Goal: Feedback & Contribution: Contribute content

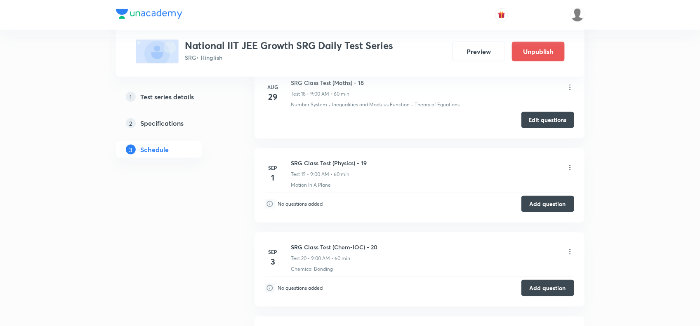
scroll to position [1770, 0]
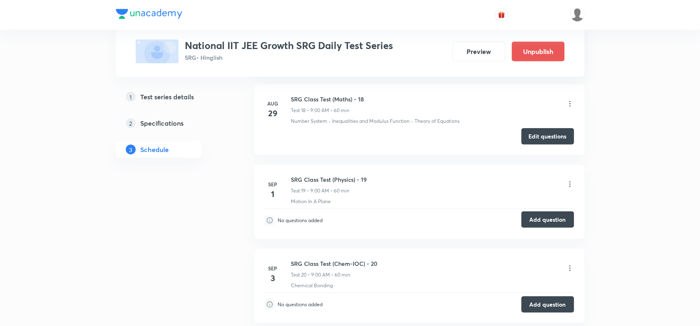
click at [537, 225] on button "Add question" at bounding box center [547, 220] width 53 height 16
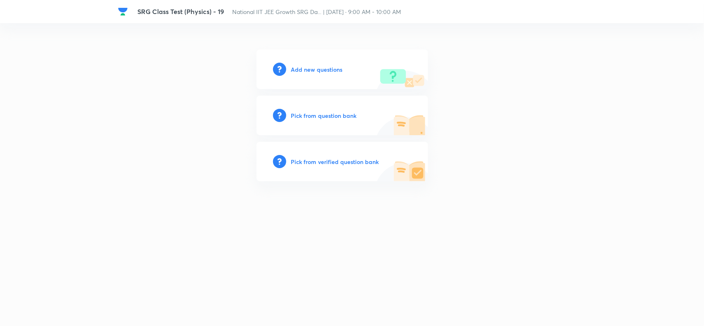
click at [314, 71] on h6 "Add new questions" at bounding box center [317, 69] width 52 height 9
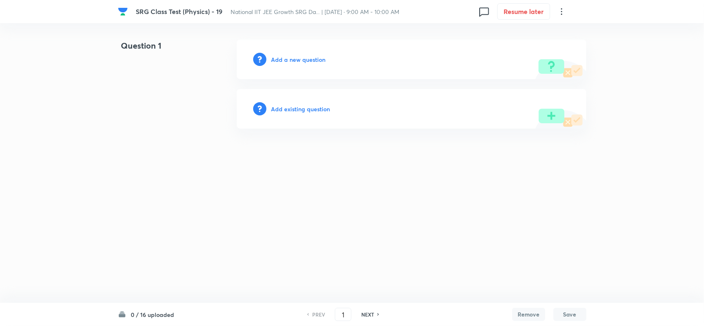
click at [301, 61] on h6 "Add a new question" at bounding box center [298, 59] width 54 height 9
click at [301, 60] on h6 "Choose a question type" at bounding box center [303, 59] width 64 height 9
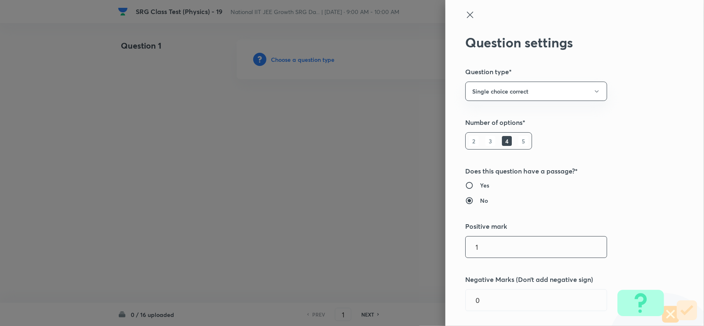
click at [488, 242] on input "1" at bounding box center [536, 247] width 141 height 21
type input "3"
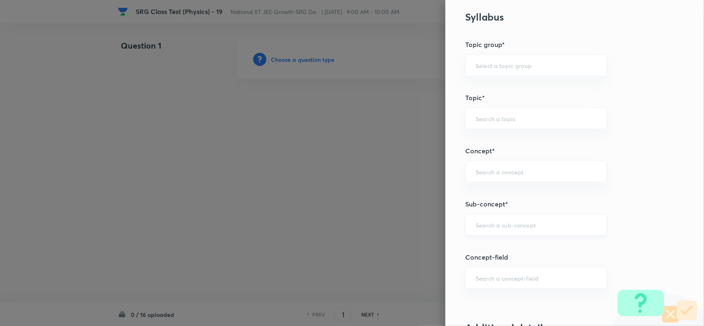
scroll to position [412, 0]
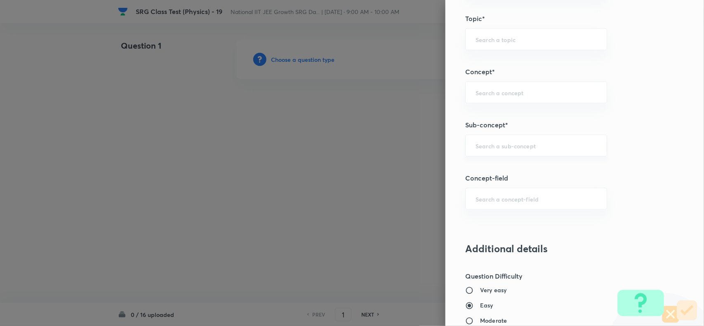
type input "1"
click at [476, 144] on input "text" at bounding box center [536, 146] width 121 height 8
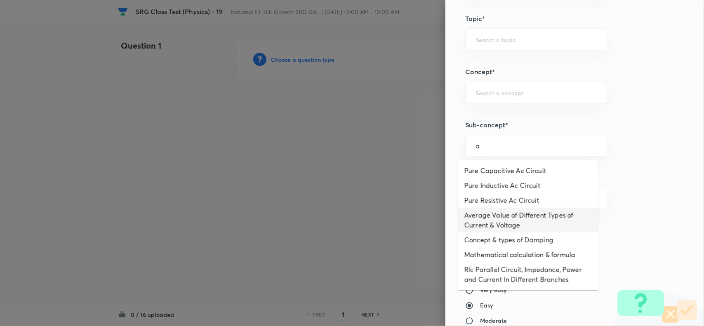
click at [498, 221] on li "Average Value of Different Types of Current & Voltage" at bounding box center [528, 220] width 141 height 25
type input "Average Value of Different Types of Current & Voltage"
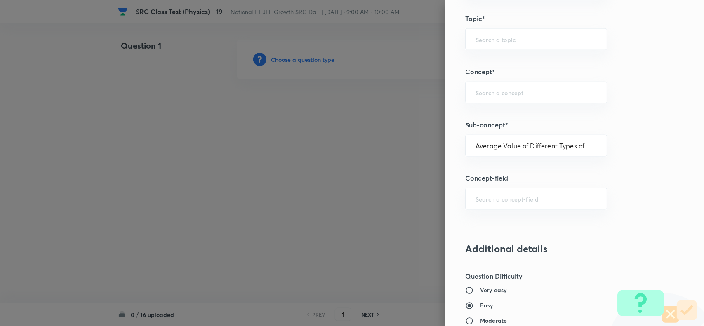
type input "Physics"
type input "Alternating Current"
type input "Average Value"
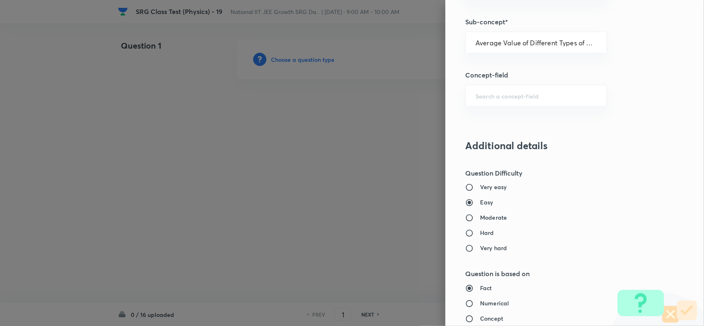
click at [491, 222] on h6 "Moderate" at bounding box center [493, 218] width 27 height 9
click at [480, 222] on input "Moderate" at bounding box center [472, 218] width 15 height 8
radio input "true"
radio input "false"
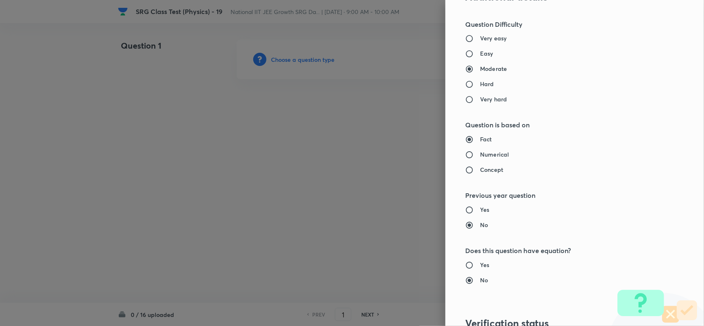
scroll to position [670, 0]
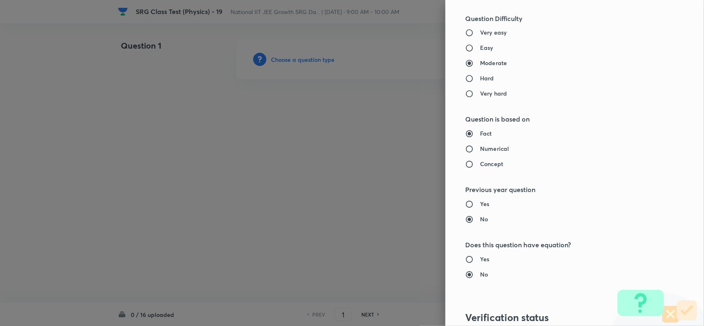
click at [481, 149] on h6 "Numerical" at bounding box center [494, 149] width 29 height 9
click at [480, 149] on input "Numerical" at bounding box center [472, 149] width 15 height 8
radio input "true"
radio input "false"
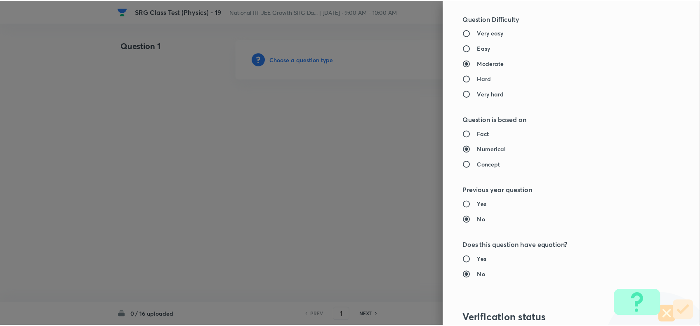
scroll to position [799, 0]
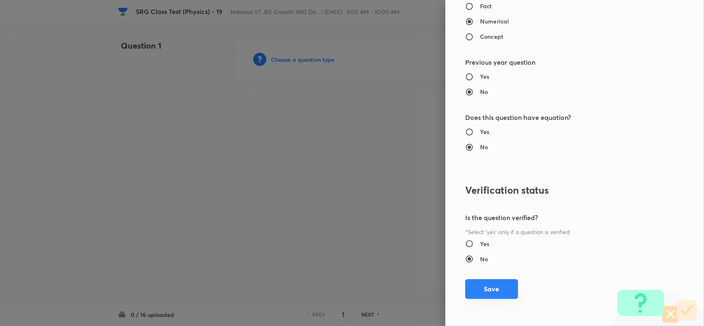
click at [481, 288] on button "Save" at bounding box center [491, 289] width 53 height 20
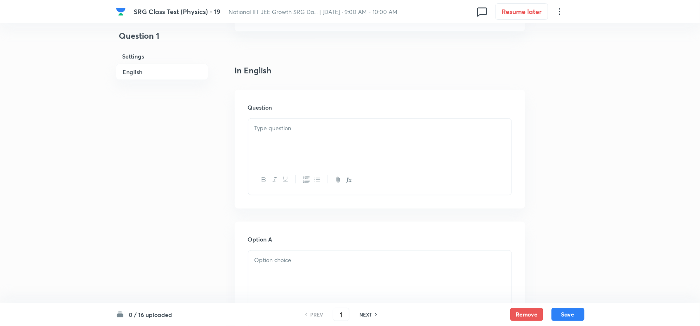
scroll to position [206, 0]
click at [298, 121] on div at bounding box center [379, 124] width 263 height 46
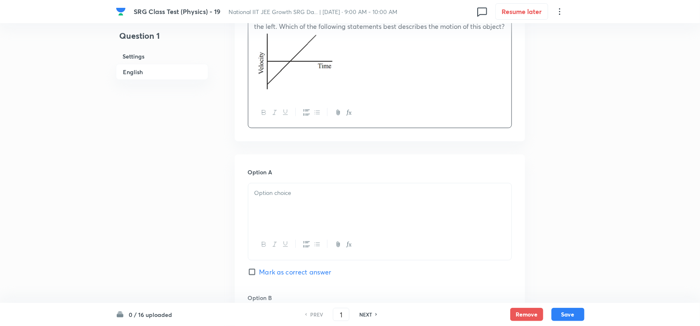
click at [320, 184] on div at bounding box center [379, 207] width 263 height 46
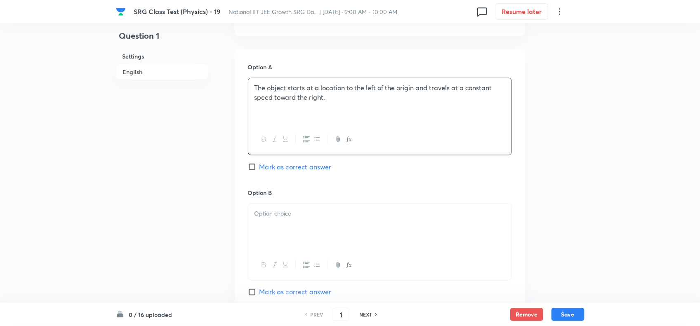
scroll to position [464, 0]
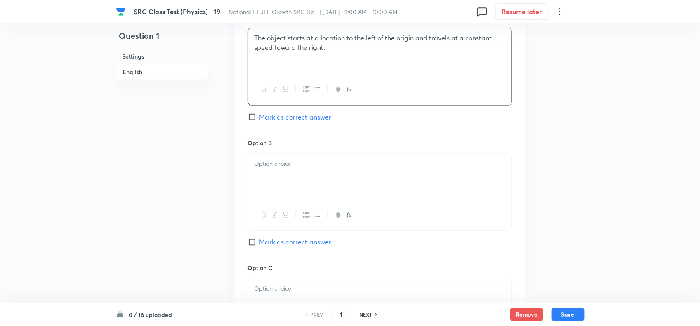
drag, startPoint x: 310, startPoint y: 160, endPoint x: 308, endPoint y: 167, distance: 8.1
click at [308, 166] on div "Option B [PERSON_NAME] as correct answer" at bounding box center [380, 201] width 264 height 125
click at [305, 169] on p at bounding box center [379, 163] width 251 height 9
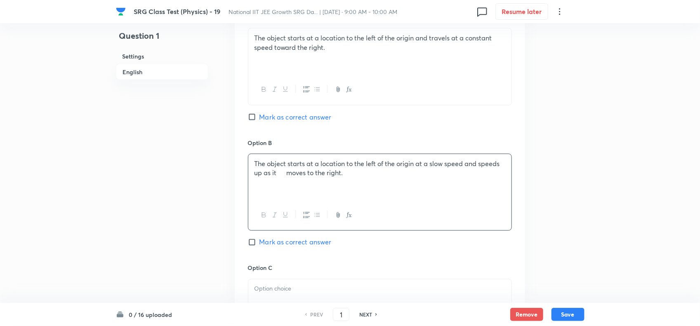
click at [280, 178] on p "The object starts at a location to the left of the origin at a slow speed and s…" at bounding box center [379, 168] width 251 height 19
click at [290, 178] on p "The object starts at a location to the left of the origin at a slow speed and s…" at bounding box center [379, 168] width 251 height 19
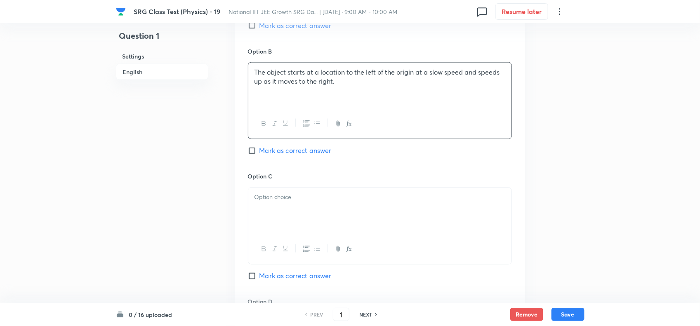
scroll to position [568, 0]
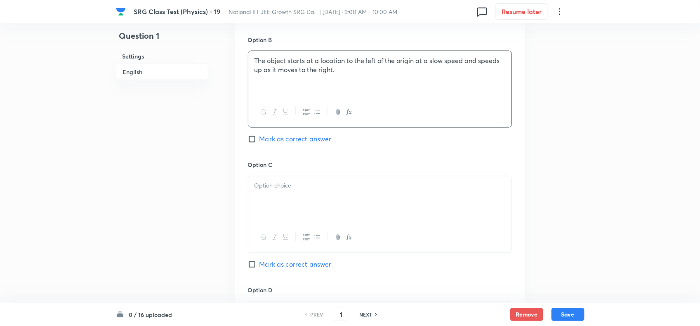
click at [316, 190] on div at bounding box center [379, 200] width 263 height 46
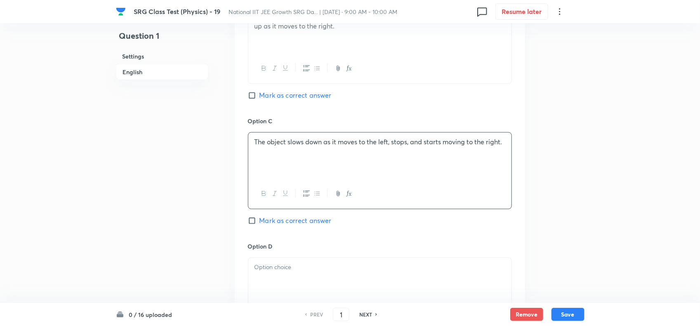
scroll to position [671, 0]
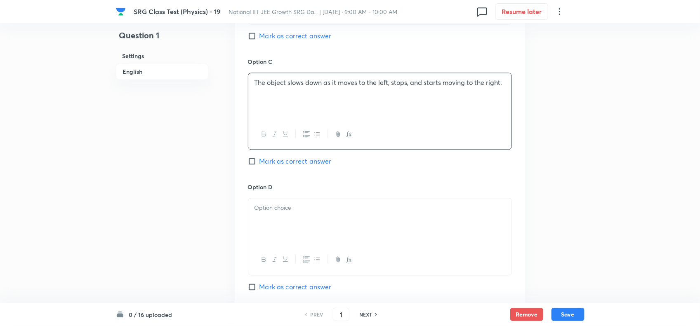
drag, startPoint x: 254, startPoint y: 176, endPoint x: 257, endPoint y: 183, distance: 7.4
click at [254, 166] on input "Mark as correct answer" at bounding box center [254, 162] width 12 height 8
checkbox input "true"
click at [283, 233] on div at bounding box center [379, 222] width 263 height 46
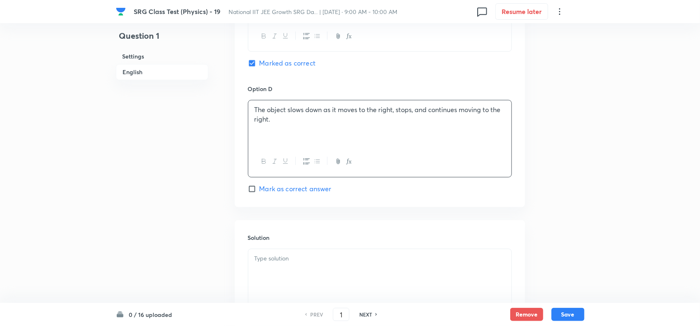
scroll to position [774, 0]
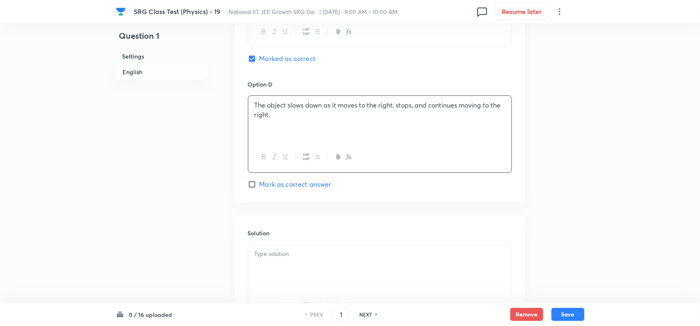
click at [318, 276] on div at bounding box center [379, 268] width 263 height 46
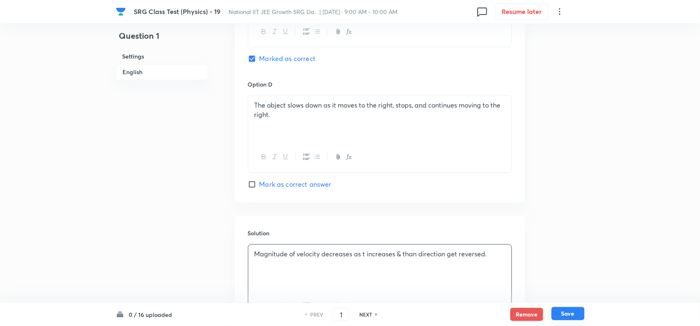
click at [565, 314] on button "Save" at bounding box center [567, 313] width 33 height 13
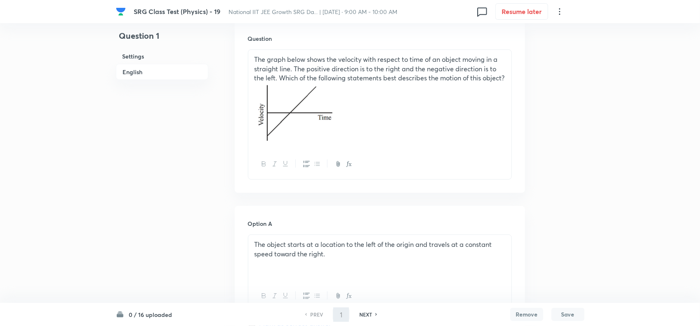
scroll to position [258, 0]
type input "2"
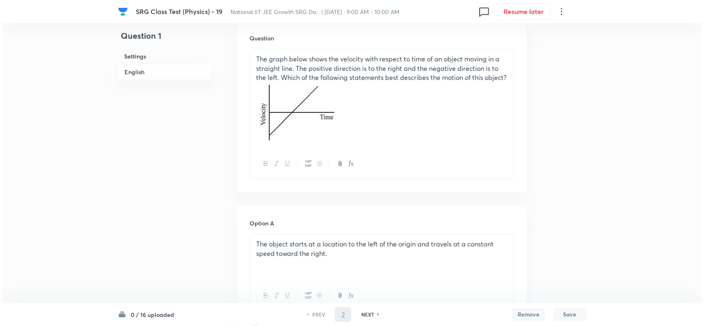
scroll to position [0, 0]
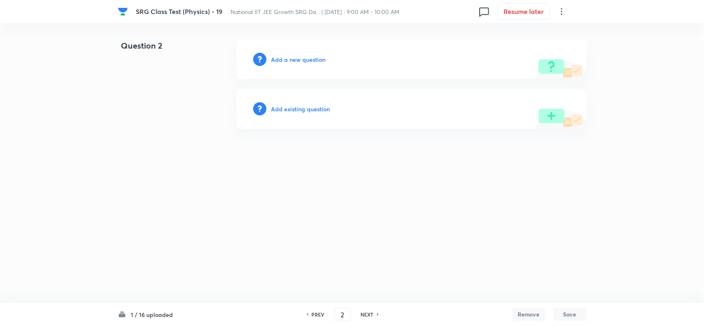
click at [282, 59] on h6 "Add a new question" at bounding box center [298, 59] width 54 height 9
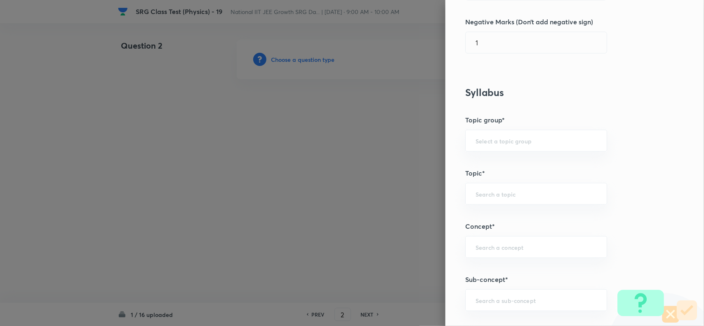
scroll to position [412, 0]
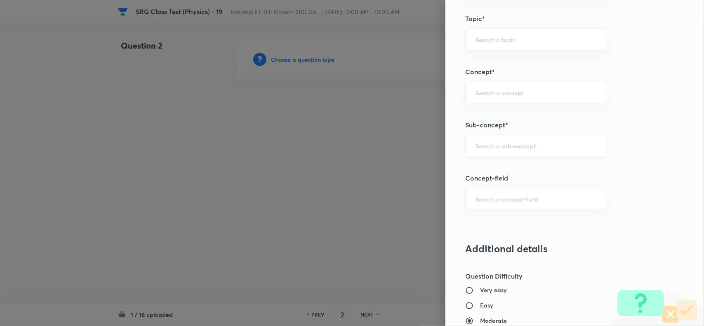
drag, startPoint x: 479, startPoint y: 137, endPoint x: 593, endPoint y: 155, distance: 115.2
click at [481, 137] on div "​" at bounding box center [536, 146] width 142 height 22
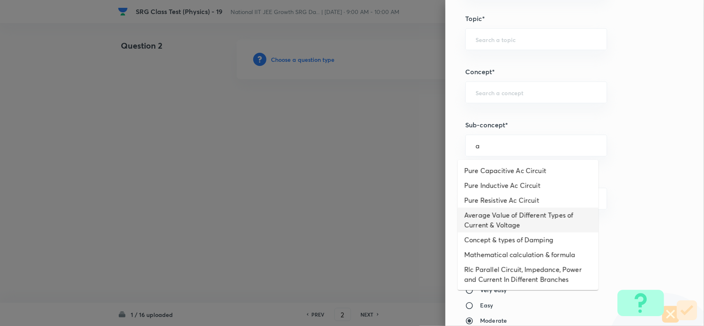
click at [499, 208] on li "Average Value of Different Types of Current & Voltage" at bounding box center [528, 220] width 141 height 25
type input "Average Value of Different Types of Current & Voltage"
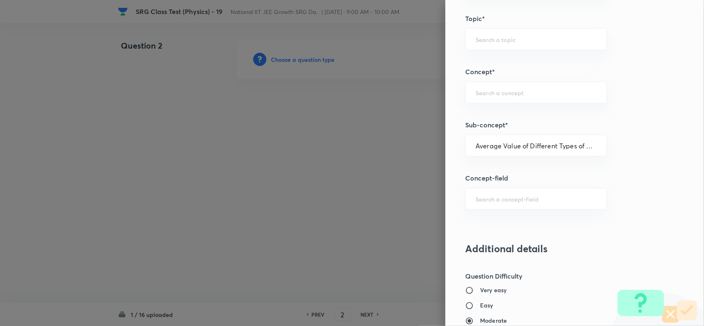
type input "Physics"
type input "Alternating Current"
type input "Average Value"
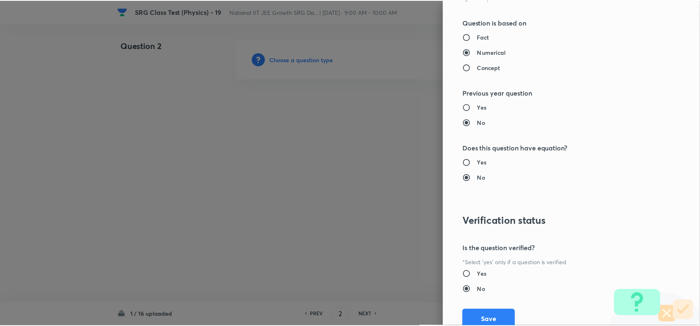
scroll to position [799, 0]
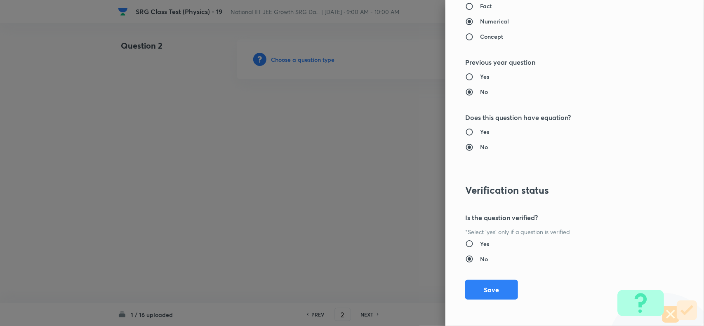
drag, startPoint x: 485, startPoint y: 290, endPoint x: 390, endPoint y: 272, distance: 97.2
click at [485, 291] on button "Save" at bounding box center [491, 290] width 53 height 20
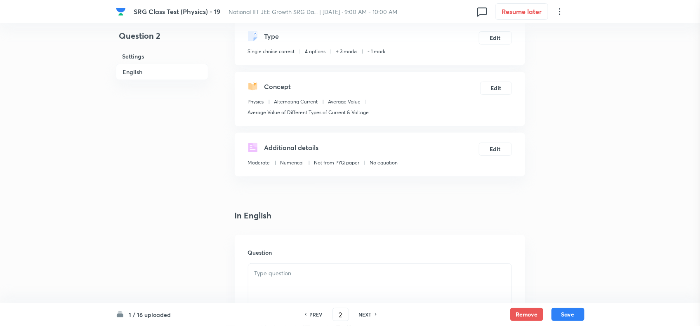
scroll to position [103, 0]
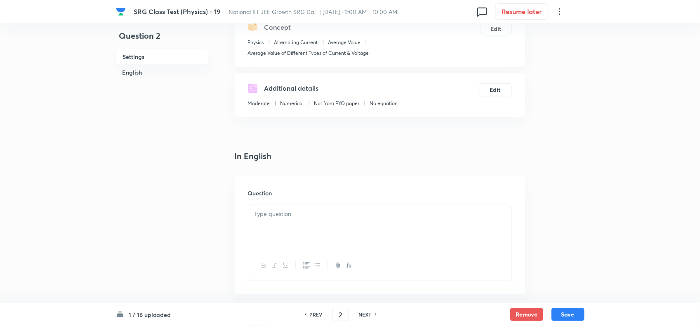
click at [293, 226] on div at bounding box center [379, 228] width 263 height 46
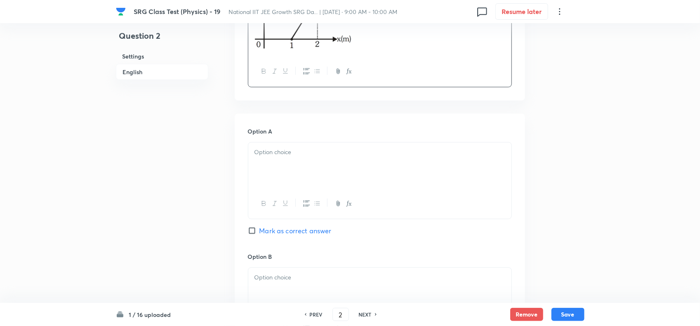
scroll to position [361, 0]
click at [295, 168] on div at bounding box center [379, 162] width 263 height 46
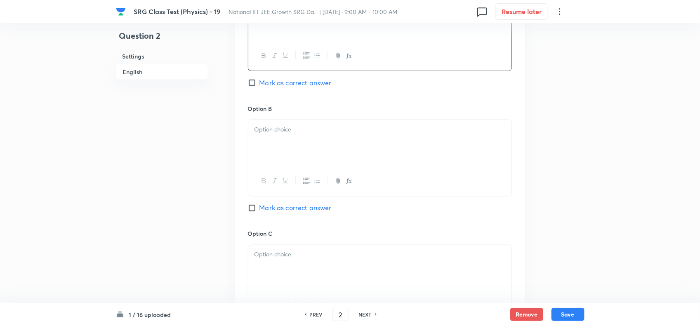
scroll to position [516, 0]
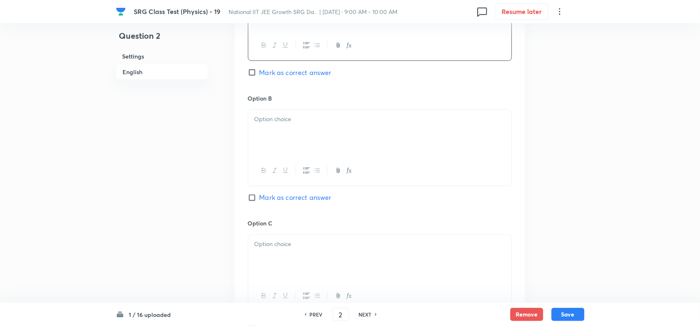
click at [309, 121] on p at bounding box center [379, 119] width 251 height 9
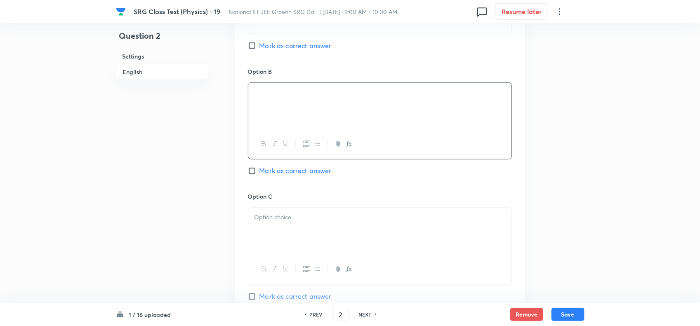
scroll to position [567, 0]
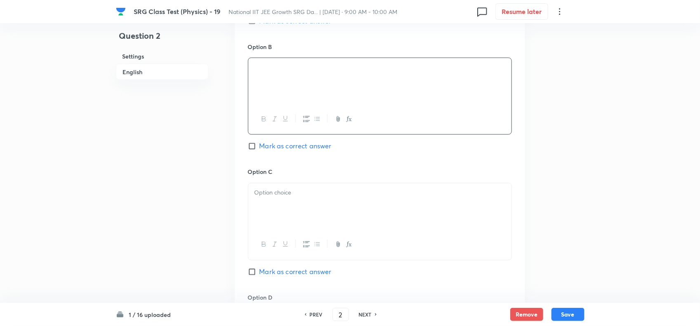
click at [306, 209] on div at bounding box center [379, 207] width 263 height 46
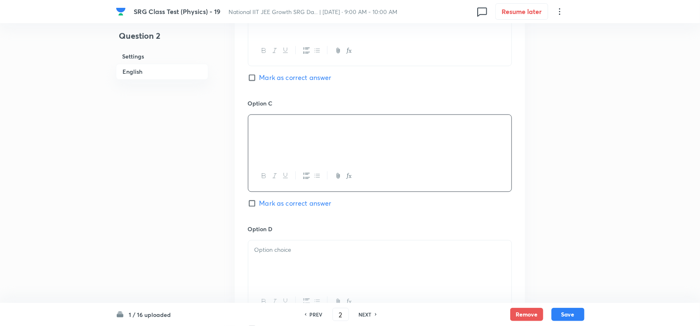
scroll to position [670, 0]
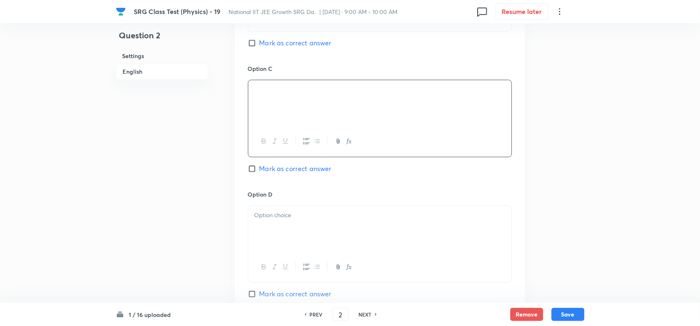
click at [296, 233] on div at bounding box center [379, 229] width 263 height 46
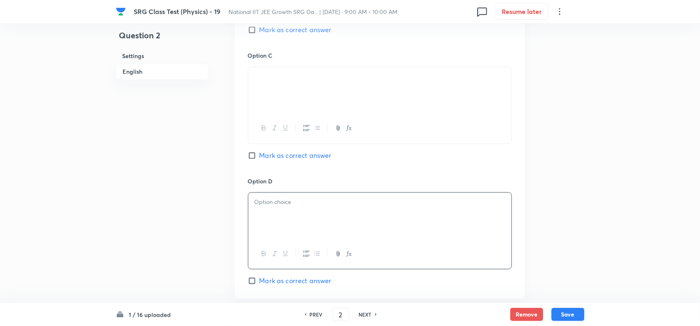
scroll to position [722, 0]
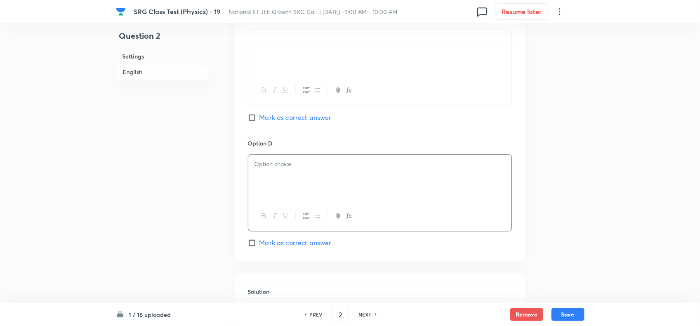
click at [255, 122] on input "Mark as correct answer" at bounding box center [254, 117] width 12 height 8
checkbox input "true"
click at [285, 186] on div at bounding box center [379, 178] width 263 height 46
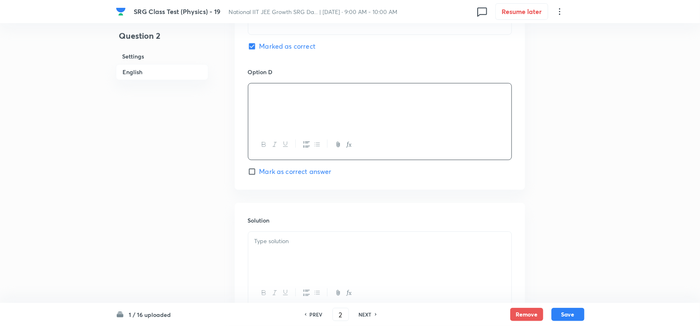
scroll to position [825, 0]
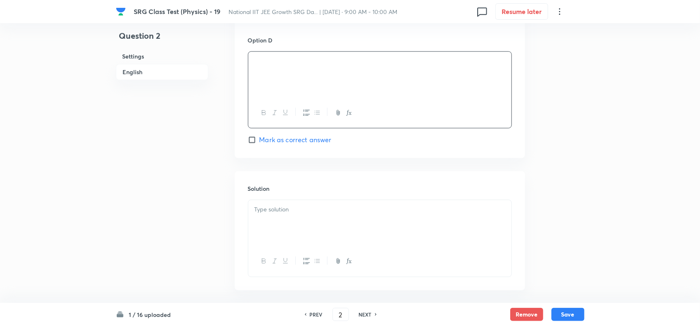
click at [307, 214] on p at bounding box center [379, 209] width 251 height 9
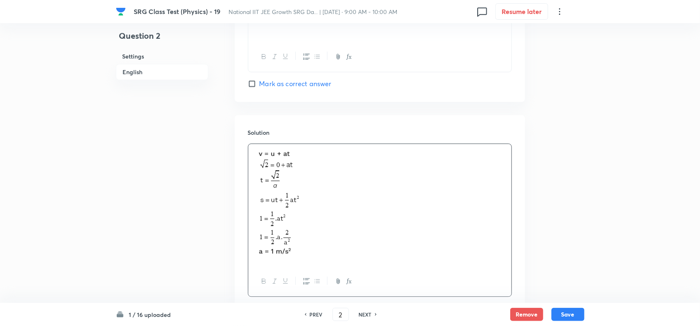
scroll to position [942, 0]
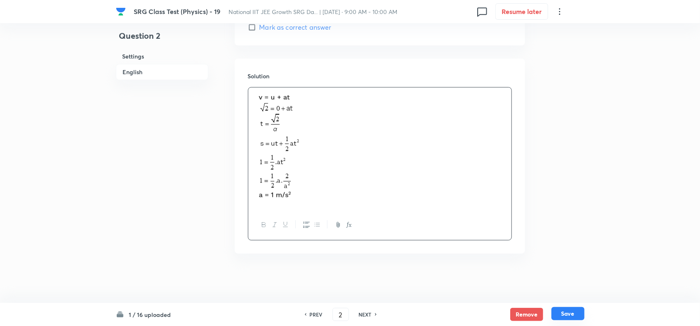
click at [563, 309] on button "Save" at bounding box center [567, 313] width 33 height 13
type input "3"
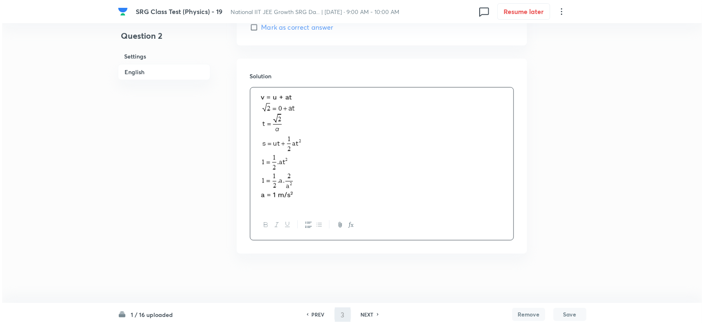
scroll to position [0, 0]
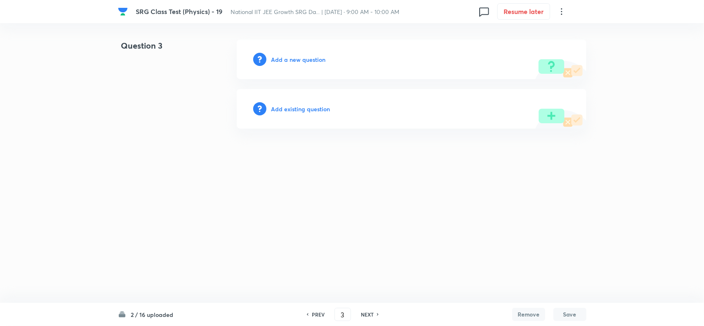
click at [296, 61] on h6 "Add a new question" at bounding box center [298, 59] width 54 height 9
click at [296, 61] on h6 "Choose a question type" at bounding box center [303, 59] width 64 height 9
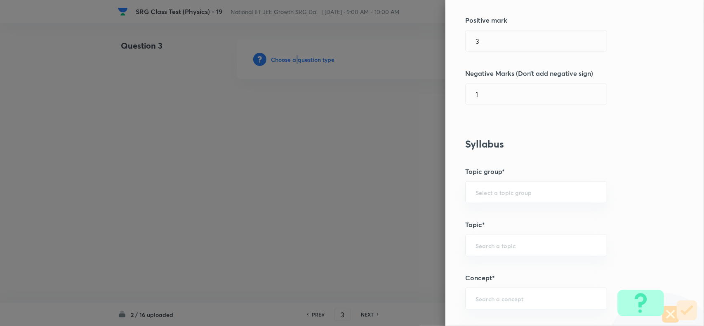
scroll to position [52, 0]
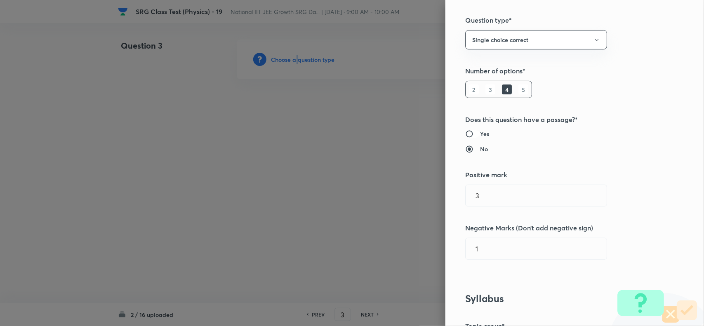
click at [472, 136] on input "Yes" at bounding box center [472, 134] width 15 height 8
radio input "true"
click at [497, 205] on input "3" at bounding box center [536, 195] width 141 height 21
click at [470, 153] on label "No" at bounding box center [557, 149] width 185 height 9
click at [470, 153] on input "No" at bounding box center [472, 149] width 15 height 8
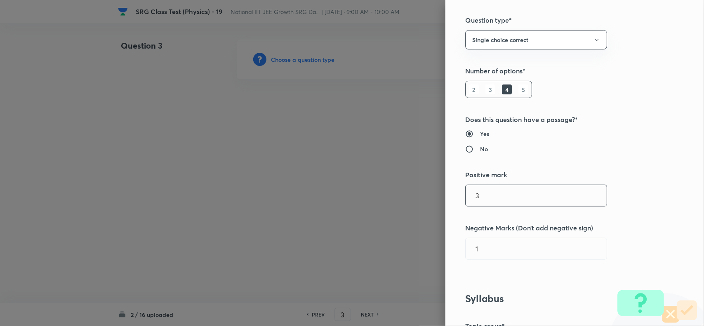
radio input "true"
radio input "false"
click at [489, 46] on button "Single choice correct" at bounding box center [536, 39] width 142 height 19
click at [474, 82] on span "Multiple choice correct" at bounding box center [528, 80] width 131 height 9
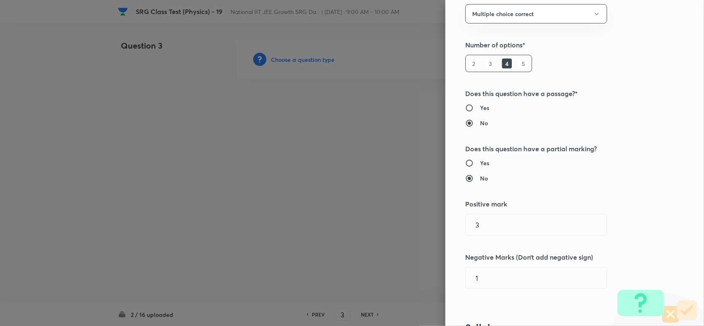
scroll to position [103, 0]
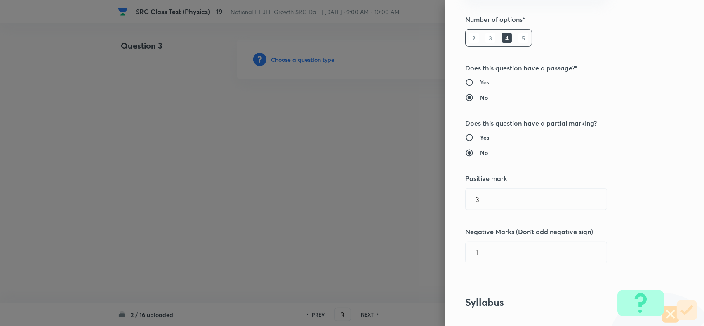
click at [480, 138] on h6 "Yes" at bounding box center [484, 137] width 9 height 9
click at [475, 138] on input "Yes" at bounding box center [472, 138] width 15 height 8
radio input "true"
radio input "false"
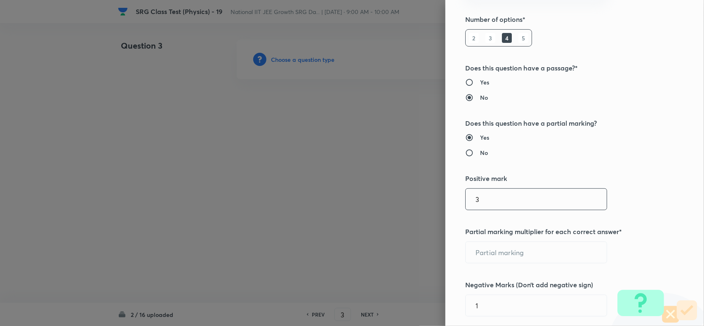
click at [488, 192] on input "3" at bounding box center [536, 199] width 141 height 21
type input "4"
type input "1"
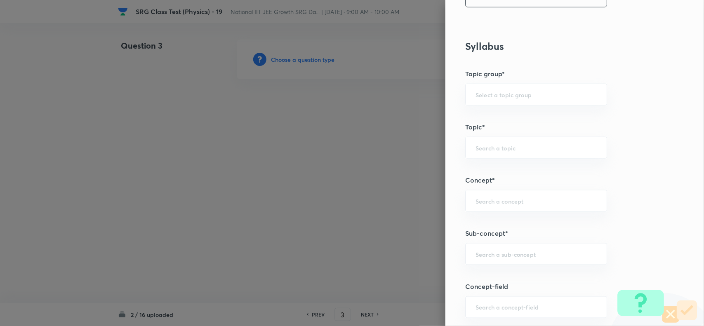
scroll to position [567, 0]
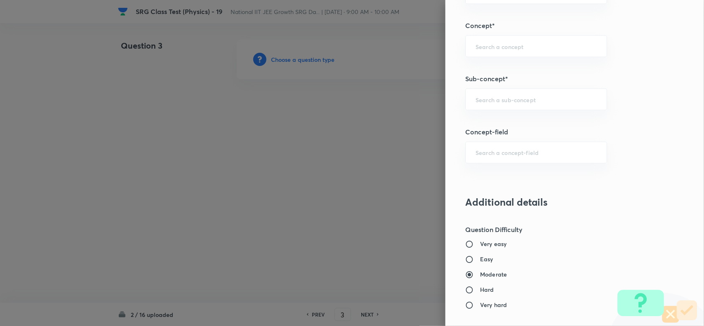
type input "2"
drag, startPoint x: 506, startPoint y: 89, endPoint x: 533, endPoint y: 106, distance: 31.9
click at [506, 89] on div "Question settings Question type* Multiple choice correct Number of options* 2 3…" at bounding box center [574, 163] width 259 height 326
drag, startPoint x: 533, startPoint y: 106, endPoint x: 564, endPoint y: 105, distance: 30.9
click at [534, 106] on div "​" at bounding box center [536, 100] width 142 height 22
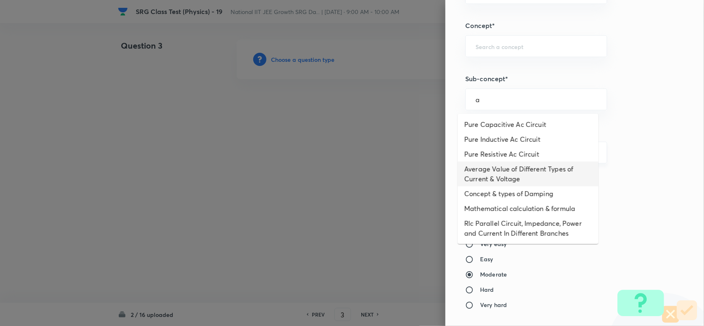
click at [493, 162] on li "Average Value of Different Types of Current & Voltage" at bounding box center [528, 174] width 141 height 25
type input "Average Value of Different Types of Current & Voltage"
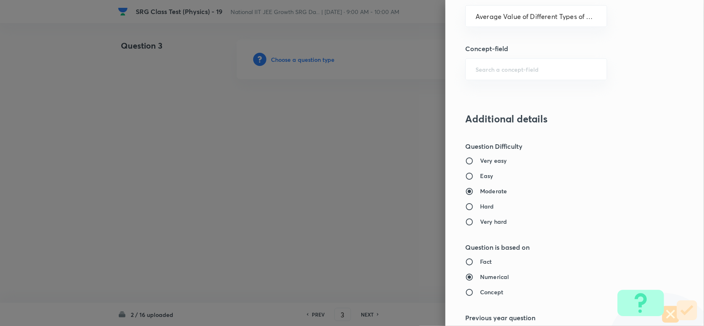
type input "Physics"
type input "Alternating Current"
type input "Average Value"
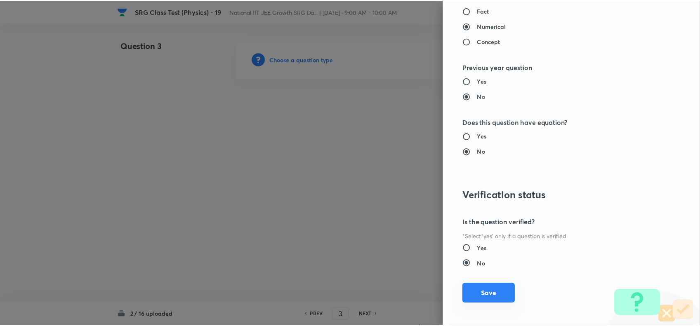
scroll to position [908, 0]
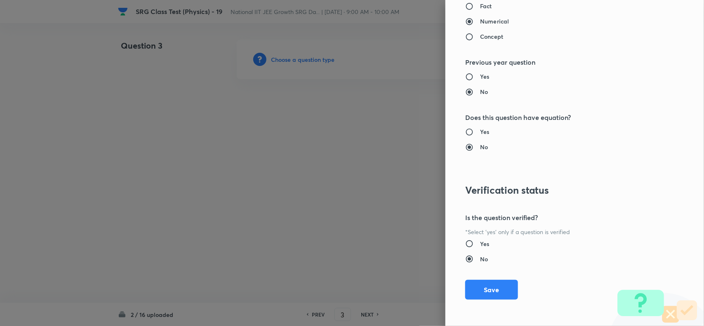
click at [485, 278] on div "Question settings Question type* Multiple choice correct Number of options* 2 3…" at bounding box center [574, 163] width 259 height 326
drag, startPoint x: 485, startPoint y: 288, endPoint x: 279, endPoint y: 252, distance: 208.9
click at [485, 289] on button "Save" at bounding box center [491, 289] width 53 height 20
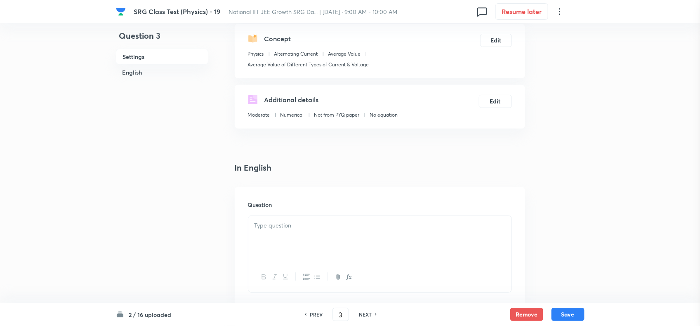
scroll to position [103, 0]
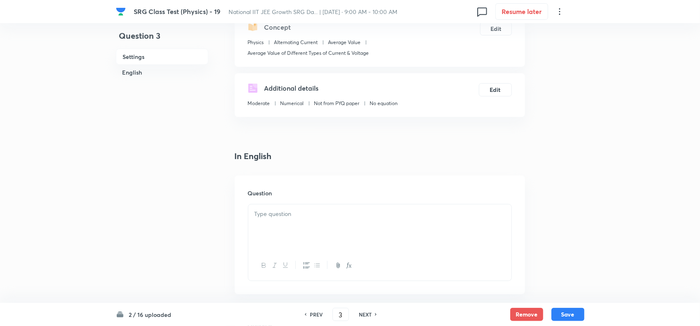
click at [295, 221] on div at bounding box center [379, 228] width 263 height 46
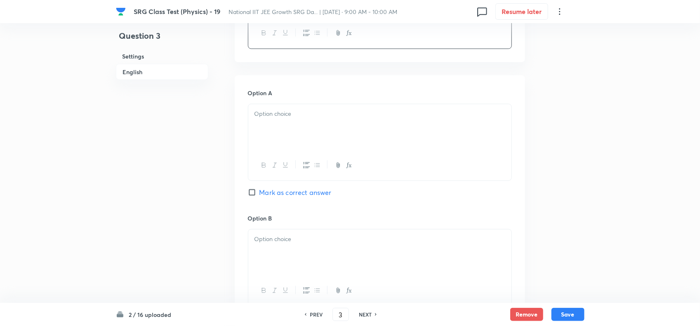
scroll to position [412, 0]
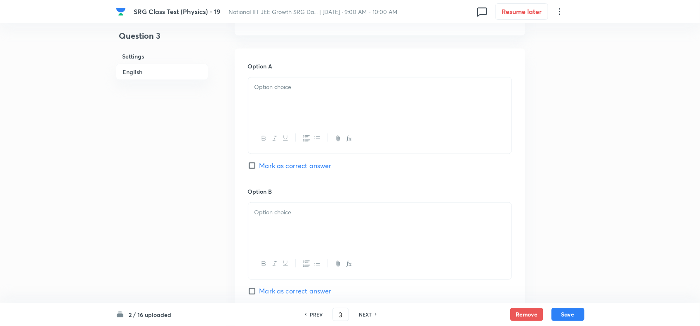
click at [287, 101] on div at bounding box center [379, 101] width 263 height 46
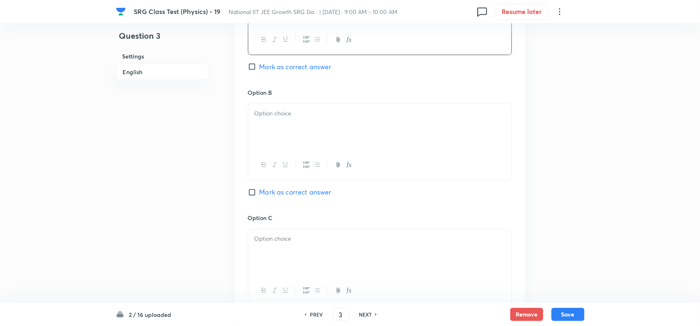
scroll to position [516, 0]
click at [291, 123] on div at bounding box center [379, 123] width 263 height 46
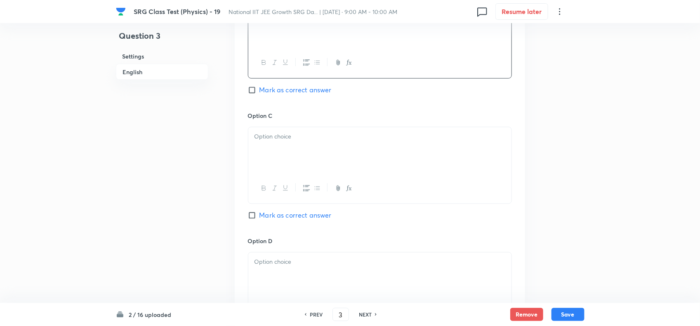
scroll to position [619, 0]
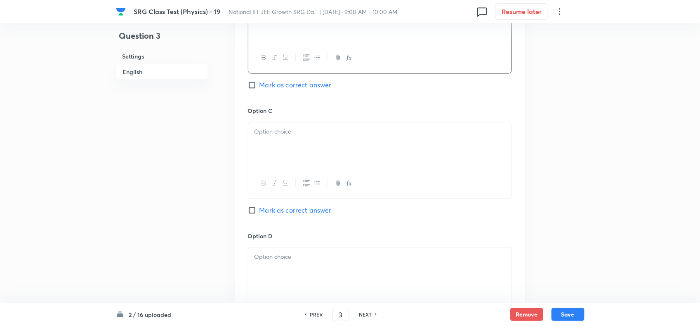
click at [259, 216] on span "Mark as correct answer" at bounding box center [295, 211] width 72 height 10
click at [259, 215] on input "Mark as correct answer" at bounding box center [254, 211] width 12 height 8
checkbox input "true"
click at [289, 160] on div at bounding box center [379, 145] width 263 height 46
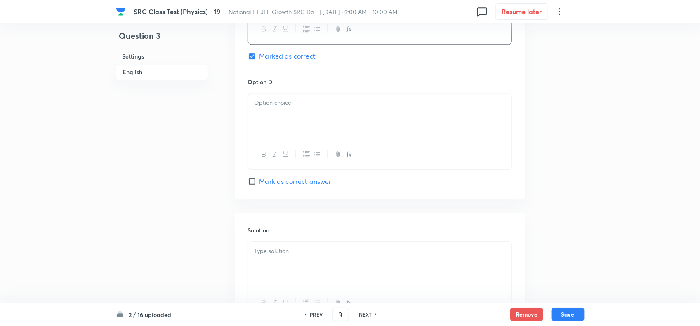
click at [307, 108] on p at bounding box center [379, 102] width 251 height 9
click at [278, 186] on span "Mark as correct answer" at bounding box center [295, 182] width 72 height 10
click at [259, 186] on input "Mark as correct answer" at bounding box center [254, 181] width 12 height 8
checkbox input "true"
click at [304, 260] on div at bounding box center [379, 265] width 263 height 46
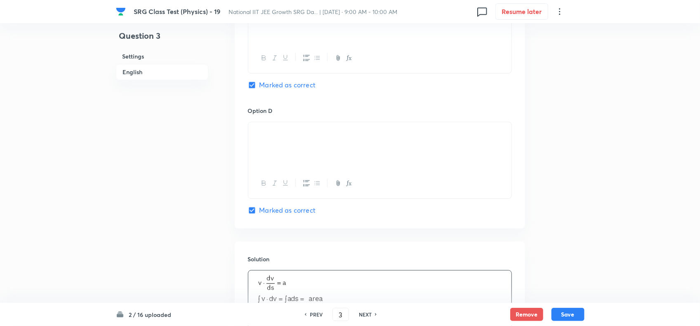
scroll to position [887, 0]
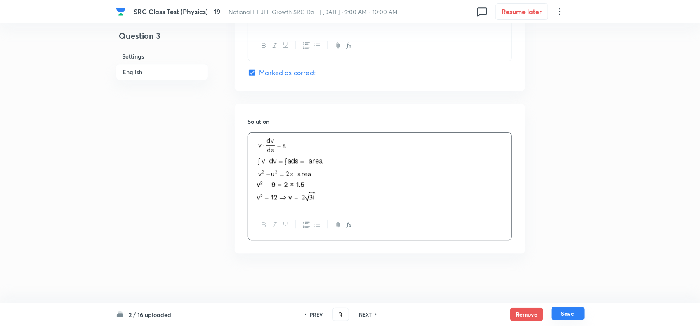
click at [566, 314] on button "Save" at bounding box center [567, 313] width 33 height 13
type input "4"
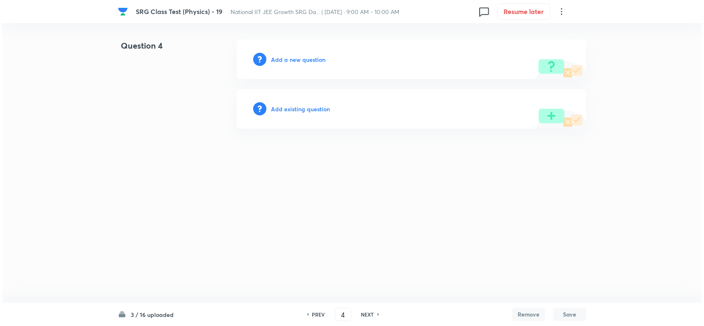
scroll to position [0, 0]
click at [306, 60] on h6 "Add a new question" at bounding box center [298, 59] width 54 height 9
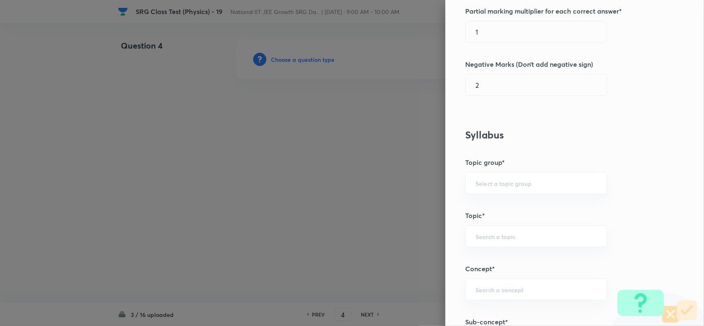
scroll to position [412, 0]
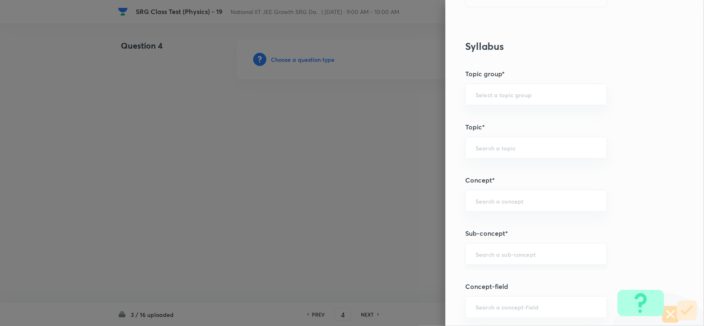
drag, startPoint x: 490, startPoint y: 268, endPoint x: 500, endPoint y: 260, distance: 13.5
click at [490, 269] on div "Question settings Question type* Multiple choice correct Number of options* 2 3…" at bounding box center [574, 163] width 259 height 326
click at [502, 257] on input "text" at bounding box center [536, 254] width 121 height 8
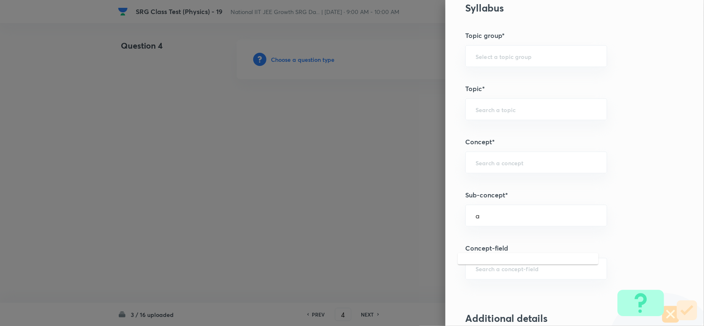
scroll to position [516, 0]
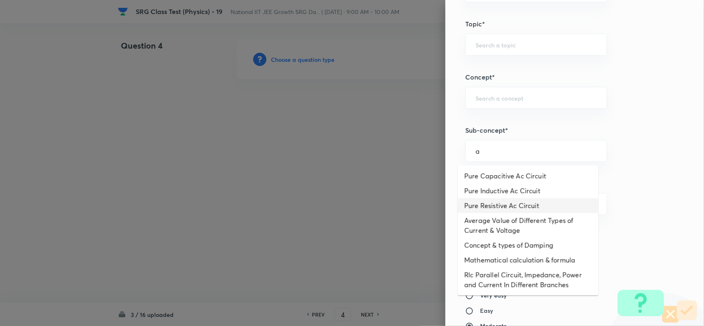
click at [510, 212] on li "Pure Resistive Ac Circuit" at bounding box center [528, 205] width 141 height 15
type input "Pure Resistive Ac Circuit"
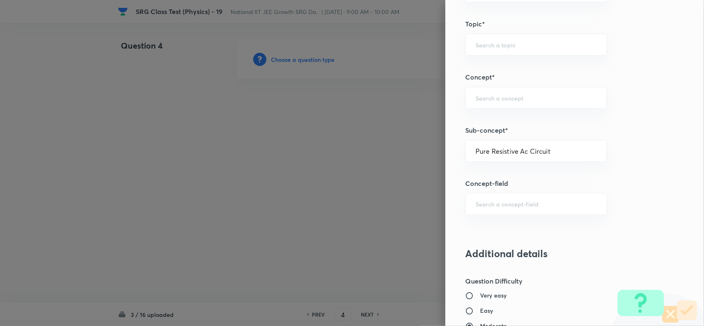
type input "Physics"
type input "Alternating Current"
type input "Ac Circuit"
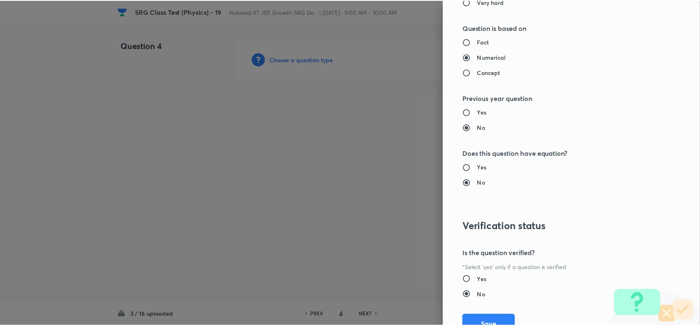
scroll to position [908, 0]
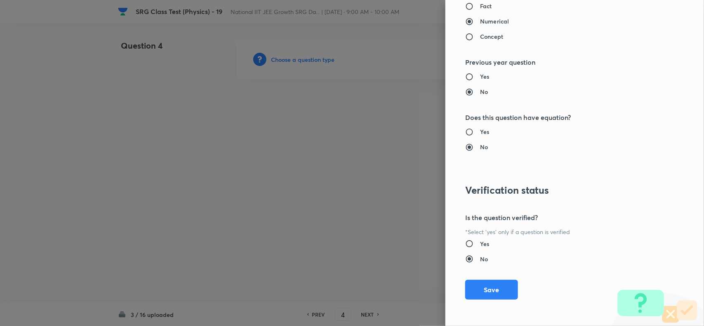
click at [492, 288] on button "Save" at bounding box center [491, 290] width 53 height 20
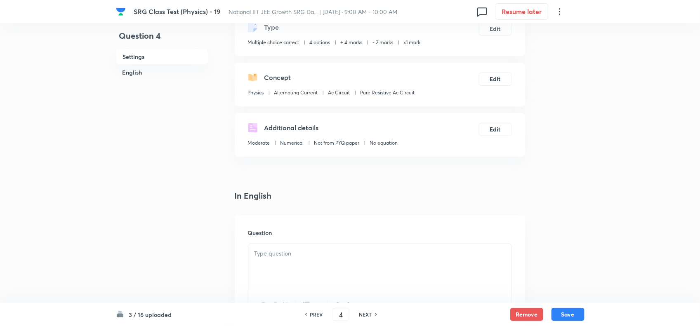
scroll to position [103, 0]
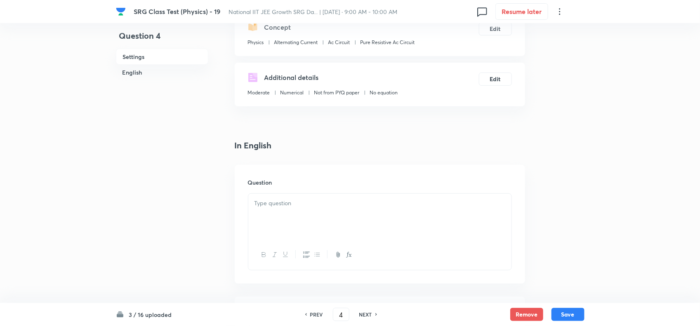
click at [309, 205] on p at bounding box center [379, 203] width 251 height 9
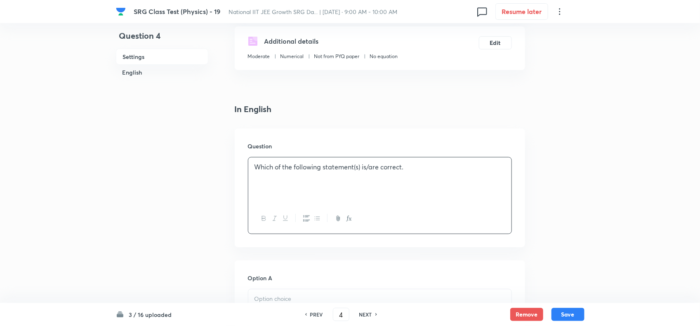
scroll to position [258, 0]
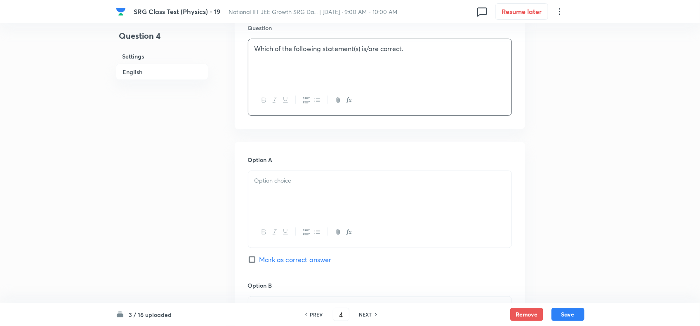
drag, startPoint x: 348, startPoint y: 174, endPoint x: 348, endPoint y: 181, distance: 7.4
click at [348, 181] on div at bounding box center [379, 194] width 263 height 46
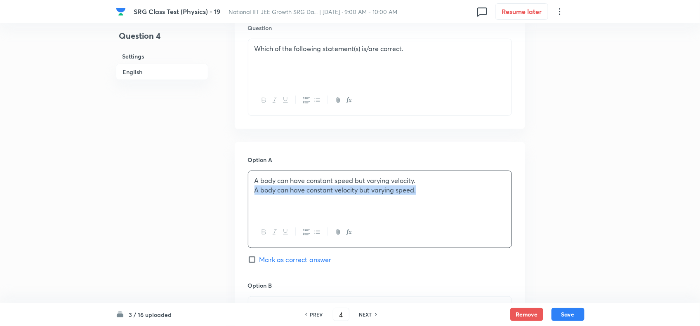
click at [440, 178] on p "A body can have constant speed but varying velocity." at bounding box center [379, 180] width 251 height 9
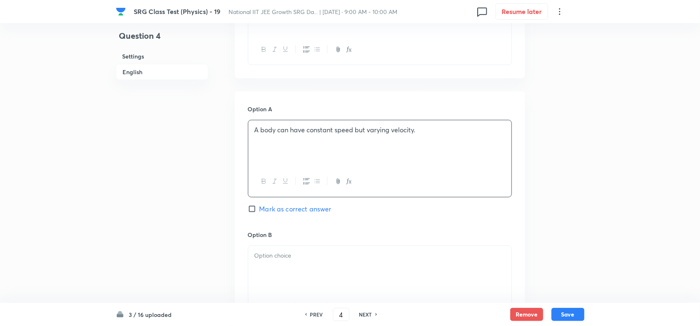
scroll to position [412, 0]
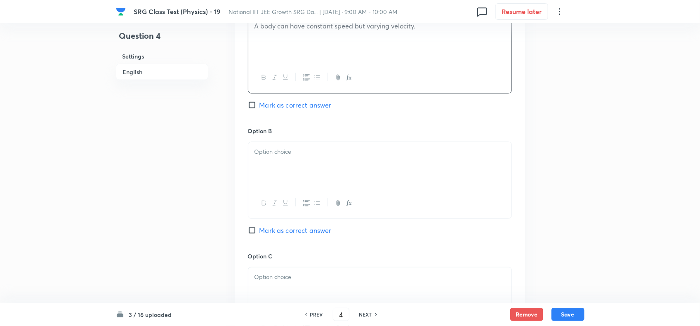
click at [308, 177] on div at bounding box center [379, 165] width 263 height 46
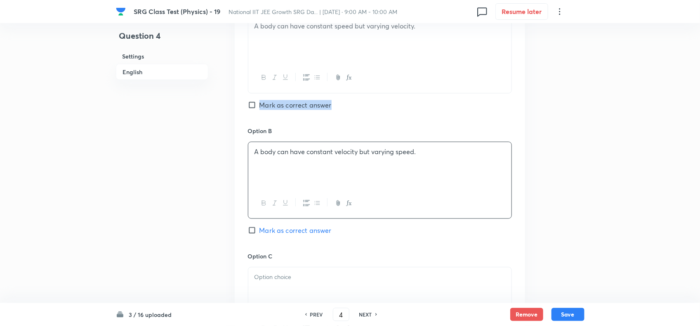
click at [254, 111] on div "Option A A body can have constant speed but varying velocity. [PERSON_NAME] as …" at bounding box center [380, 63] width 264 height 125
click at [256, 104] on input "Mark as correct answer" at bounding box center [254, 105] width 12 height 8
checkbox input "true"
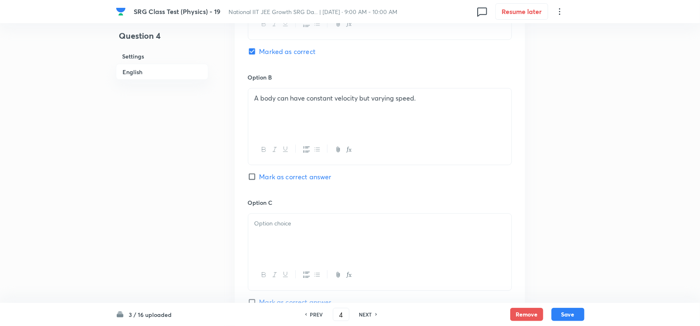
scroll to position [516, 0]
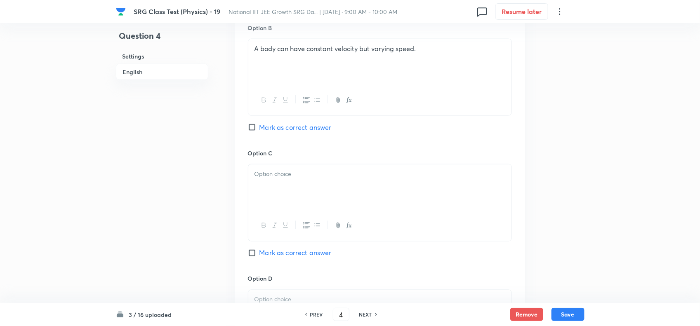
click at [304, 186] on div at bounding box center [379, 188] width 263 height 46
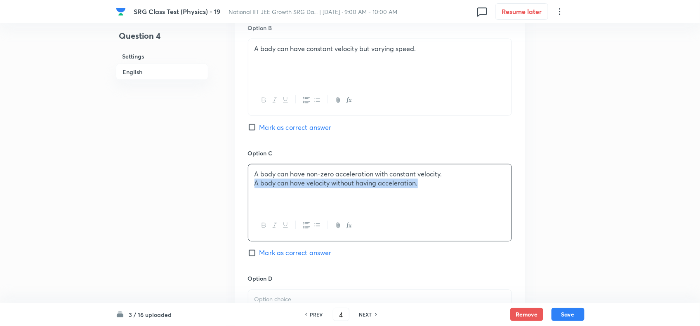
click at [471, 173] on p "A body can have non-zero acceleration with constant velocity." at bounding box center [379, 174] width 251 height 9
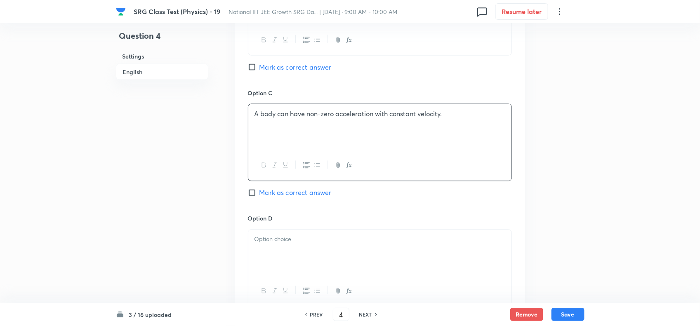
scroll to position [670, 0]
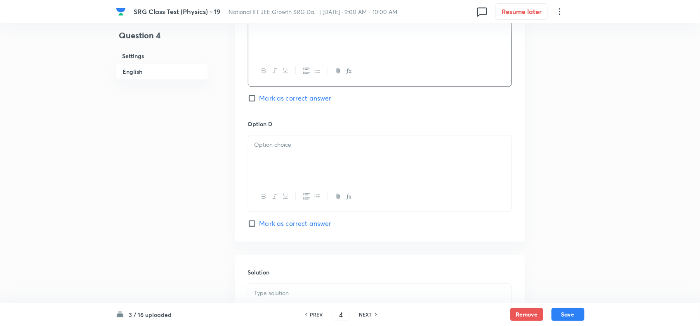
click at [335, 186] on div at bounding box center [379, 197] width 263 height 30
click at [315, 159] on div at bounding box center [379, 159] width 263 height 46
click at [307, 287] on div at bounding box center [380, 322] width 264 height 77
click at [301, 293] on p at bounding box center [379, 293] width 251 height 9
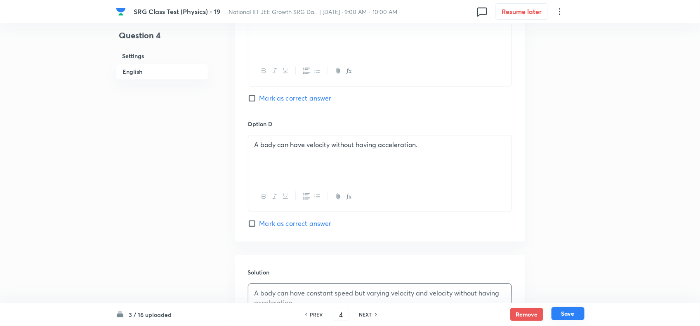
click at [564, 311] on button "Save" at bounding box center [567, 313] width 33 height 13
type input "5"
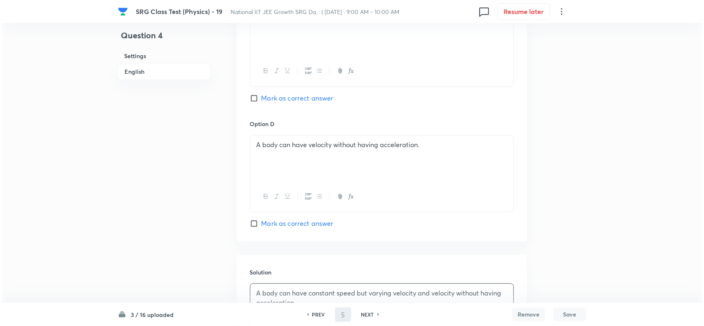
scroll to position [0, 0]
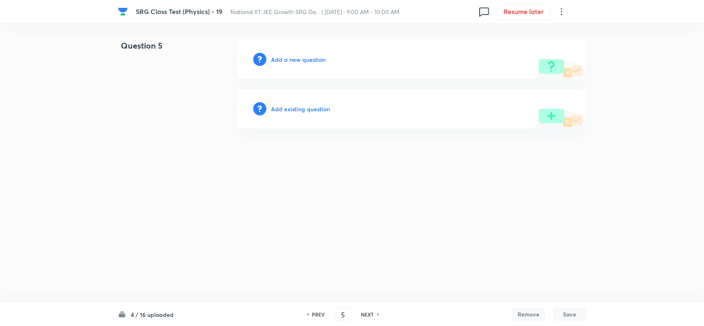
click at [292, 62] on h6 "Add a new question" at bounding box center [298, 59] width 54 height 9
click at [292, 62] on h6 "Choose a question type" at bounding box center [303, 59] width 64 height 9
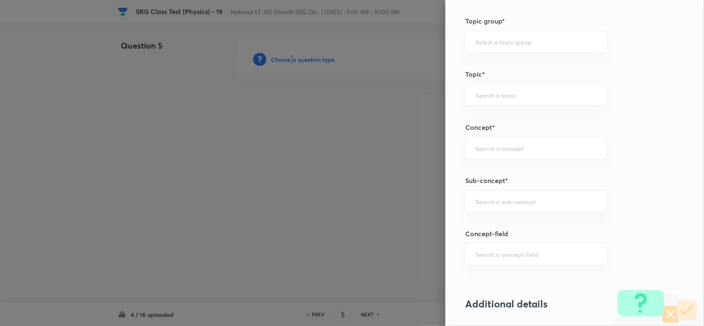
scroll to position [567, 0]
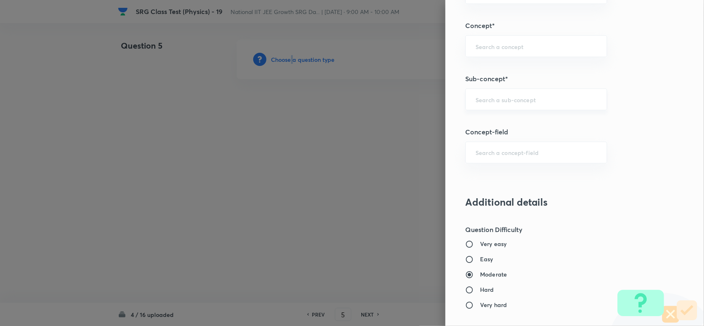
drag, startPoint x: 485, startPoint y: 96, endPoint x: 657, endPoint y: 129, distance: 175.1
click at [487, 94] on div "​" at bounding box center [536, 100] width 142 height 22
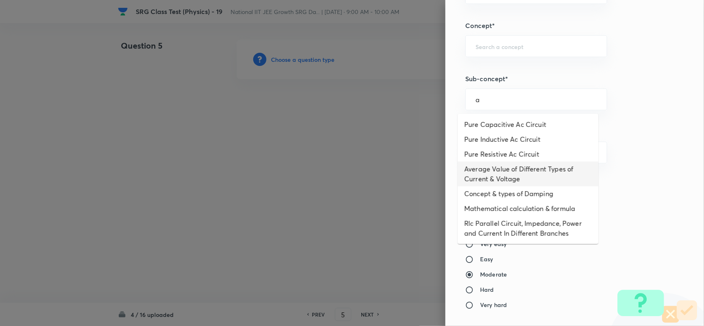
click at [500, 180] on li "Average Value of Different Types of Current & Voltage" at bounding box center [528, 174] width 141 height 25
type input "Average Value of Different Types of Current & Voltage"
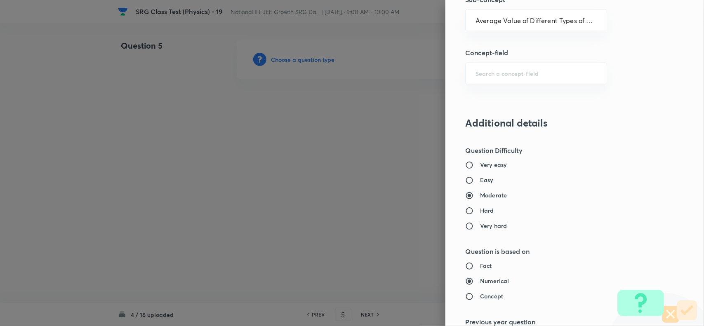
type input "Physics"
type input "Alternating Current"
type input "Average Value"
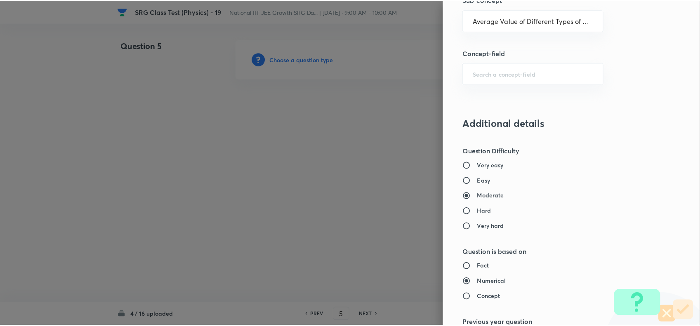
scroll to position [908, 0]
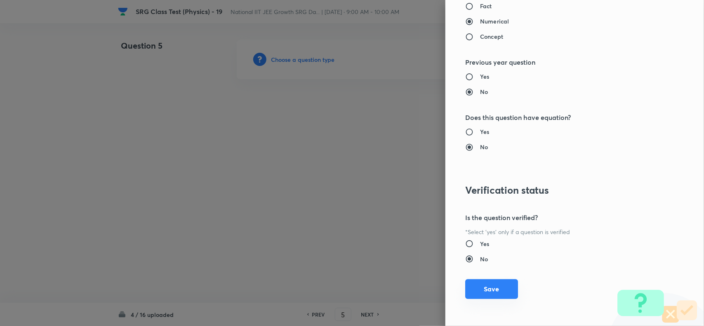
click at [482, 286] on button "Save" at bounding box center [491, 289] width 53 height 20
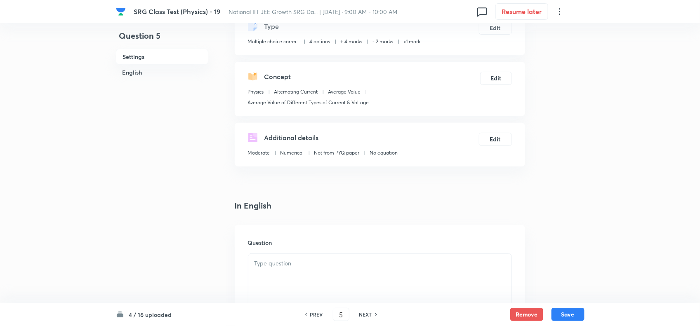
scroll to position [103, 0]
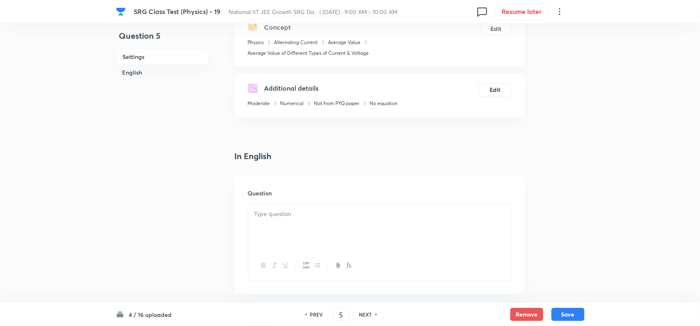
click at [283, 228] on div at bounding box center [379, 228] width 263 height 46
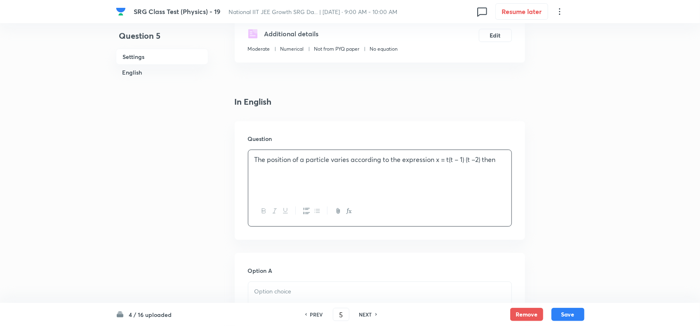
scroll to position [206, 0]
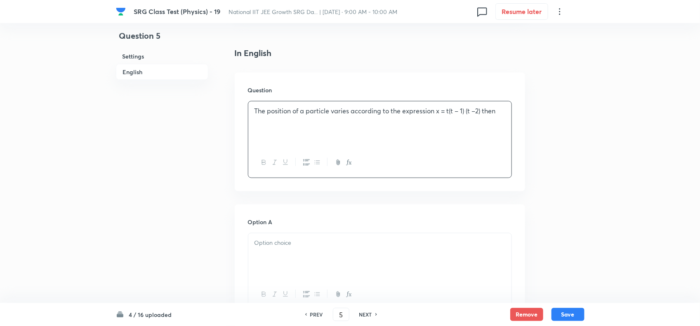
click at [310, 246] on p at bounding box center [379, 242] width 251 height 9
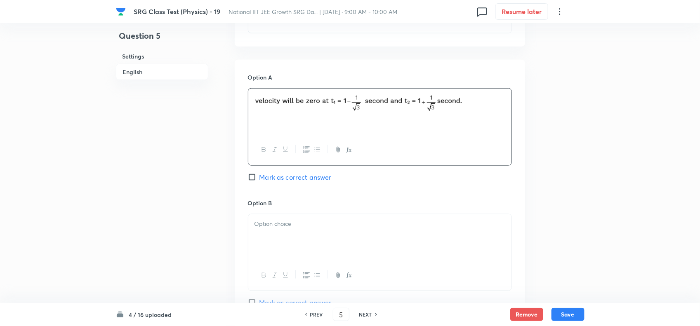
scroll to position [361, 0]
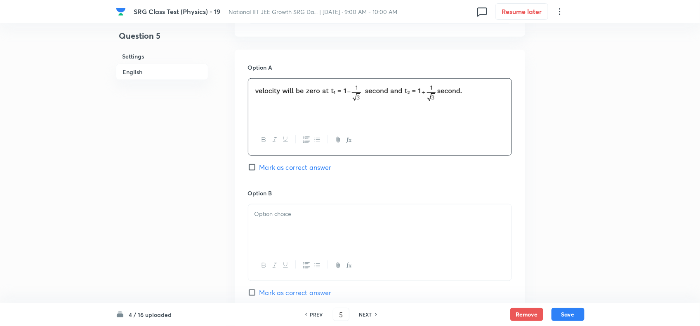
drag, startPoint x: 254, startPoint y: 168, endPoint x: 259, endPoint y: 172, distance: 5.5
click at [256, 168] on input "Mark as correct answer" at bounding box center [254, 167] width 12 height 8
checkbox input "true"
click at [279, 219] on p at bounding box center [379, 214] width 251 height 9
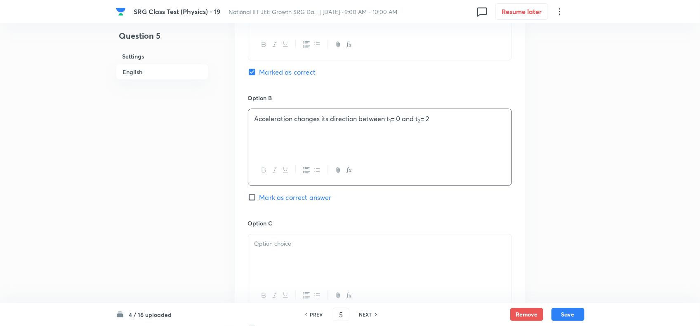
scroll to position [464, 0]
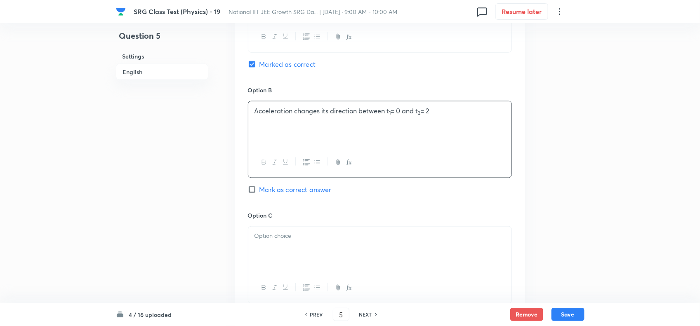
click at [308, 254] on div at bounding box center [379, 250] width 263 height 46
click at [262, 193] on span "Mark as correct answer" at bounding box center [295, 190] width 72 height 10
click at [259, 193] on input "Mark as correct answer" at bounding box center [254, 190] width 12 height 8
checkbox input "true"
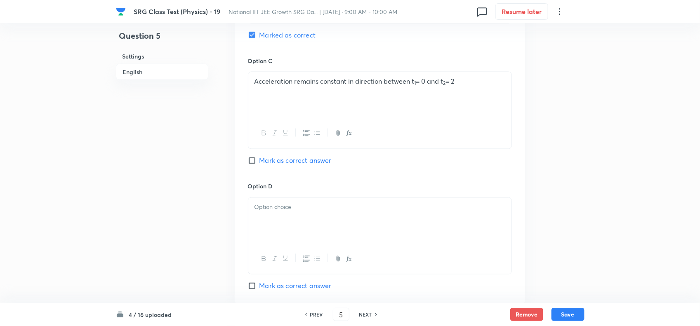
click at [327, 225] on div at bounding box center [379, 221] width 263 height 46
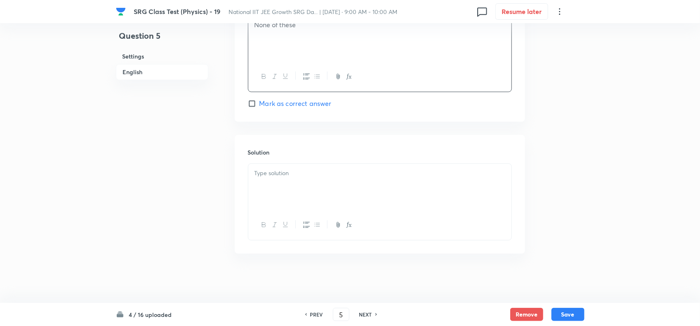
scroll to position [805, 0]
click at [318, 192] on div at bounding box center [379, 187] width 263 height 46
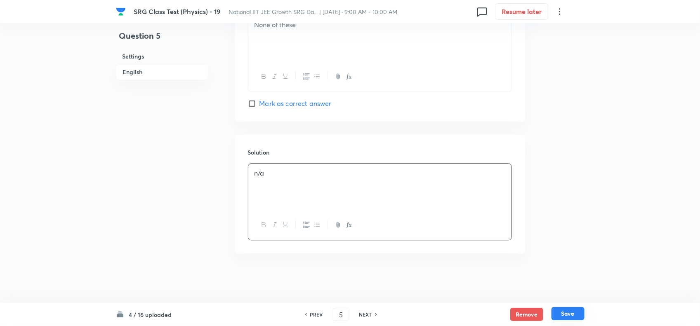
click at [563, 310] on button "Save" at bounding box center [567, 313] width 33 height 13
type input "6"
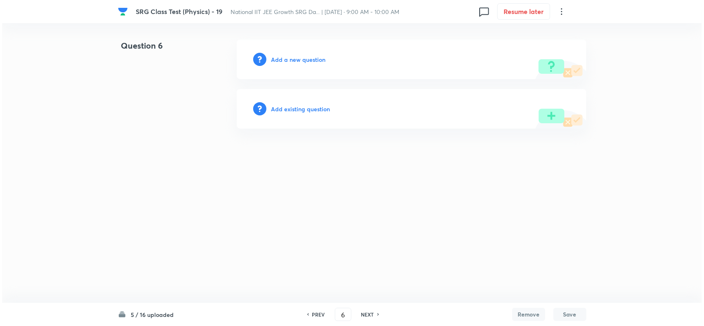
scroll to position [0, 0]
click at [293, 59] on h6 "Add a new question" at bounding box center [298, 59] width 54 height 9
click at [293, 59] on h6 "Choose a question type" at bounding box center [303, 59] width 64 height 9
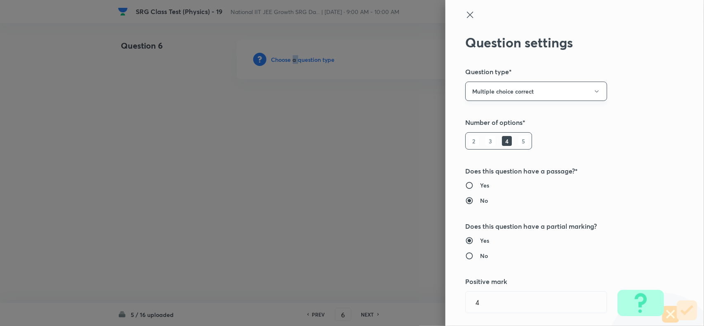
click at [489, 95] on button "Multiple choice correct" at bounding box center [536, 91] width 142 height 19
click at [481, 115] on span "Single choice correct" at bounding box center [528, 116] width 131 height 9
click at [465, 182] on input "Yes" at bounding box center [472, 185] width 15 height 8
radio input "true"
radio input "false"
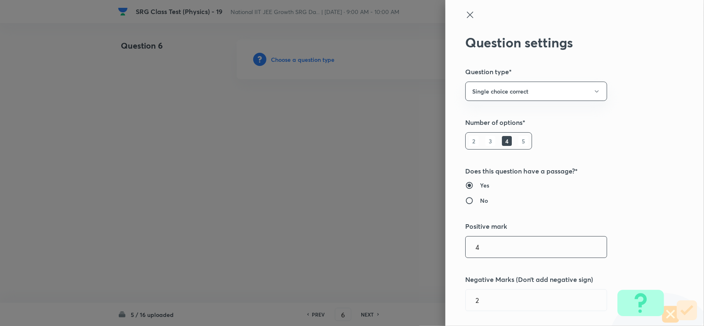
click at [485, 254] on input "4" at bounding box center [536, 247] width 141 height 21
type input "3"
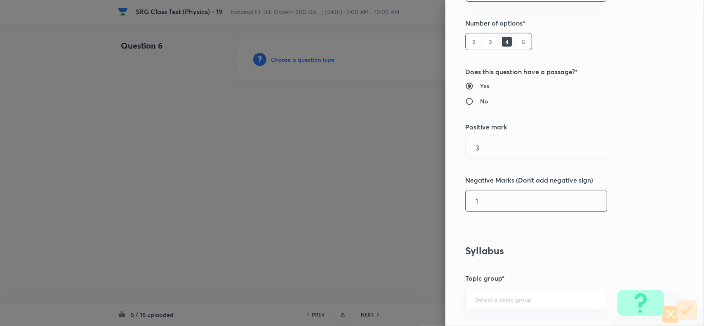
scroll to position [309, 0]
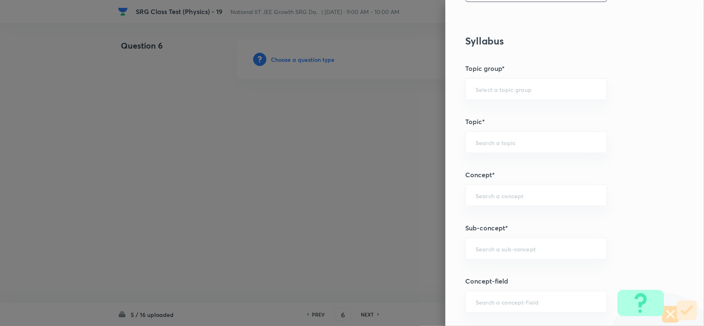
type input "1"
click at [492, 237] on div "Question settings Question type* Single choice correct Number of options* 2 3 4…" at bounding box center [574, 163] width 259 height 326
click at [497, 248] on input "a" at bounding box center [536, 249] width 121 height 8
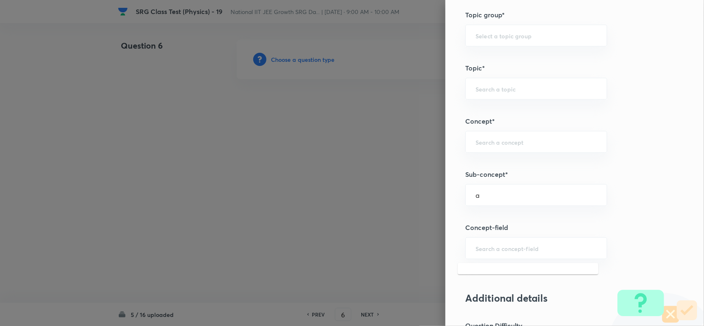
scroll to position [412, 0]
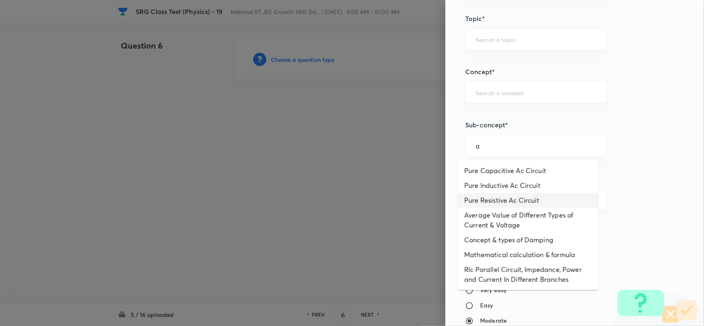
click at [504, 206] on li "Pure Resistive Ac Circuit" at bounding box center [528, 200] width 141 height 15
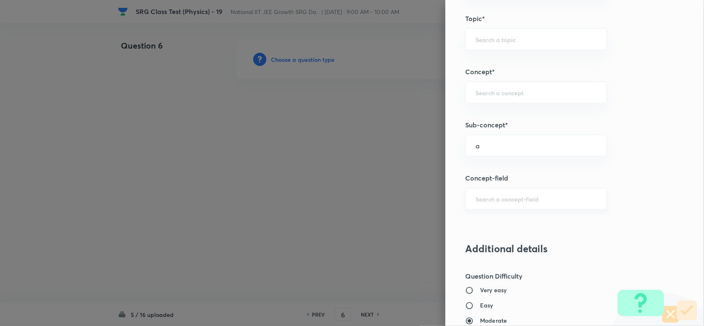
type input "Pure Resistive Ac Circuit"
type input "Physics"
type input "Alternating Current"
type input "Ac Circuit"
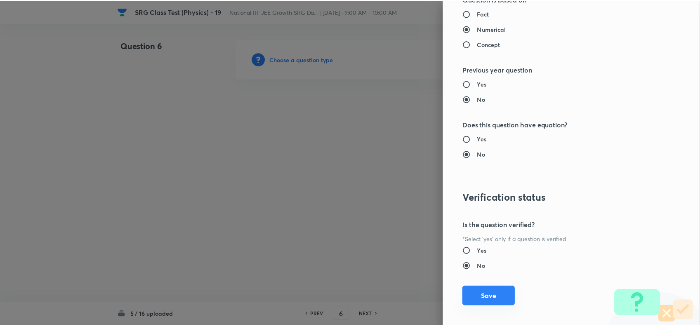
scroll to position [799, 0]
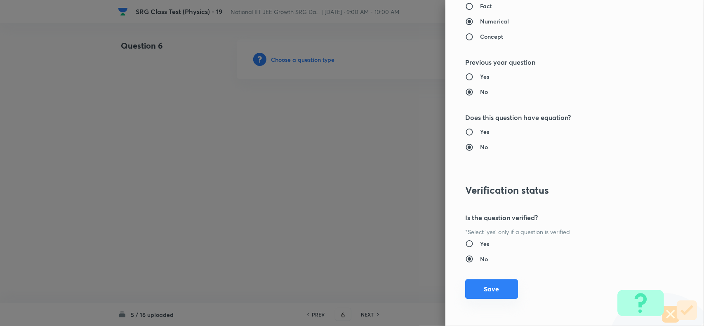
drag, startPoint x: 492, startPoint y: 296, endPoint x: 487, endPoint y: 297, distance: 5.0
click at [492, 297] on button "Save" at bounding box center [491, 289] width 53 height 20
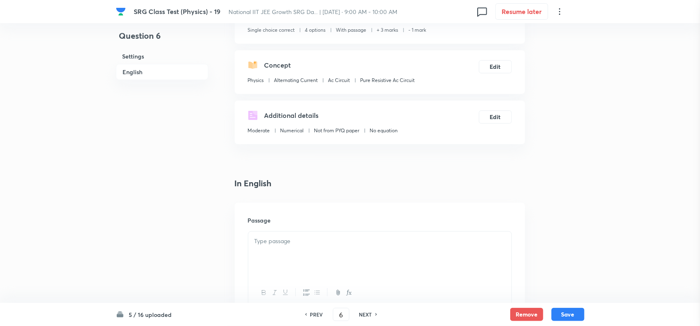
scroll to position [103, 0]
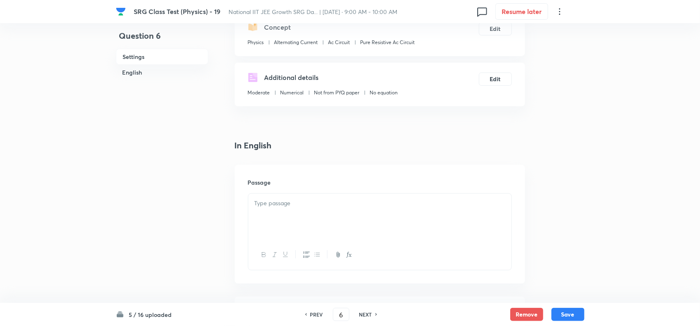
click at [302, 235] on div at bounding box center [379, 217] width 263 height 46
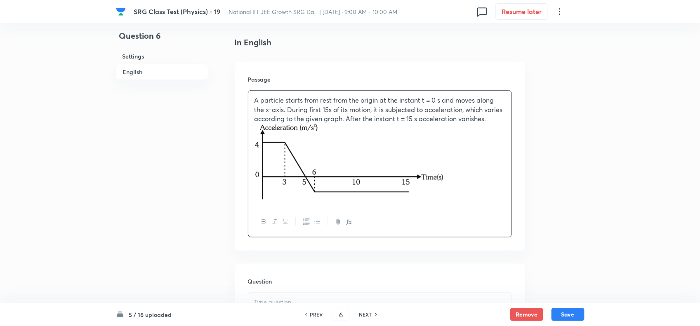
scroll to position [309, 0]
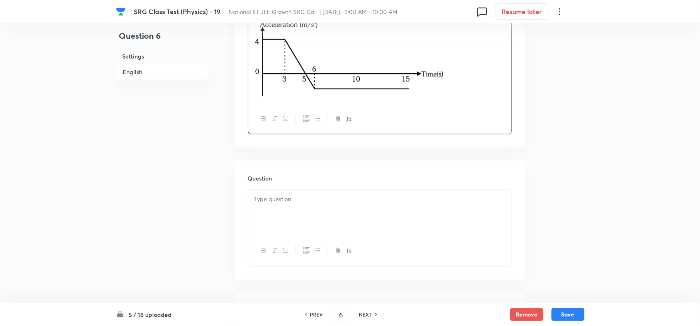
click at [322, 216] on div at bounding box center [379, 213] width 263 height 46
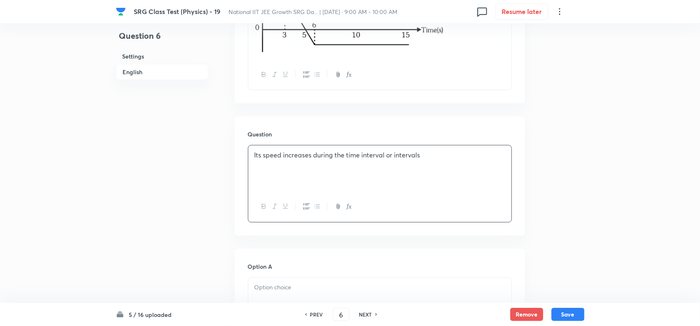
scroll to position [412, 0]
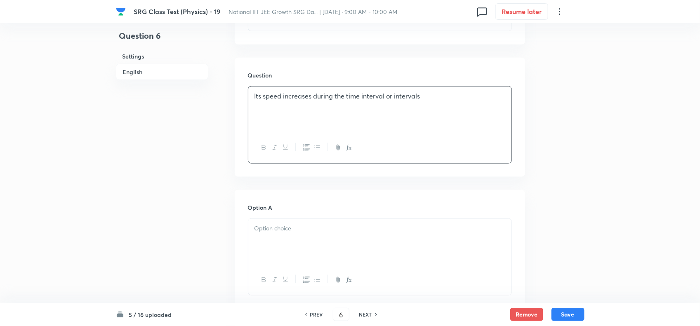
drag, startPoint x: 304, startPoint y: 219, endPoint x: 304, endPoint y: 224, distance: 4.2
click at [304, 224] on div "Option A Mark as correct answer" at bounding box center [380, 265] width 264 height 125
click at [301, 239] on div at bounding box center [379, 242] width 263 height 46
click at [304, 245] on div at bounding box center [379, 242] width 263 height 46
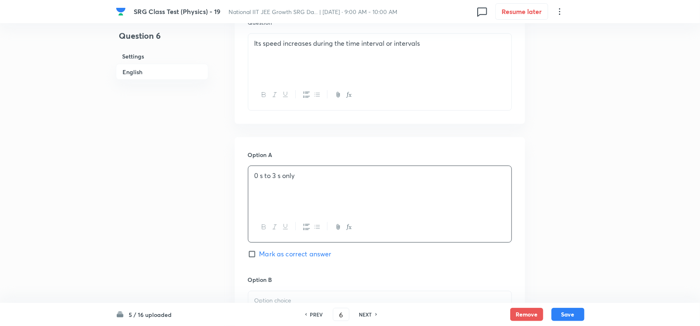
scroll to position [516, 0]
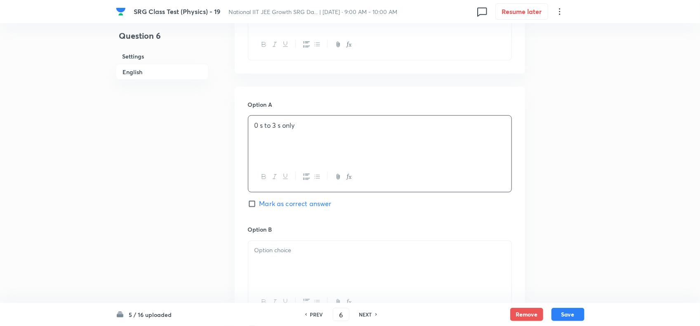
click at [290, 276] on div at bounding box center [379, 264] width 263 height 46
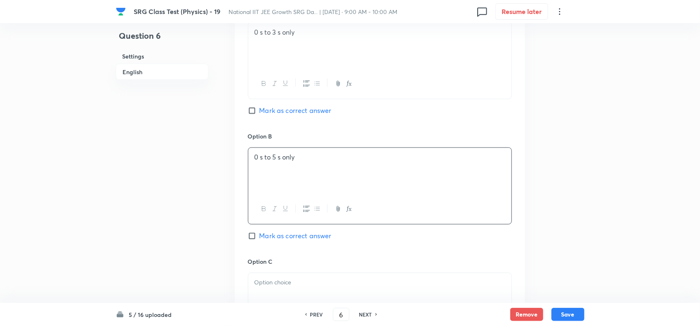
scroll to position [619, 0]
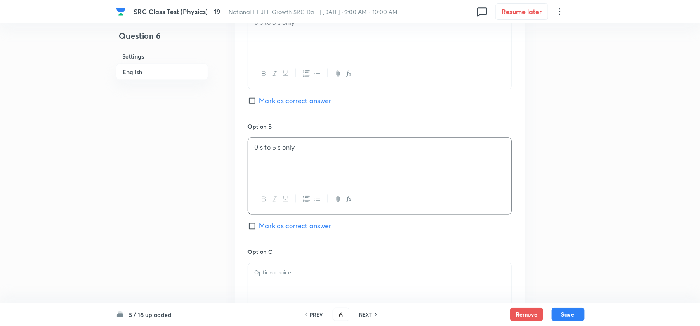
click at [298, 278] on p at bounding box center [379, 273] width 251 height 9
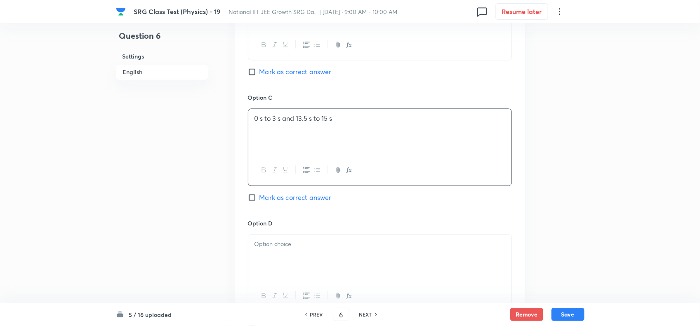
click at [307, 269] on div at bounding box center [379, 258] width 263 height 46
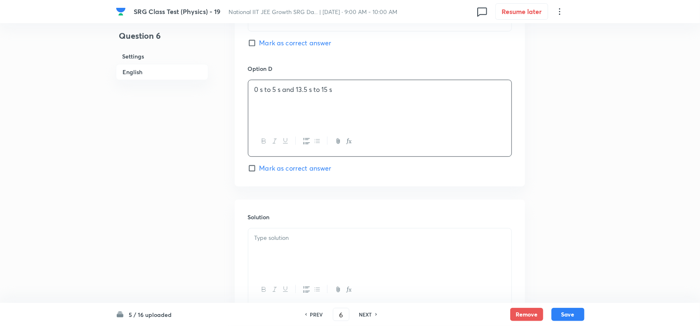
click at [260, 170] on span "Mark as correct answer" at bounding box center [295, 168] width 72 height 10
click at [259, 170] on input "Mark as correct answer" at bounding box center [254, 168] width 12 height 8
checkbox input "true"
click at [286, 247] on div at bounding box center [379, 252] width 263 height 46
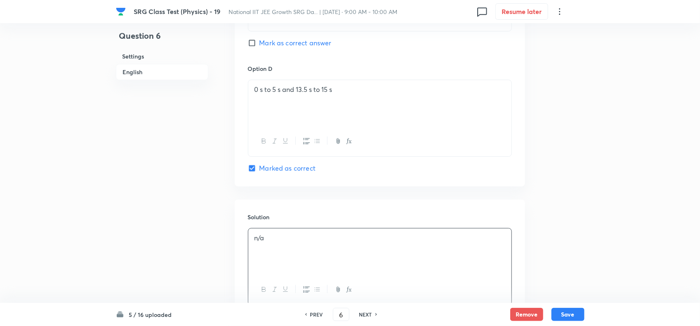
click at [570, 323] on div "5 / 16 uploaded PREV 6 ​ NEXT Remove Save" at bounding box center [350, 314] width 469 height 23
click at [570, 316] on button "Save" at bounding box center [567, 313] width 33 height 13
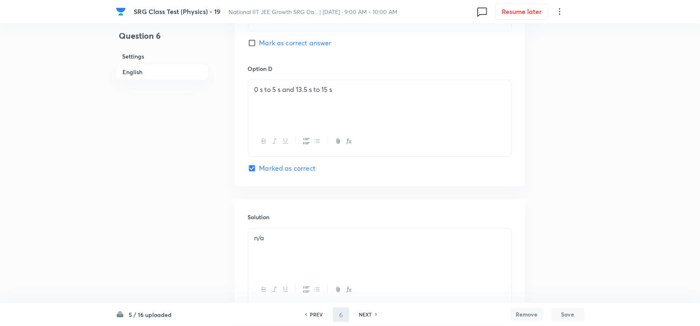
type input "7"
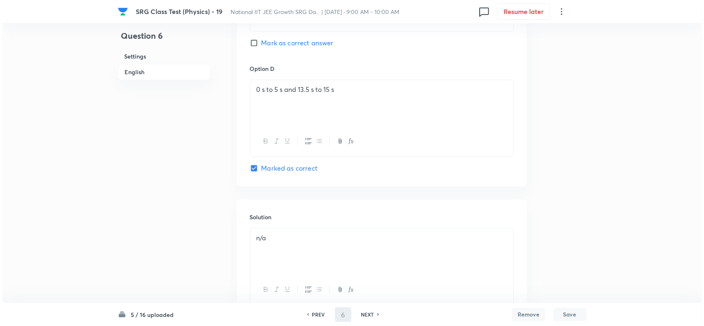
scroll to position [0, 0]
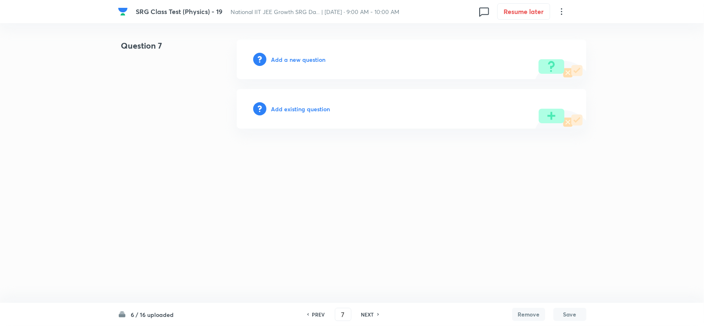
click at [283, 62] on h6 "Add a new question" at bounding box center [298, 59] width 54 height 9
click at [283, 62] on h6 "Choose a question type" at bounding box center [303, 59] width 64 height 9
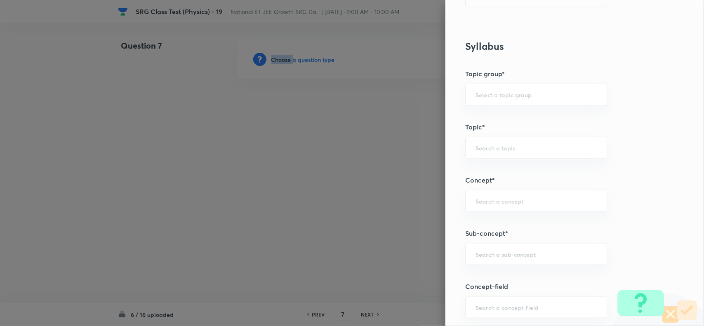
scroll to position [361, 0]
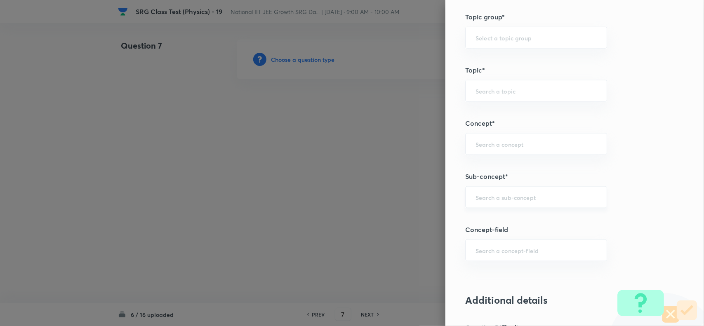
click at [489, 197] on input "text" at bounding box center [536, 197] width 121 height 8
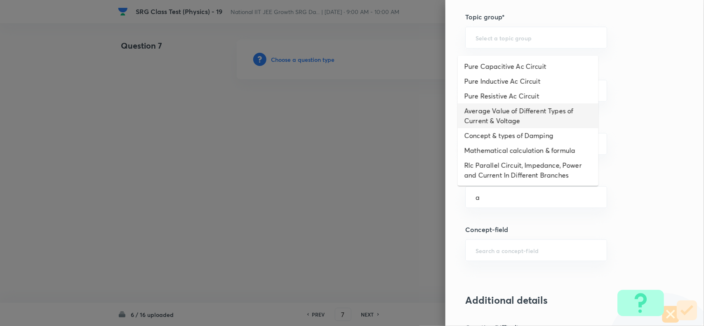
click at [488, 126] on li "Average Value of Different Types of Current & Voltage" at bounding box center [528, 116] width 141 height 25
type input "Average Value of Different Types of Current & Voltage"
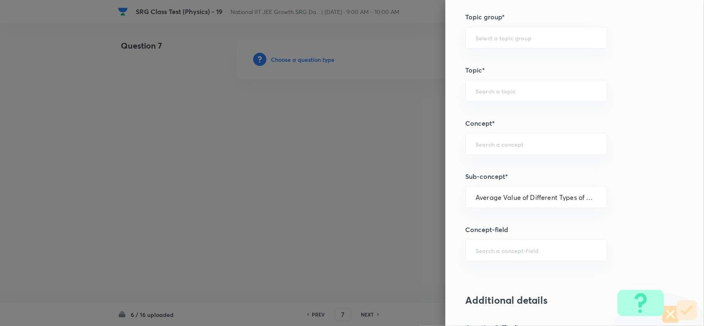
type input "Physics"
type input "Alternating Current"
type input "Average Value"
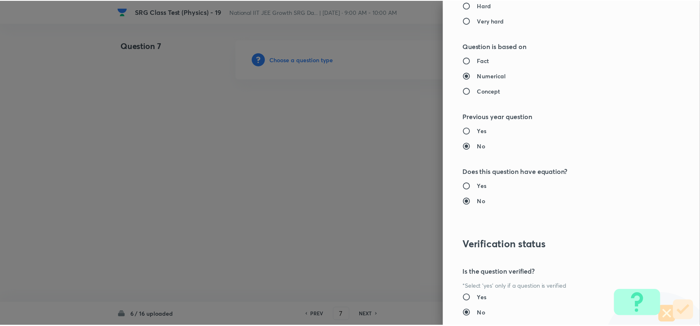
scroll to position [799, 0]
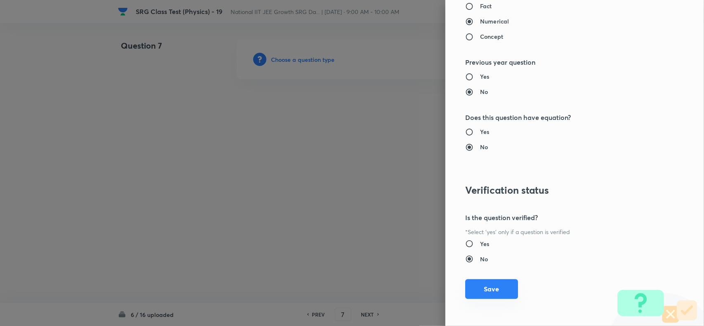
click at [486, 283] on button "Save" at bounding box center [491, 289] width 53 height 20
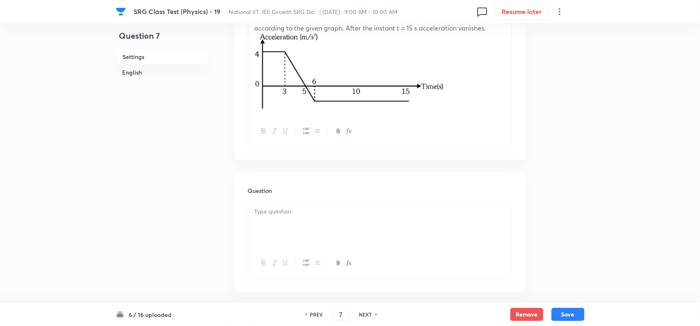
scroll to position [309, 0]
click at [311, 209] on p at bounding box center [379, 209] width 251 height 9
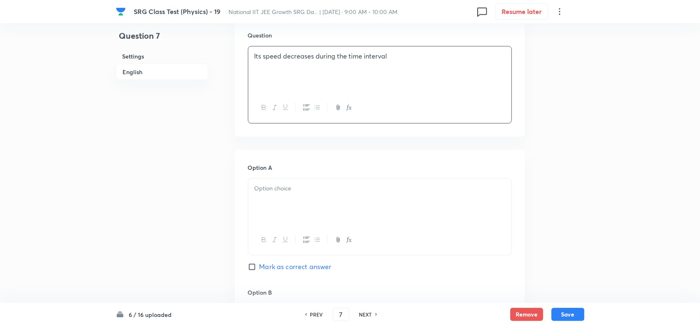
scroll to position [464, 0]
click at [304, 210] on div at bounding box center [379, 201] width 263 height 46
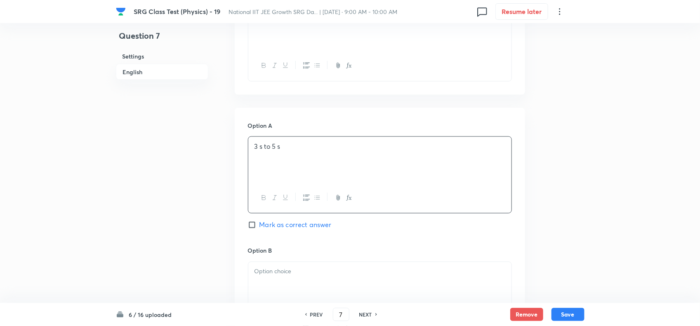
scroll to position [567, 0]
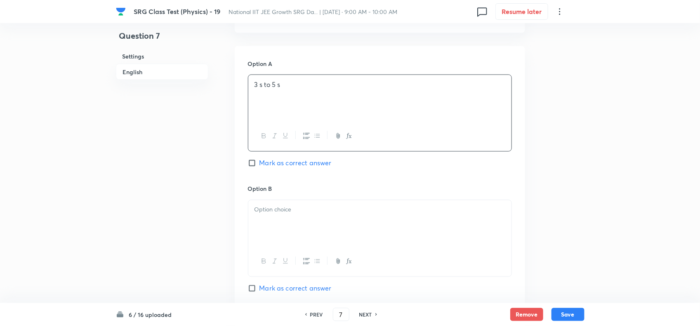
click at [283, 225] on div at bounding box center [379, 223] width 263 height 46
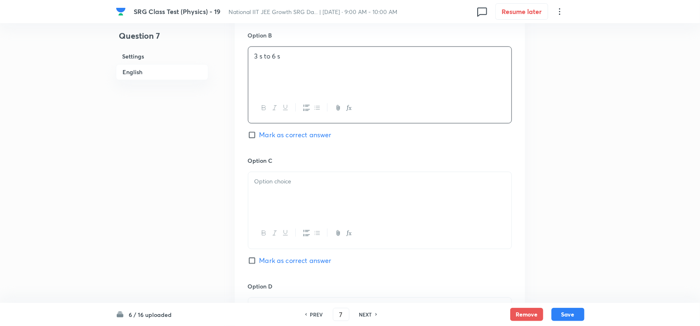
scroll to position [722, 0]
click at [302, 227] on div at bounding box center [379, 232] width 263 height 30
click at [288, 199] on div at bounding box center [379, 194] width 263 height 46
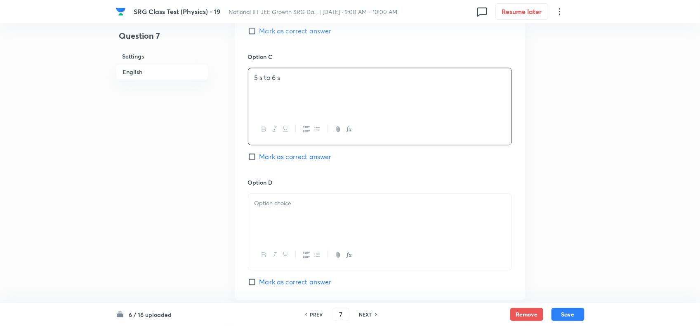
click at [285, 223] on div at bounding box center [379, 217] width 263 height 46
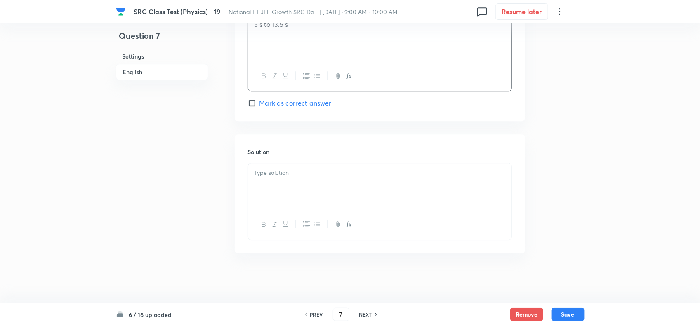
scroll to position [1008, 0]
drag, startPoint x: 254, startPoint y: 101, endPoint x: 263, endPoint y: 144, distance: 43.0
click at [271, 168] on div at bounding box center [379, 186] width 263 height 46
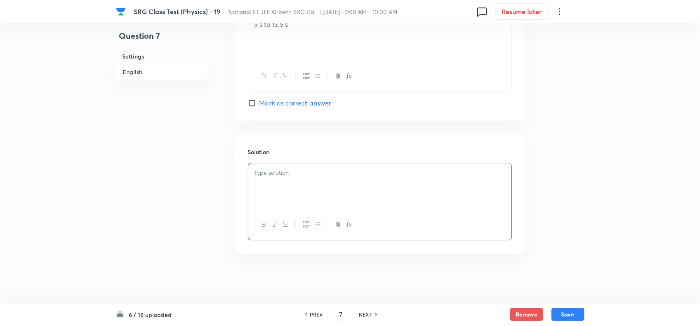
click at [260, 104] on span "Mark as correct answer" at bounding box center [295, 103] width 72 height 10
click at [259, 104] on input "Mark as correct answer" at bounding box center [254, 103] width 12 height 8
checkbox input "true"
click at [267, 178] on div at bounding box center [379, 186] width 263 height 46
click at [362, 209] on div at bounding box center [379, 186] width 263 height 46
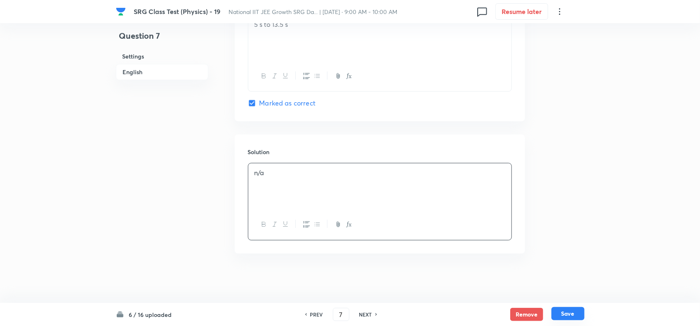
click at [575, 314] on button "Save" at bounding box center [567, 313] width 33 height 13
type input "8"
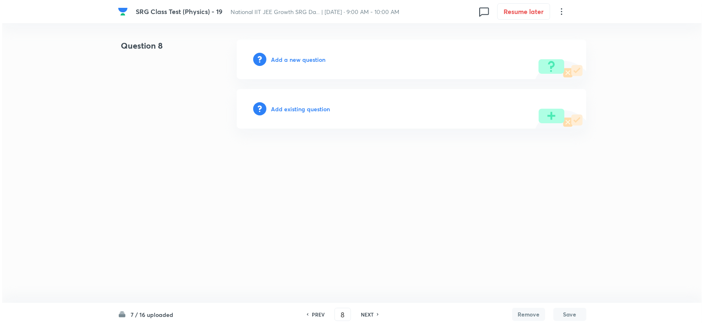
scroll to position [0, 0]
click at [300, 54] on div "Add a new question" at bounding box center [412, 60] width 350 height 40
click at [299, 57] on h6 "Add a new question" at bounding box center [298, 59] width 54 height 9
click at [299, 58] on h6 "Choose a question type" at bounding box center [303, 59] width 64 height 9
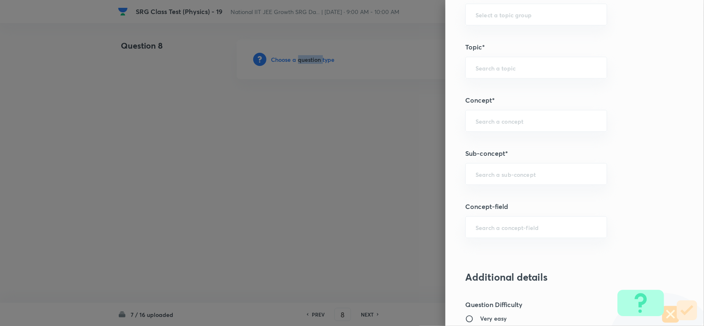
scroll to position [516, 0]
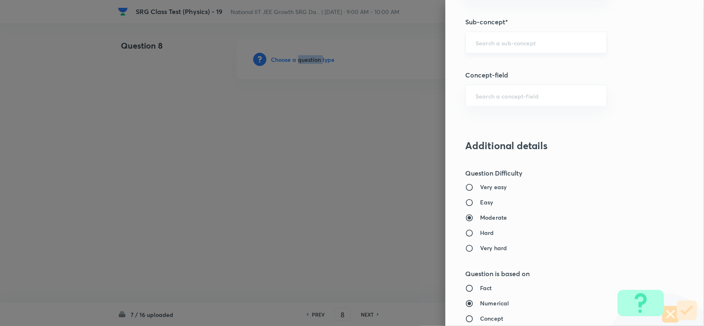
click at [490, 49] on div "​" at bounding box center [536, 43] width 142 height 22
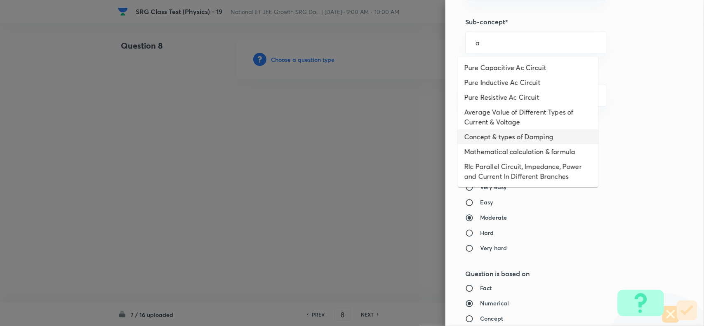
click at [490, 137] on li "Concept & types of Damping" at bounding box center [528, 137] width 141 height 15
type input "Concept & types of Damping"
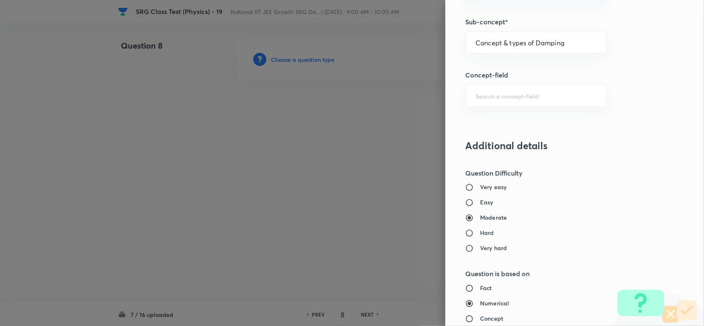
type input "Physics"
type input "Alternating Current"
type input "Damped and Forced Oscillation"
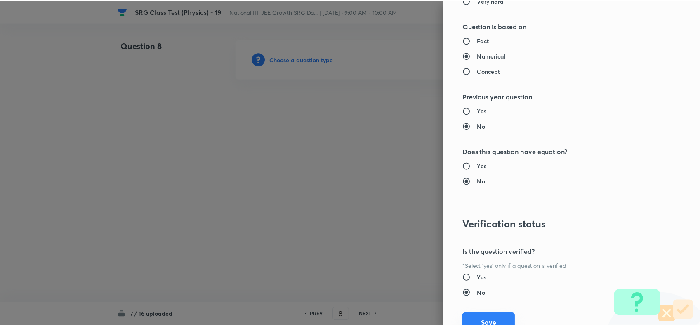
scroll to position [799, 0]
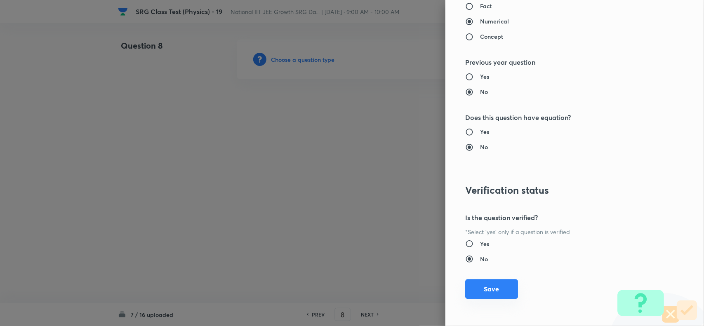
click at [489, 296] on button "Save" at bounding box center [491, 289] width 53 height 20
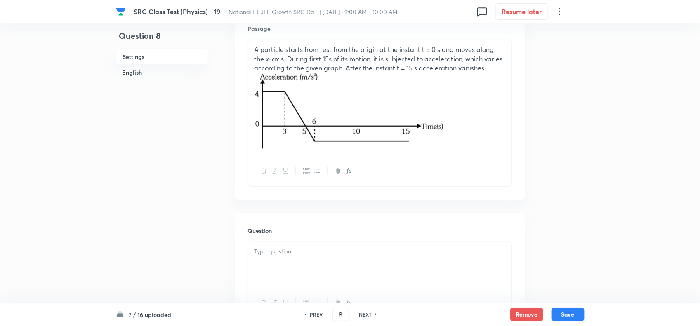
scroll to position [258, 0]
click at [291, 267] on div at bounding box center [379, 264] width 263 height 46
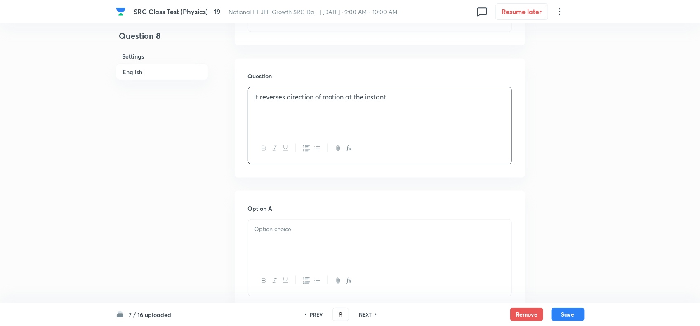
scroll to position [412, 0]
click at [302, 224] on div at bounding box center [379, 242] width 263 height 46
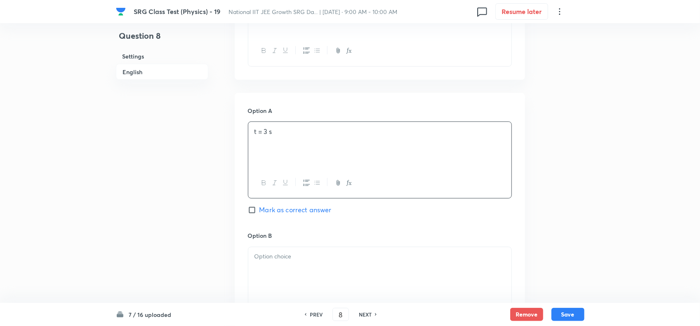
scroll to position [567, 0]
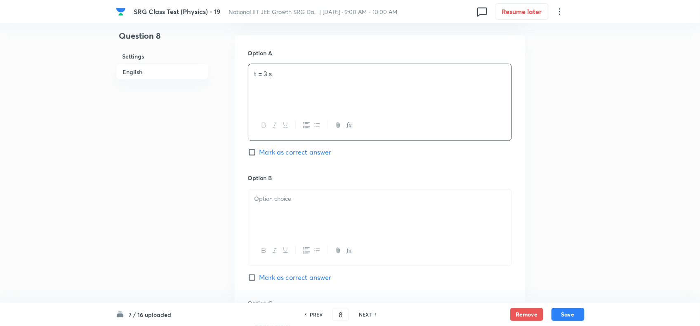
click at [302, 221] on div at bounding box center [379, 213] width 263 height 46
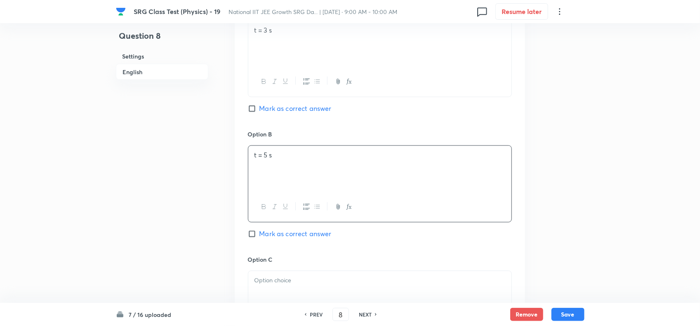
scroll to position [670, 0]
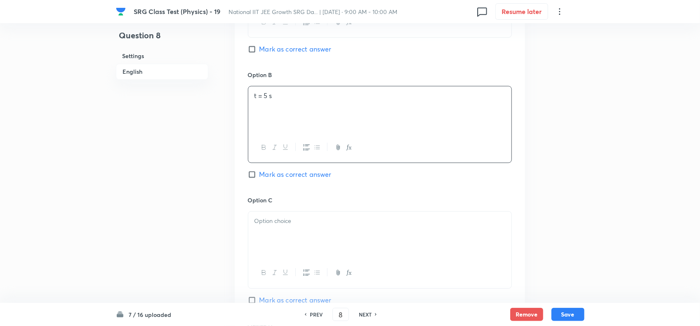
click at [342, 226] on p at bounding box center [379, 221] width 251 height 9
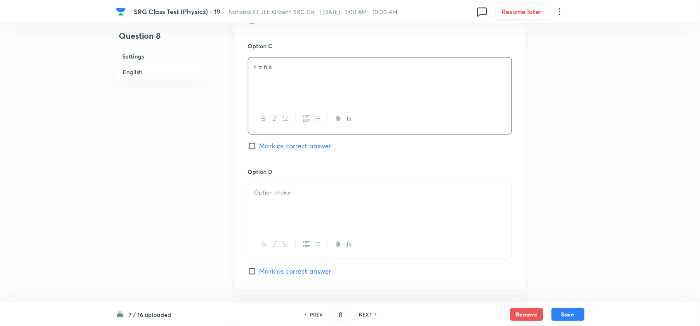
click at [306, 219] on div at bounding box center [379, 206] width 263 height 46
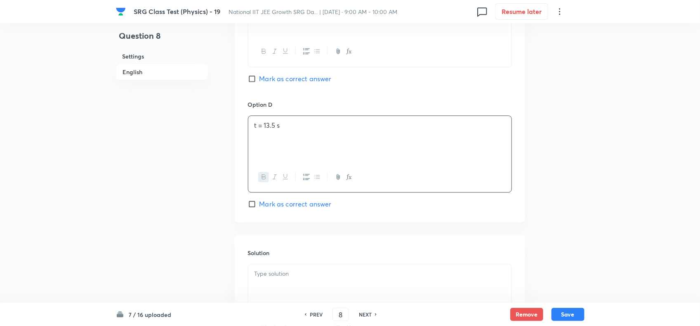
scroll to position [928, 0]
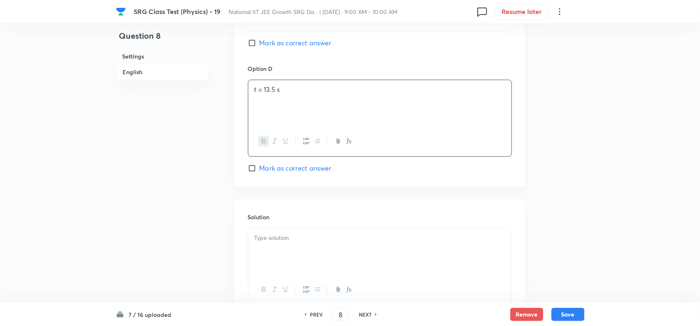
click at [281, 173] on span "Mark as correct answer" at bounding box center [295, 168] width 72 height 10
click at [259, 172] on input "Mark as correct answer" at bounding box center [254, 168] width 12 height 8
checkbox input "true"
click at [298, 251] on div at bounding box center [379, 252] width 263 height 46
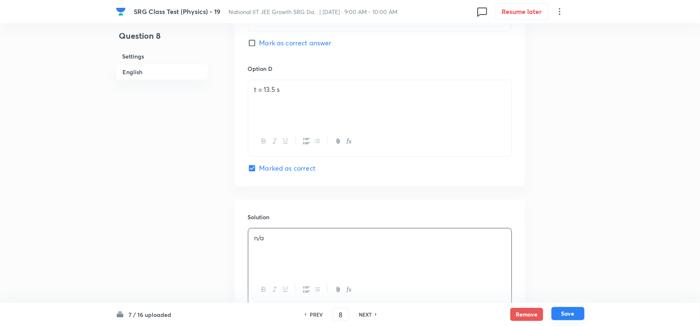
click at [566, 314] on button "Save" at bounding box center [567, 313] width 33 height 13
type input "9"
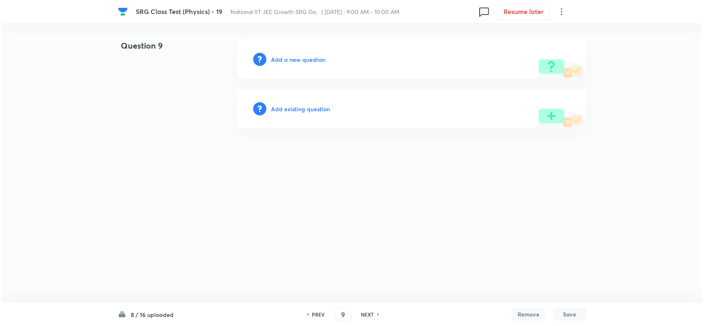
scroll to position [0, 0]
click at [298, 59] on h6 "Add a new question" at bounding box center [298, 59] width 54 height 9
click at [298, 59] on h6 "Choose a question type" at bounding box center [303, 59] width 64 height 9
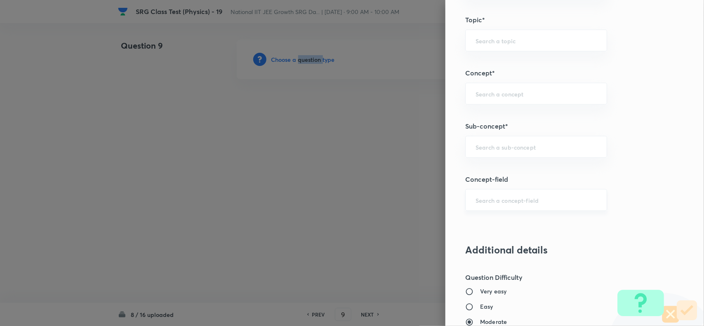
scroll to position [412, 0]
click at [495, 140] on div "​" at bounding box center [536, 146] width 142 height 22
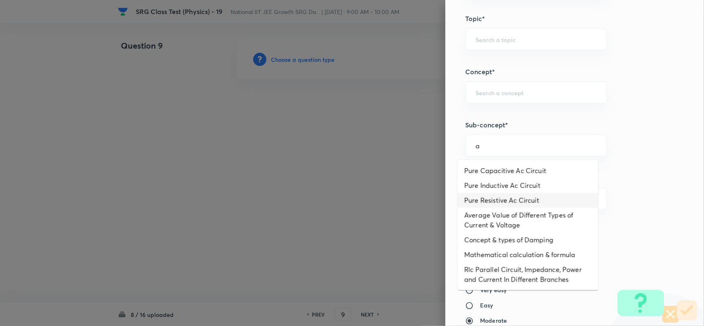
click at [506, 202] on li "Pure Resistive Ac Circuit" at bounding box center [528, 200] width 141 height 15
type input "Pure Resistive Ac Circuit"
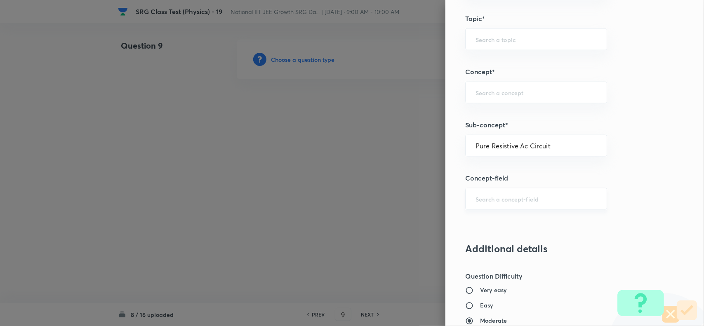
type input "Physics"
type input "Alternating Current"
type input "Ac Circuit"
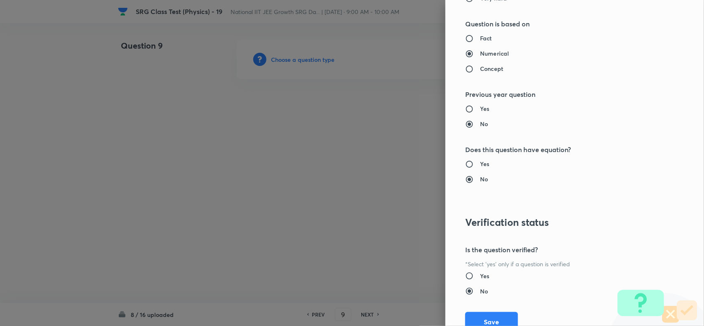
scroll to position [799, 0]
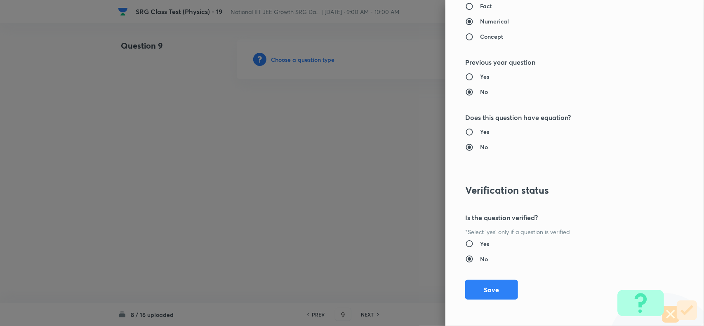
drag, startPoint x: 489, startPoint y: 287, endPoint x: 405, endPoint y: 273, distance: 84.8
click at [489, 287] on button "Save" at bounding box center [491, 290] width 53 height 20
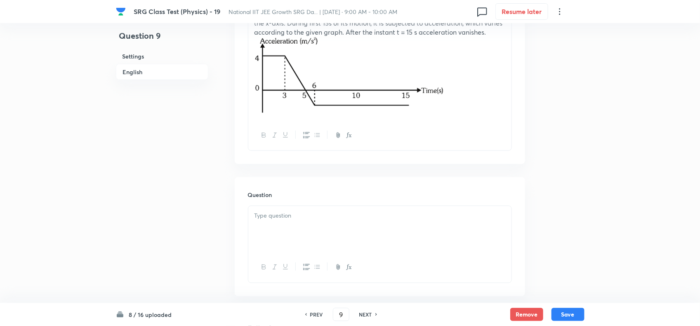
scroll to position [206, 0]
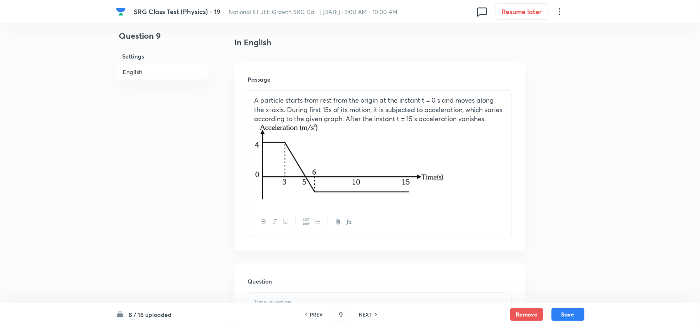
click at [448, 171] on p at bounding box center [379, 163] width 251 height 78
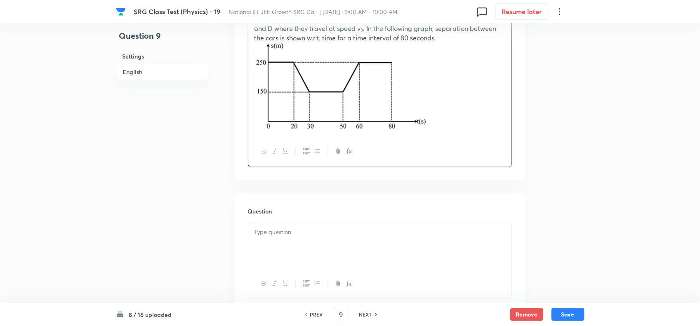
scroll to position [309, 0]
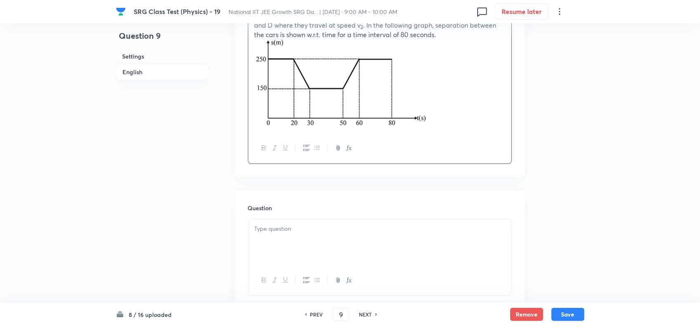
click at [311, 246] on div at bounding box center [379, 242] width 263 height 46
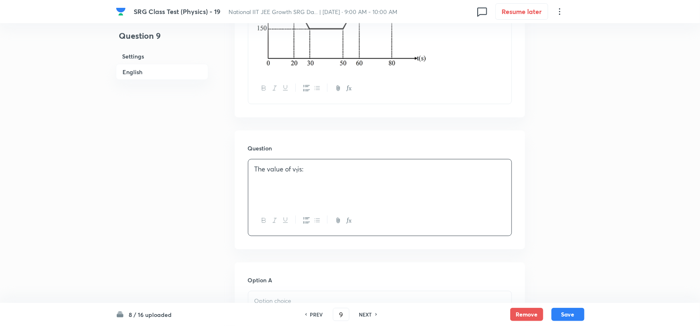
scroll to position [516, 0]
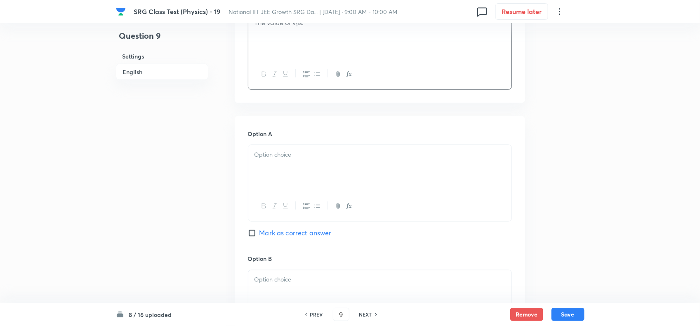
click at [278, 159] on p at bounding box center [379, 154] width 251 height 9
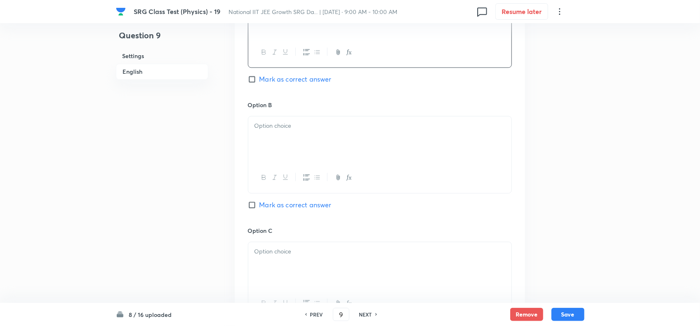
scroll to position [670, 0]
click at [298, 155] on div at bounding box center [379, 139] width 263 height 46
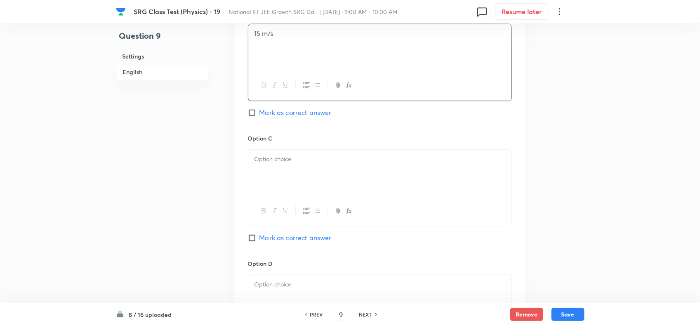
scroll to position [773, 0]
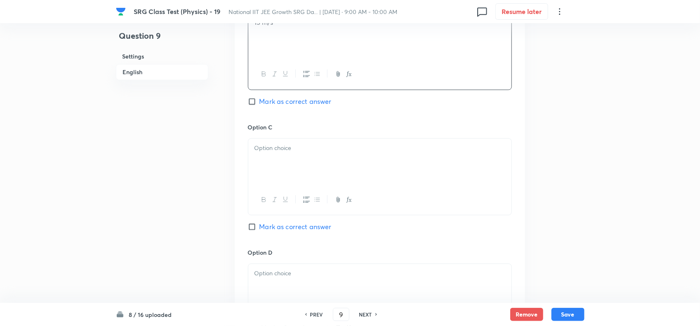
click at [311, 163] on div at bounding box center [379, 162] width 263 height 46
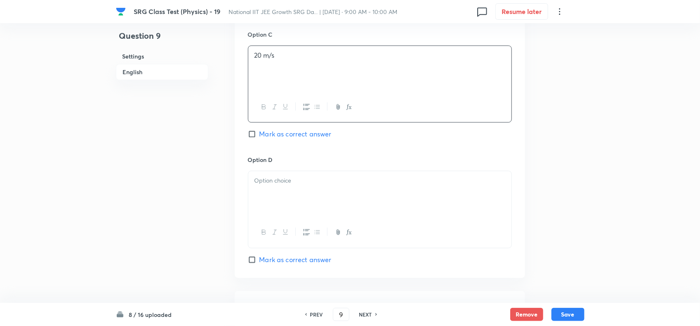
scroll to position [876, 0]
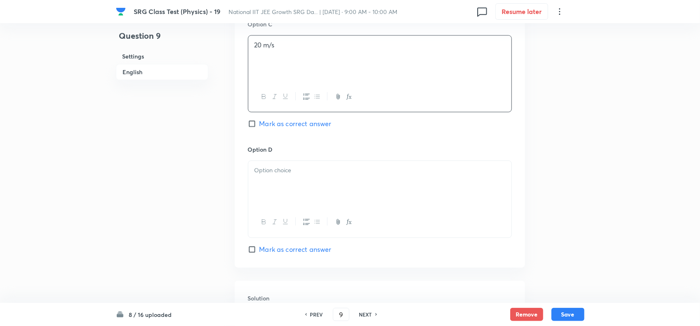
click at [289, 172] on p at bounding box center [379, 170] width 251 height 9
drag, startPoint x: 271, startPoint y: 238, endPoint x: 271, endPoint y: 246, distance: 7.8
click at [271, 237] on div at bounding box center [379, 222] width 263 height 30
click at [269, 251] on span "Mark as correct answer" at bounding box center [295, 250] width 72 height 10
click at [259, 251] on input "Mark as correct answer" at bounding box center [254, 249] width 12 height 8
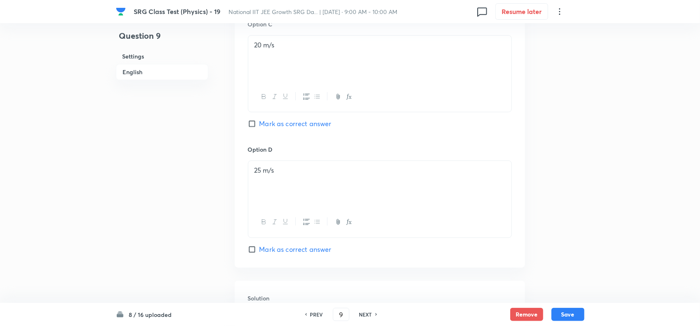
checkbox input "true"
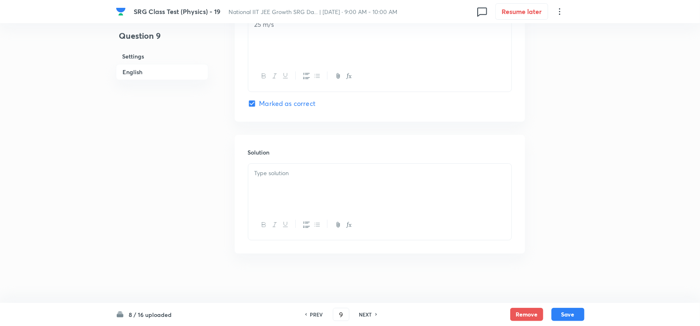
scroll to position [1027, 0]
click at [349, 205] on div at bounding box center [379, 187] width 263 height 46
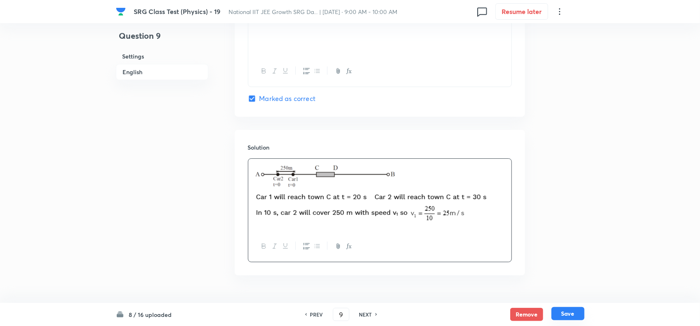
click at [571, 310] on button "Save" at bounding box center [567, 313] width 33 height 13
type input "10"
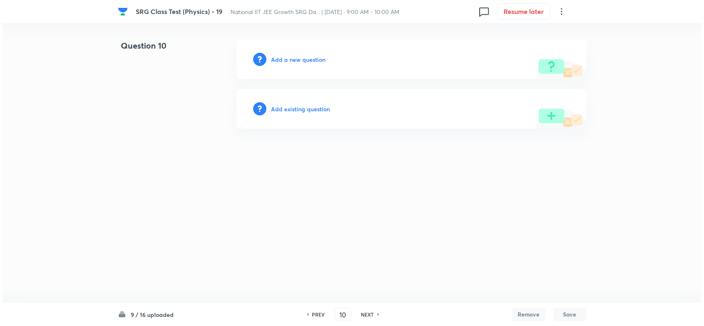
scroll to position [0, 0]
click at [280, 55] on h6 "Add a new question" at bounding box center [298, 59] width 54 height 9
click at [280, 55] on h6 "Choose a question type" at bounding box center [303, 59] width 64 height 9
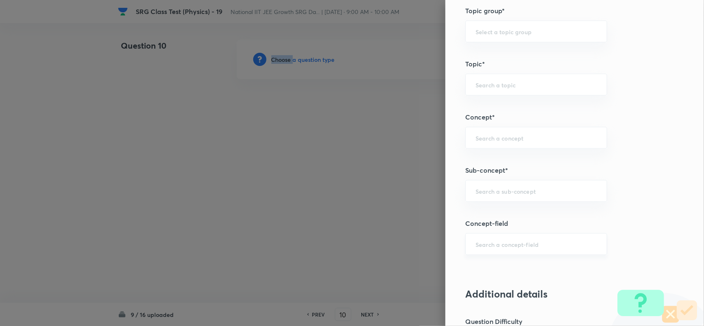
scroll to position [412, 0]
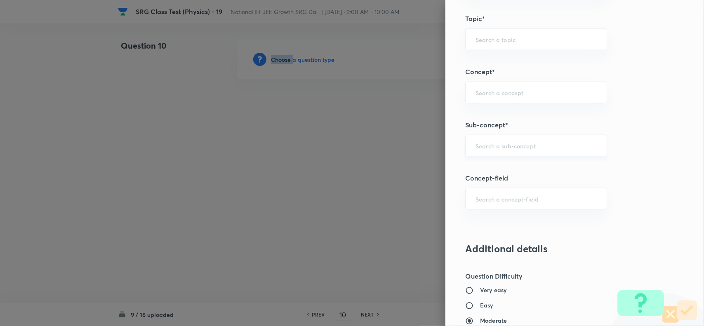
drag, startPoint x: 487, startPoint y: 141, endPoint x: 531, endPoint y: 146, distance: 44.9
click at [502, 144] on div "​" at bounding box center [536, 146] width 142 height 22
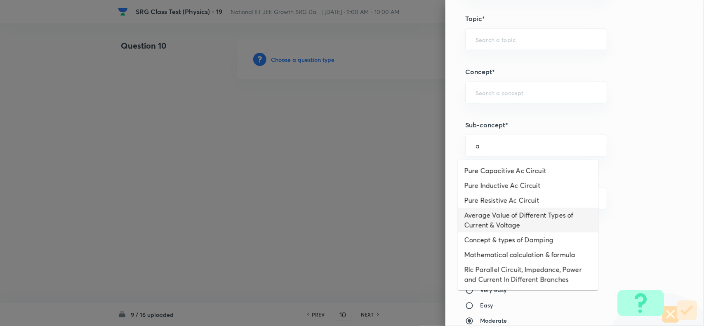
click at [497, 220] on li "Average Value of Different Types of Current & Voltage" at bounding box center [528, 220] width 141 height 25
type input "Average Value of Different Types of Current & Voltage"
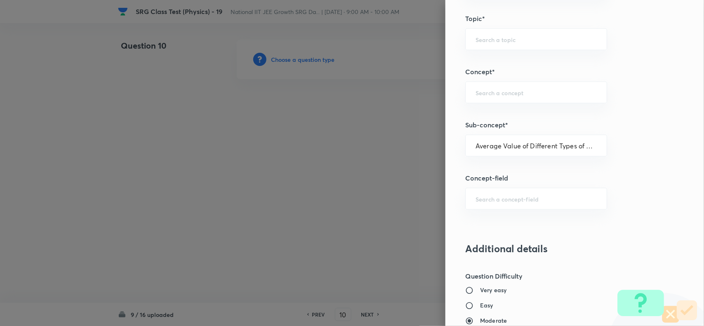
type input "Physics"
type input "Alternating Current"
type input "Average Value"
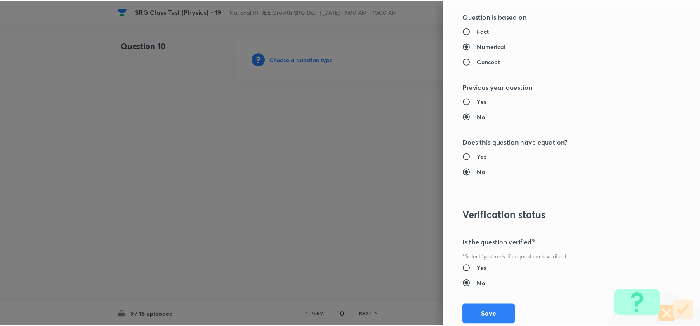
scroll to position [799, 0]
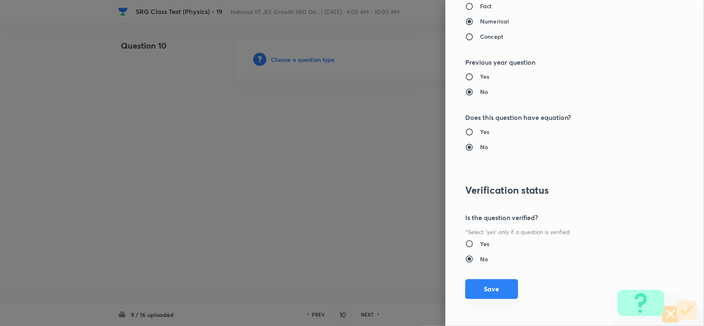
click at [489, 294] on button "Save" at bounding box center [491, 289] width 53 height 20
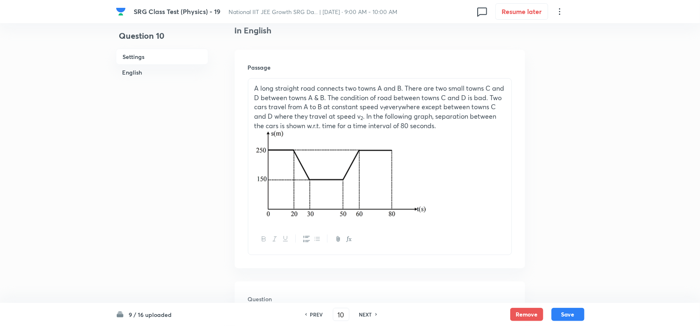
scroll to position [361, 0]
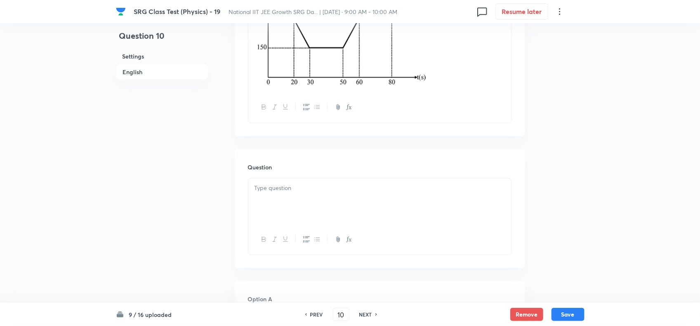
click at [312, 201] on div at bounding box center [379, 202] width 263 height 46
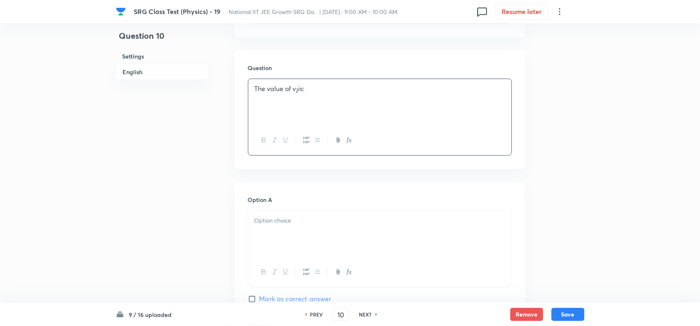
scroll to position [516, 0]
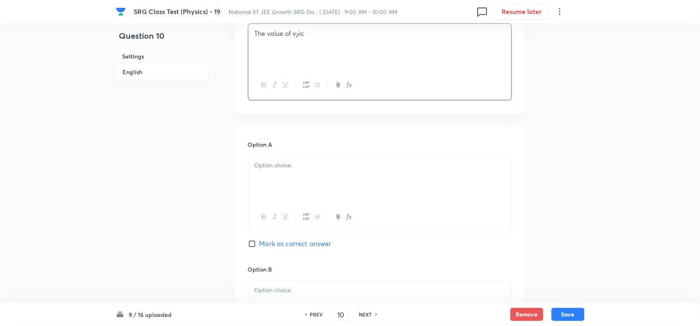
click at [304, 184] on div at bounding box center [379, 179] width 263 height 46
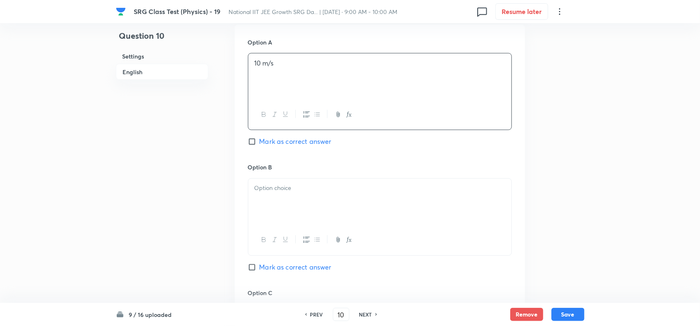
scroll to position [619, 0]
click at [309, 193] on p at bounding box center [379, 187] width 251 height 9
click at [250, 266] on input "Mark as correct answer" at bounding box center [254, 267] width 12 height 8
checkbox input "true"
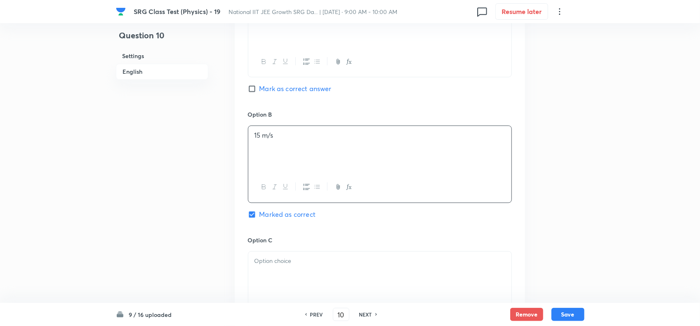
scroll to position [773, 0]
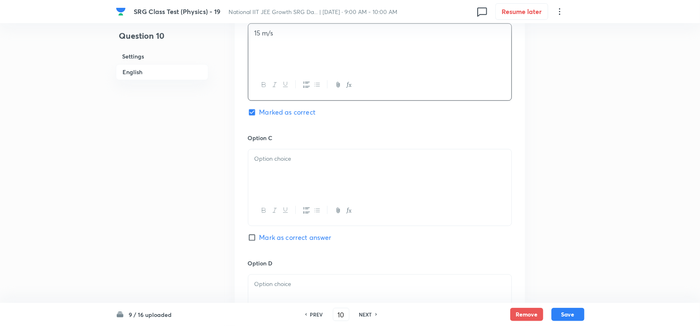
click at [311, 182] on div at bounding box center [379, 172] width 263 height 46
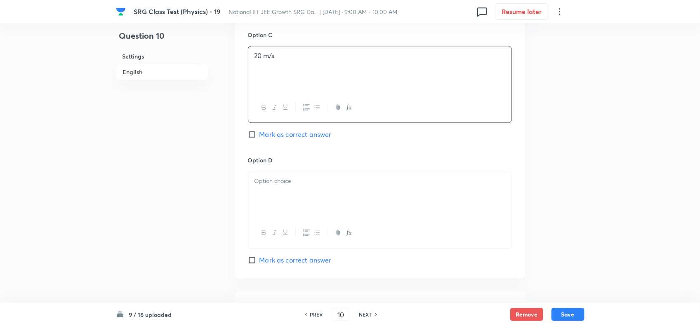
click at [311, 198] on div at bounding box center [379, 195] width 263 height 46
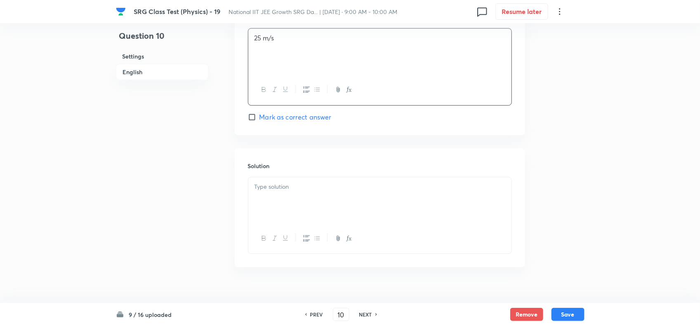
scroll to position [1031, 0]
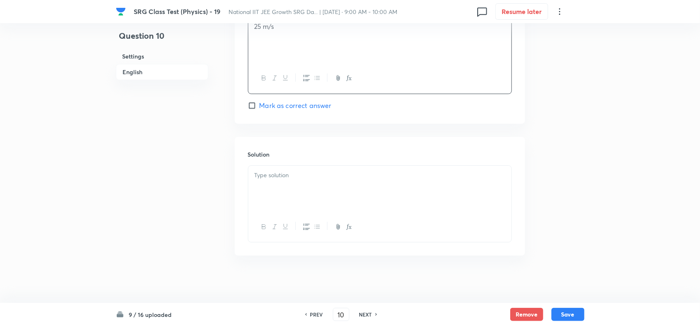
click at [362, 206] on div at bounding box center [379, 189] width 263 height 46
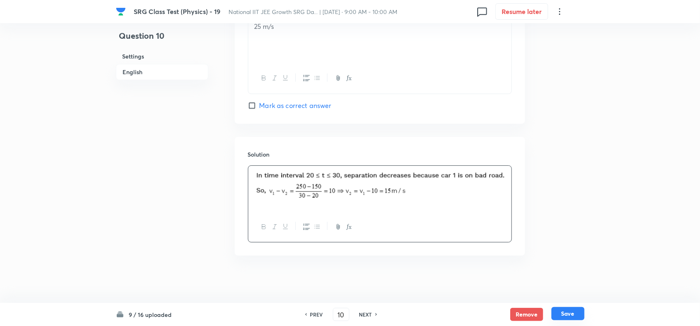
click at [574, 312] on button "Save" at bounding box center [567, 313] width 33 height 13
type input "11"
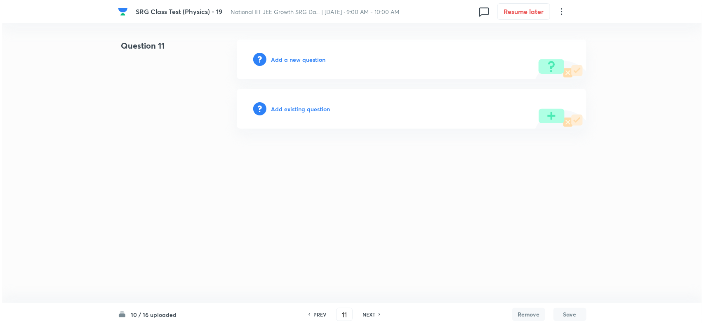
scroll to position [0, 0]
click at [298, 56] on h6 "Add a new question" at bounding box center [298, 59] width 54 height 9
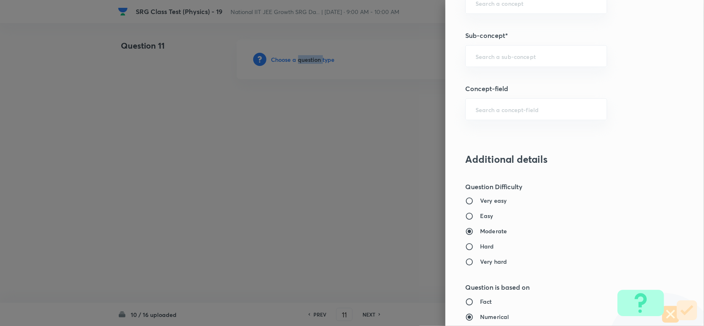
scroll to position [516, 0]
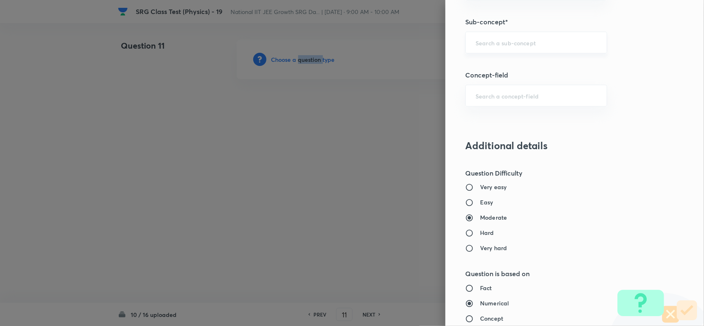
click at [493, 54] on div "​" at bounding box center [536, 43] width 142 height 22
click at [519, 44] on input "text" at bounding box center [536, 43] width 121 height 8
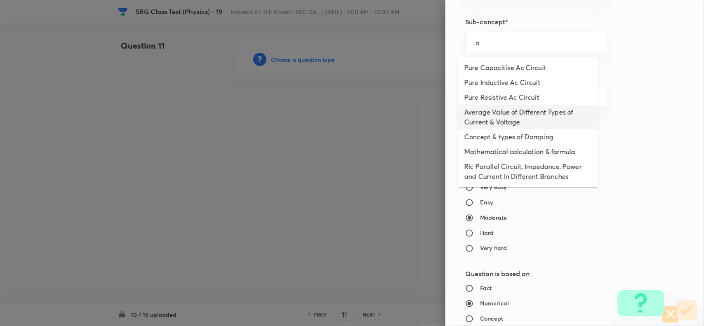
click at [487, 127] on li "Average Value of Different Types of Current & Voltage" at bounding box center [528, 117] width 141 height 25
type input "Average Value of Different Types of Current & Voltage"
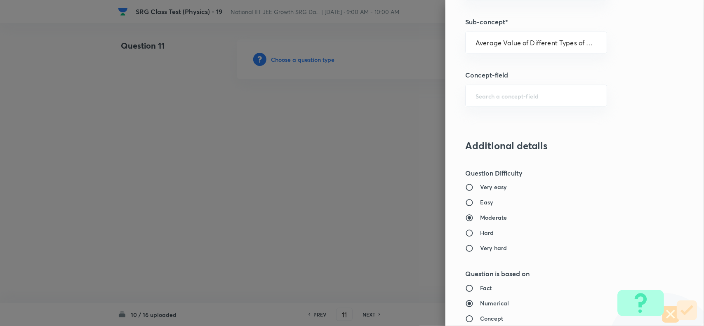
type input "Physics"
type input "Alternating Current"
type input "Average Value"
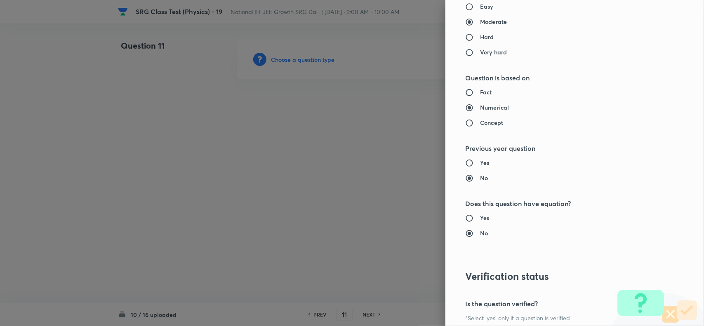
scroll to position [799, 0]
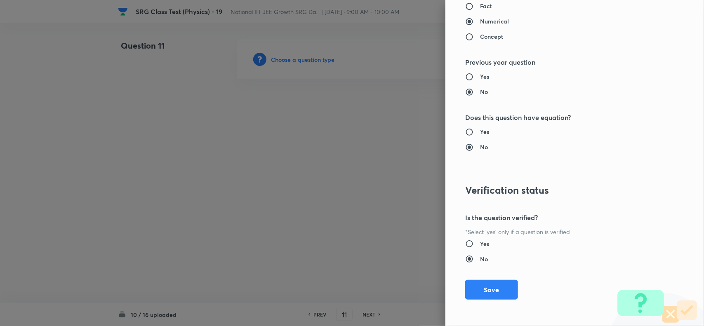
drag, startPoint x: 488, startPoint y: 286, endPoint x: 318, endPoint y: 243, distance: 174.6
click at [487, 286] on button "Save" at bounding box center [491, 290] width 53 height 20
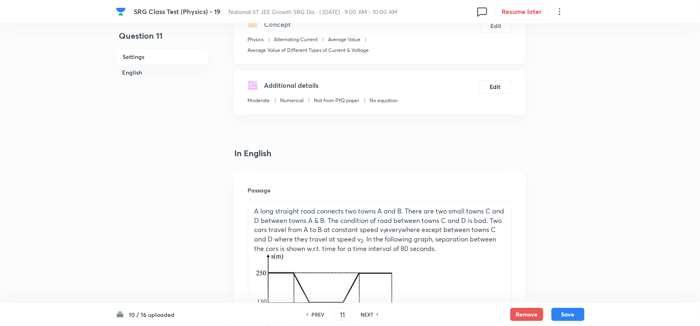
scroll to position [258, 0]
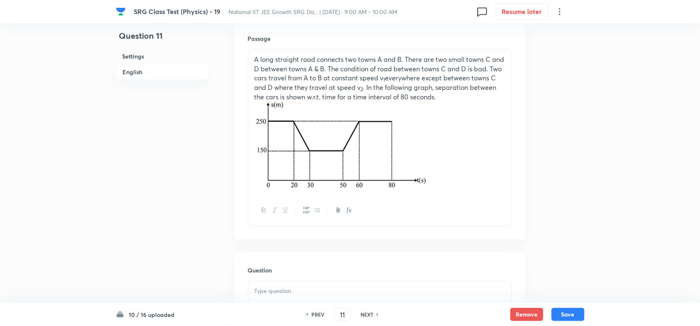
click at [295, 284] on div at bounding box center [379, 305] width 263 height 46
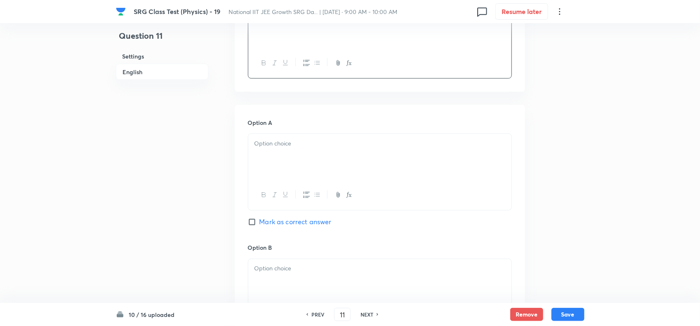
scroll to position [567, 0]
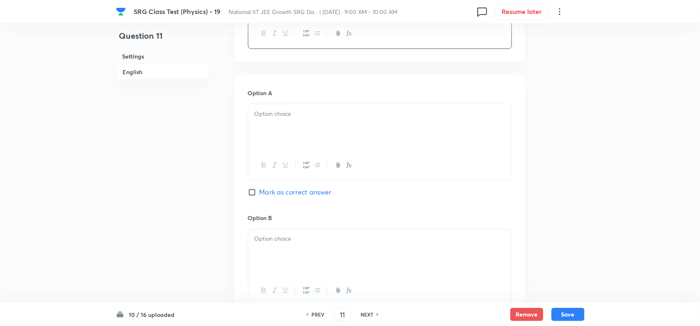
click at [290, 148] on div at bounding box center [379, 127] width 263 height 46
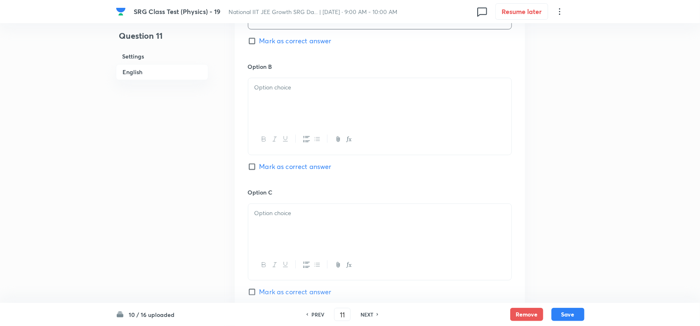
scroll to position [722, 0]
click at [279, 98] on div at bounding box center [379, 98] width 263 height 46
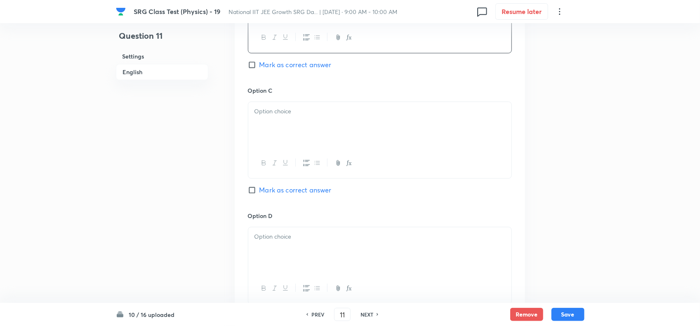
scroll to position [825, 0]
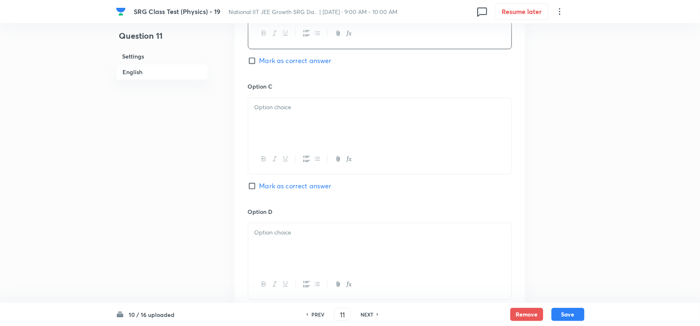
click at [300, 124] on div at bounding box center [379, 121] width 263 height 46
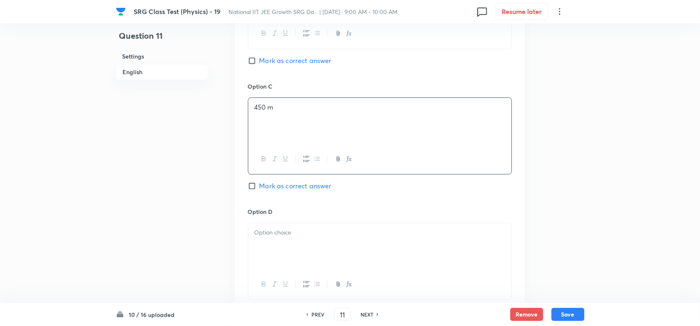
click at [265, 186] on span "Mark as correct answer" at bounding box center [295, 186] width 72 height 10
click at [259, 186] on input "Mark as correct answer" at bounding box center [254, 186] width 12 height 8
checkbox input "true"
click at [281, 244] on div at bounding box center [379, 246] width 263 height 46
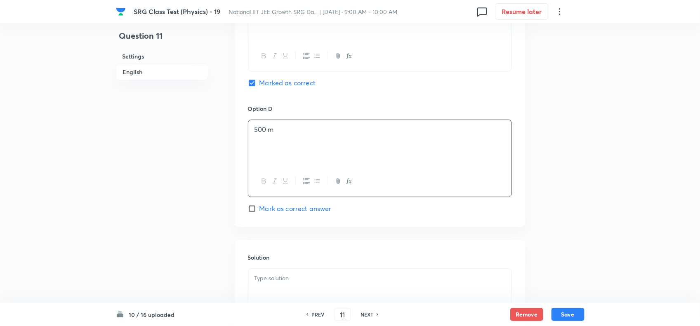
click at [329, 269] on div "Solution" at bounding box center [380, 299] width 290 height 119
click at [322, 283] on p at bounding box center [379, 278] width 251 height 9
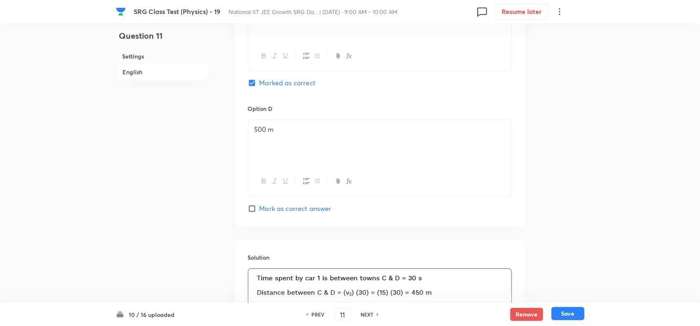
click at [567, 318] on button "Save" at bounding box center [567, 313] width 33 height 13
type input "12"
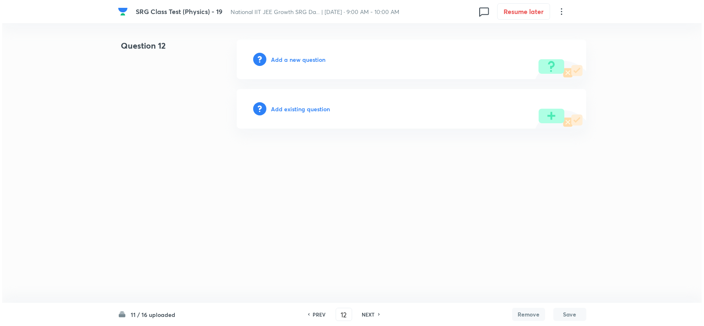
scroll to position [0, 0]
click at [294, 61] on h6 "Add a new question" at bounding box center [298, 59] width 54 height 9
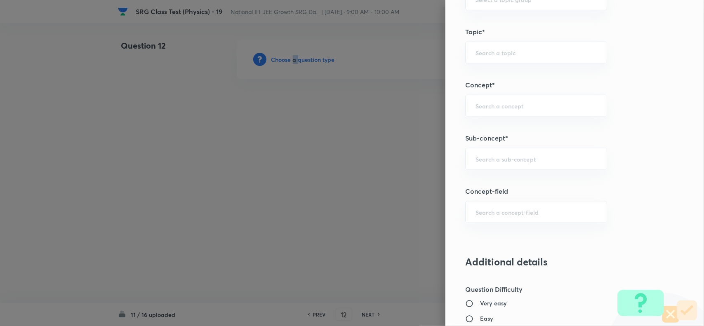
scroll to position [412, 0]
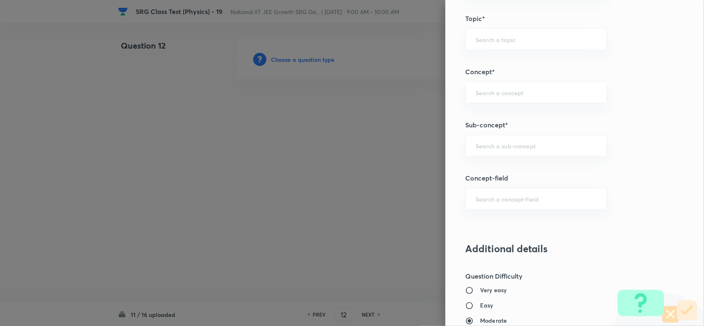
click at [485, 130] on h5 "Sub-concept*" at bounding box center [560, 125] width 191 height 10
drag, startPoint x: 489, startPoint y: 143, endPoint x: 596, endPoint y: 165, distance: 109.0
click at [491, 143] on input "text" at bounding box center [536, 146] width 121 height 8
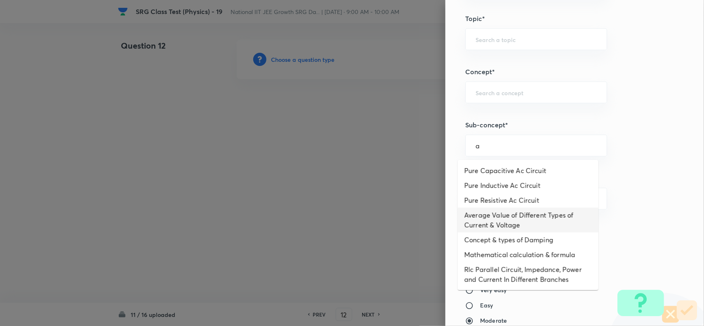
click at [500, 219] on li "Average Value of Different Types of Current & Voltage" at bounding box center [528, 220] width 141 height 25
type input "Average Value of Different Types of Current & Voltage"
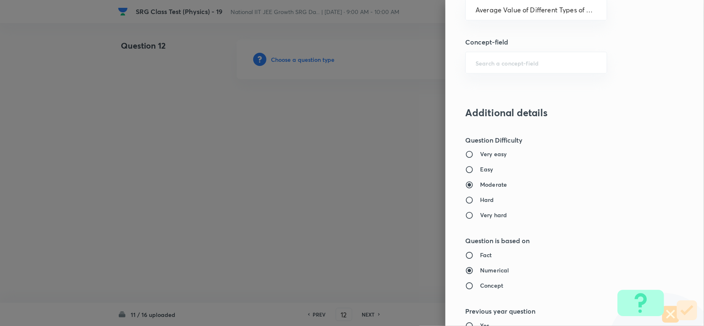
type input "Physics"
type input "Alternating Current"
type input "Average Value"
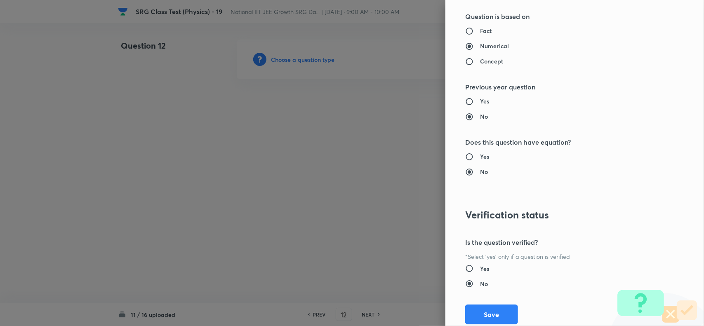
scroll to position [799, 0]
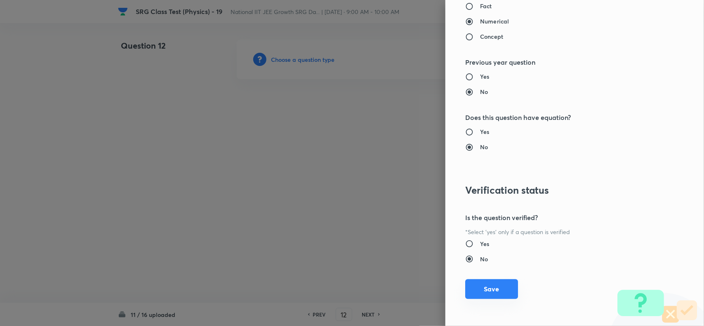
click at [492, 289] on button "Save" at bounding box center [491, 289] width 53 height 20
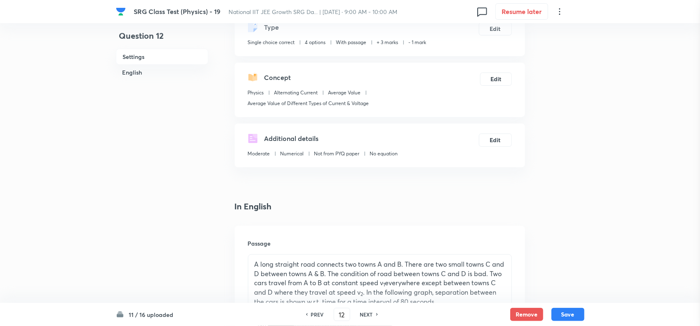
scroll to position [103, 0]
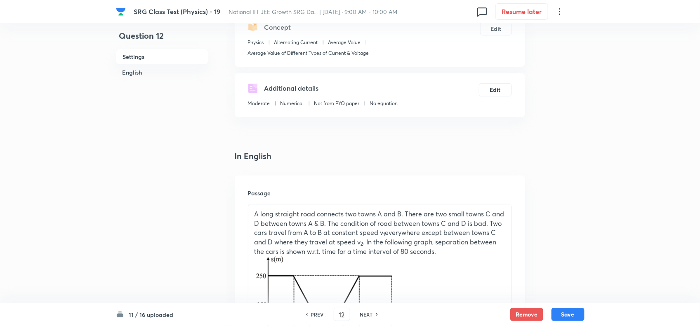
click at [475, 233] on p "A long straight road connects two towns A and B. There are two small towns C an…" at bounding box center [379, 233] width 251 height 47
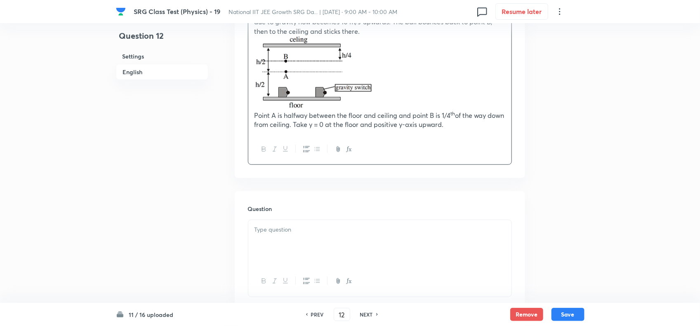
scroll to position [417, 0]
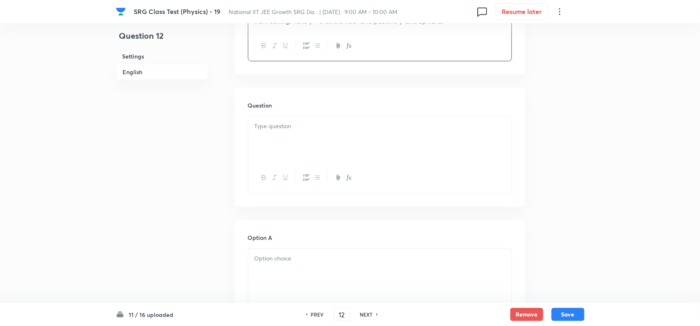
click at [289, 131] on p at bounding box center [379, 126] width 251 height 9
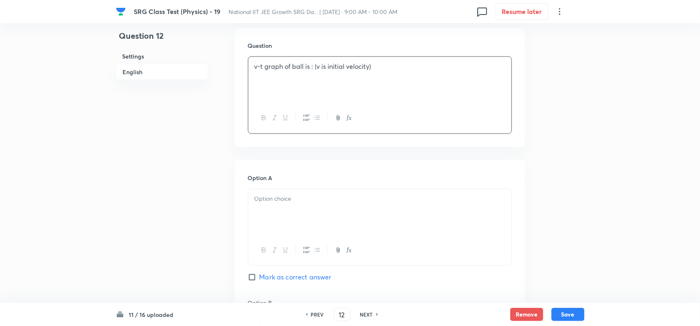
scroll to position [572, 0]
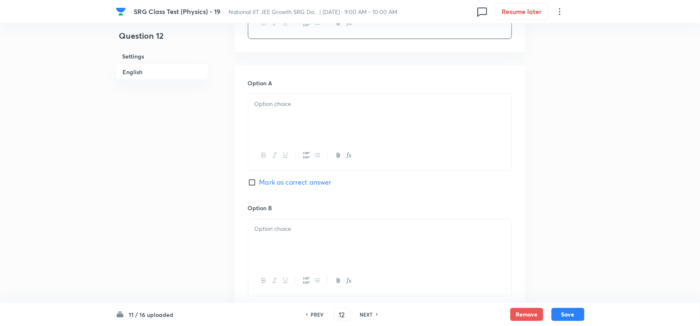
click at [290, 101] on p at bounding box center [379, 103] width 251 height 9
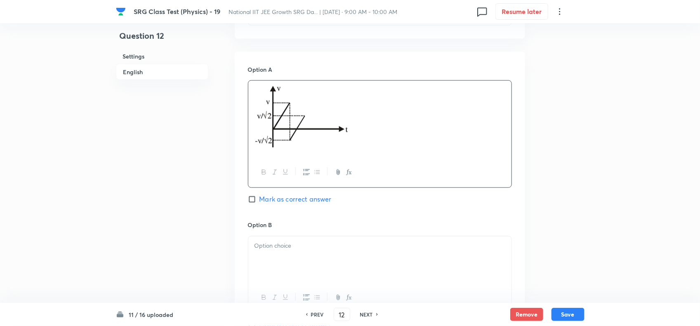
scroll to position [727, 0]
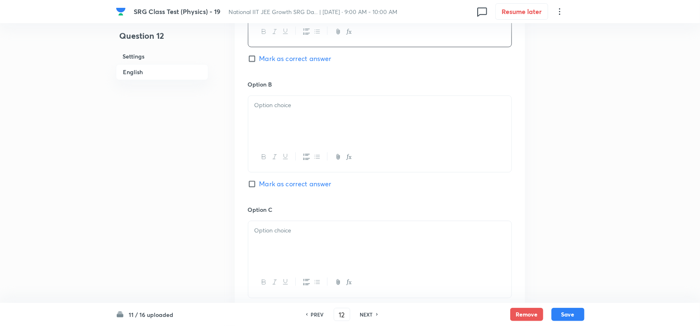
click at [325, 134] on div at bounding box center [379, 119] width 263 height 46
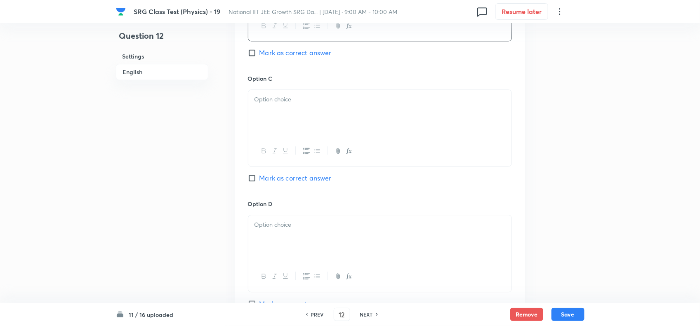
click at [291, 114] on div at bounding box center [379, 113] width 263 height 46
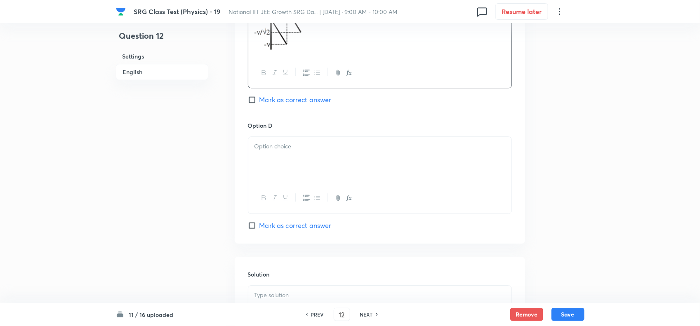
click at [295, 144] on div at bounding box center [379, 160] width 263 height 46
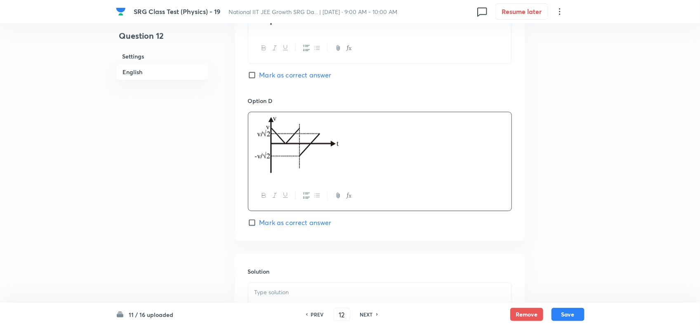
click at [254, 205] on div at bounding box center [379, 196] width 263 height 30
click at [277, 296] on p at bounding box center [379, 292] width 251 height 9
click at [262, 228] on span "Mark as correct answer" at bounding box center [295, 223] width 72 height 10
click at [259, 227] on input "Mark as correct answer" at bounding box center [254, 223] width 12 height 8
checkbox input "true"
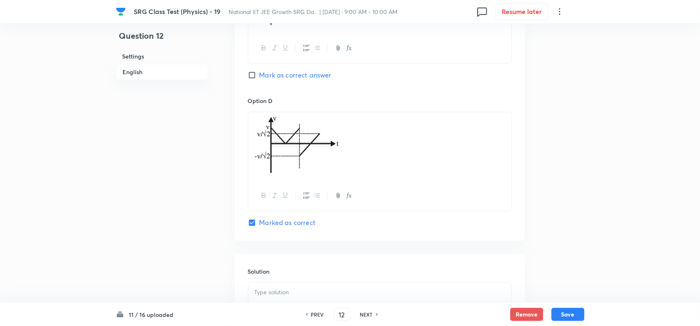
click at [273, 291] on div at bounding box center [379, 306] width 263 height 46
click at [273, 297] on p at bounding box center [379, 292] width 251 height 9
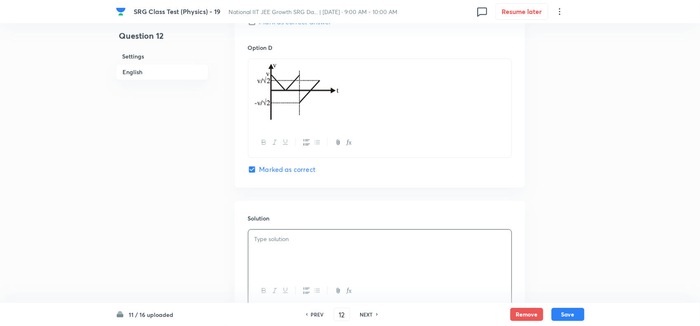
scroll to position [1112, 0]
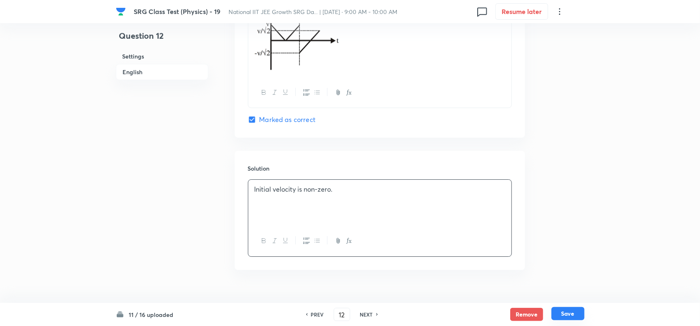
click at [574, 313] on button "Save" at bounding box center [567, 313] width 33 height 13
type input "13"
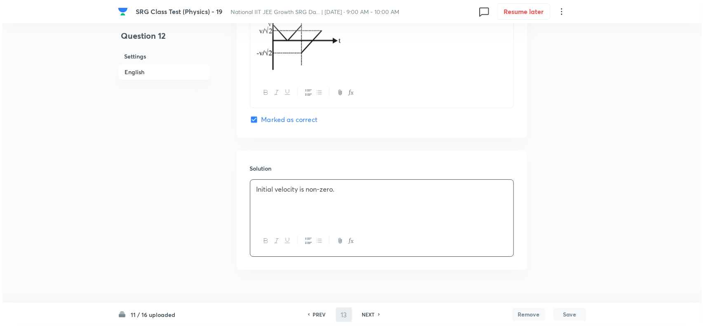
scroll to position [0, 0]
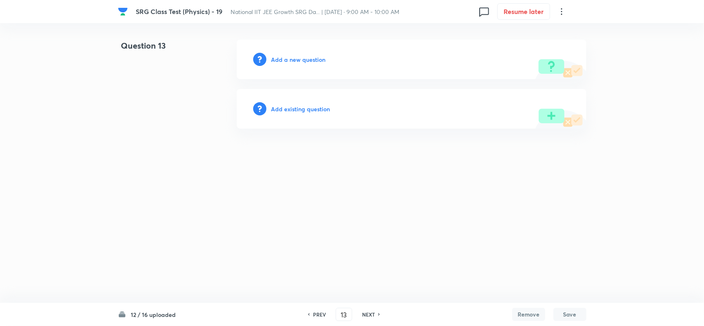
click at [294, 58] on h6 "Add a new question" at bounding box center [298, 59] width 54 height 9
click at [294, 58] on h6 "Choose a question type" at bounding box center [303, 59] width 64 height 9
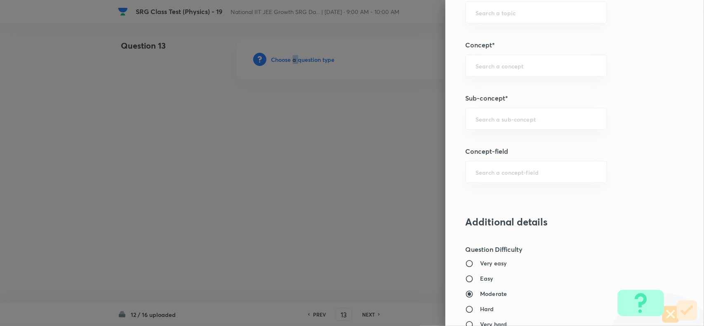
scroll to position [516, 0]
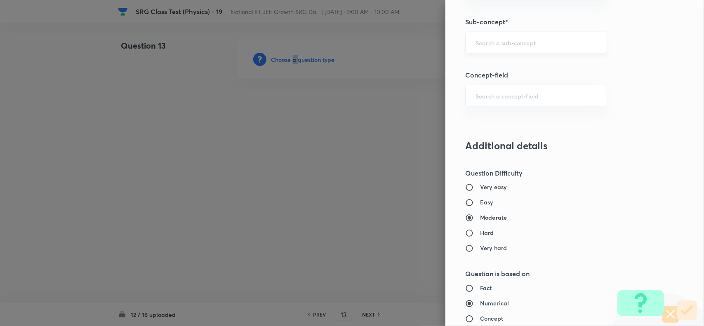
drag, startPoint x: 478, startPoint y: 38, endPoint x: 493, endPoint y: 37, distance: 15.3
click at [478, 38] on div "​" at bounding box center [536, 43] width 142 height 22
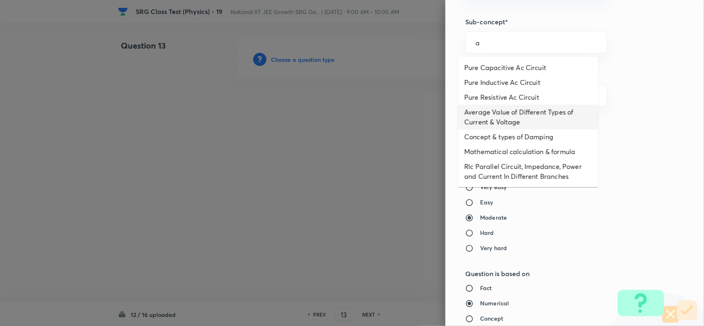
click at [514, 127] on li "Average Value of Different Types of Current & Voltage" at bounding box center [528, 117] width 141 height 25
type input "Average Value of Different Types of Current & Voltage"
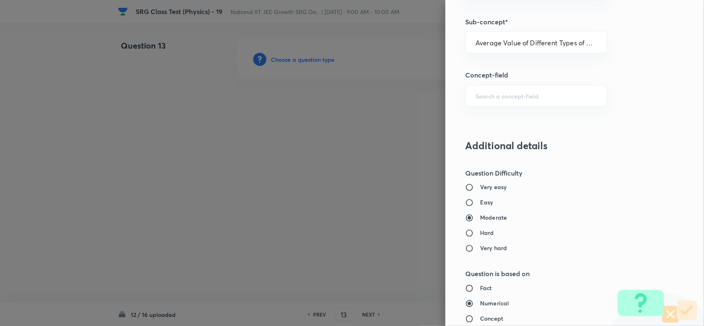
type input "Physics"
type input "Alternating Current"
type input "Average Value"
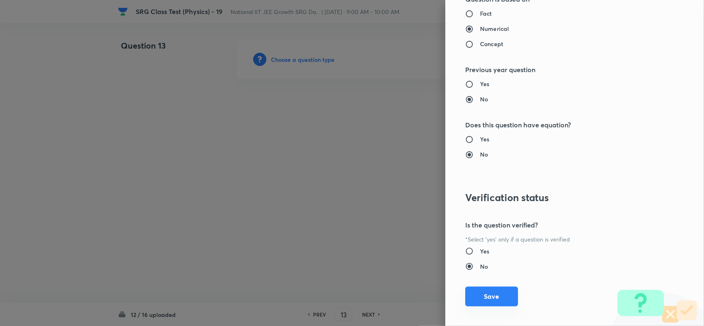
scroll to position [799, 0]
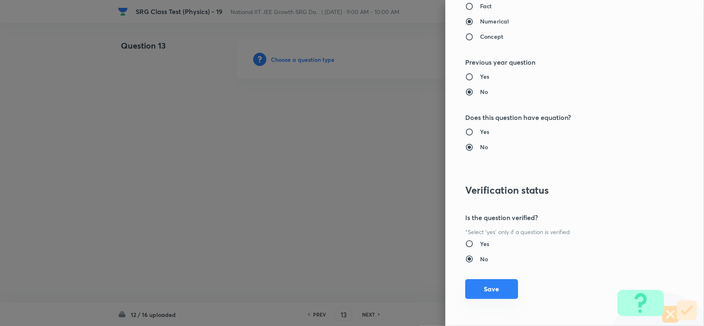
click at [493, 287] on button "Save" at bounding box center [491, 289] width 53 height 20
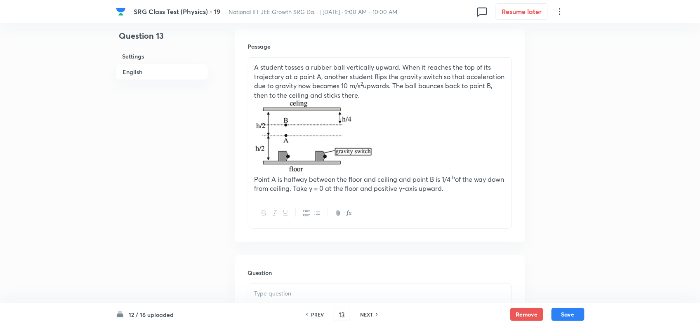
scroll to position [309, 0]
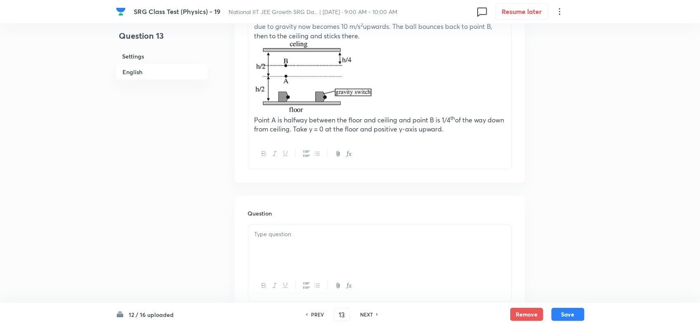
click at [303, 246] on div at bounding box center [379, 248] width 263 height 46
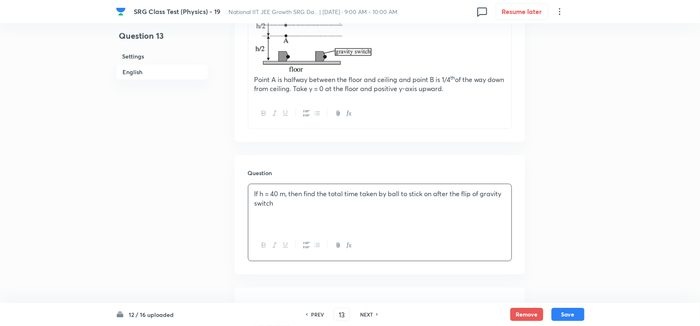
scroll to position [412, 0]
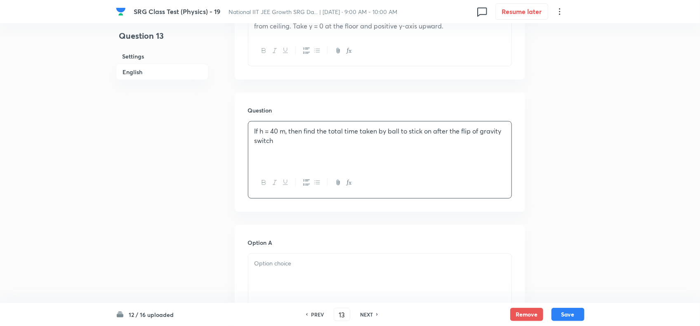
click at [285, 281] on div at bounding box center [379, 277] width 263 height 46
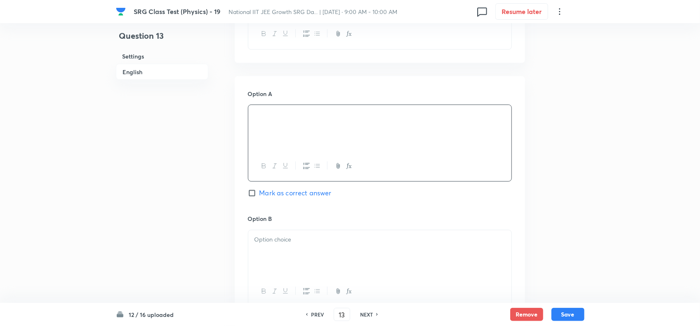
scroll to position [567, 0]
click at [256, 193] on label "Mark as correct answer" at bounding box center [290, 188] width 84 height 10
click at [256, 192] on input "Mark as correct answer" at bounding box center [254, 188] width 12 height 8
checkbox input "true"
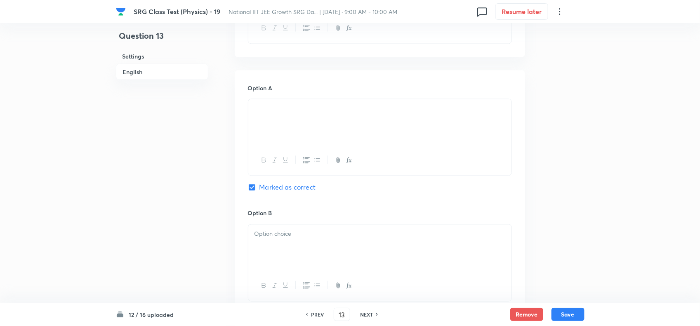
click at [278, 245] on div at bounding box center [379, 248] width 263 height 46
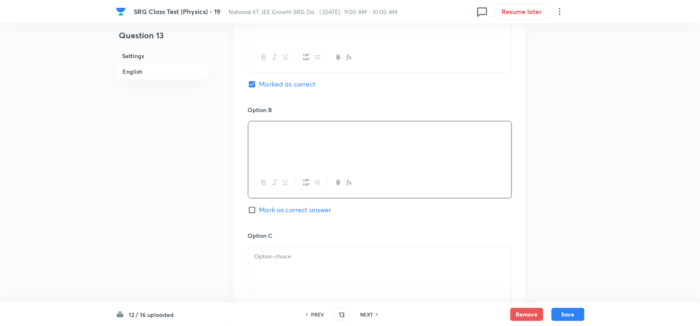
click at [298, 259] on p at bounding box center [379, 256] width 251 height 9
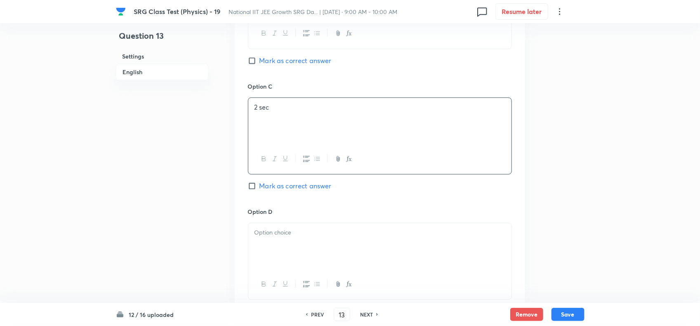
scroll to position [825, 0]
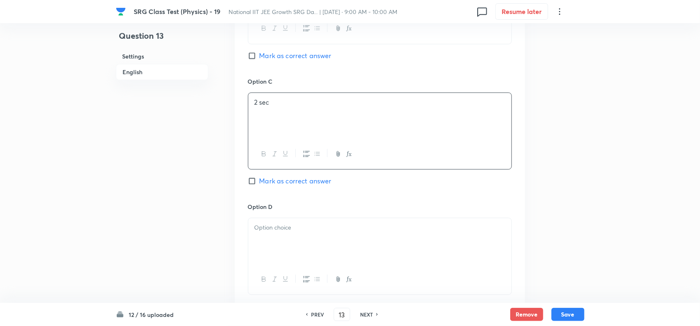
click at [353, 254] on div at bounding box center [379, 241] width 263 height 46
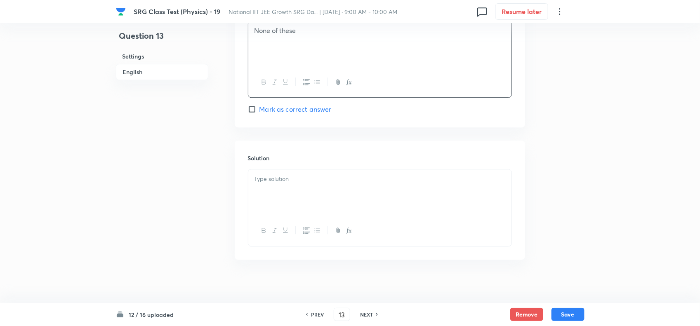
scroll to position [1031, 0]
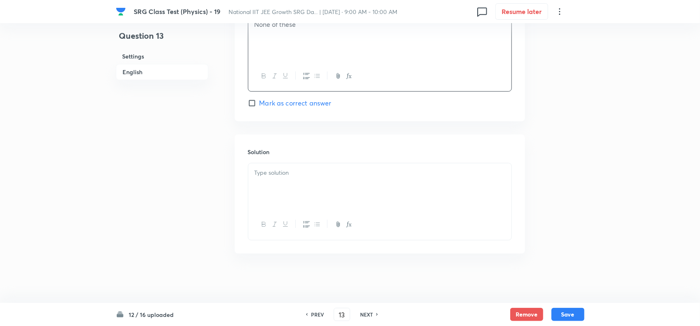
click at [321, 195] on div at bounding box center [379, 186] width 263 height 46
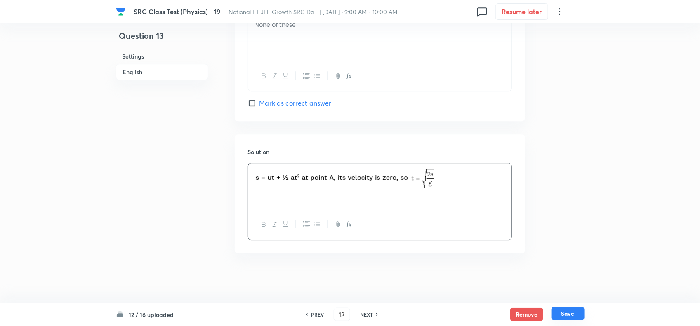
click at [568, 309] on button "Save" at bounding box center [567, 313] width 33 height 13
type input "14"
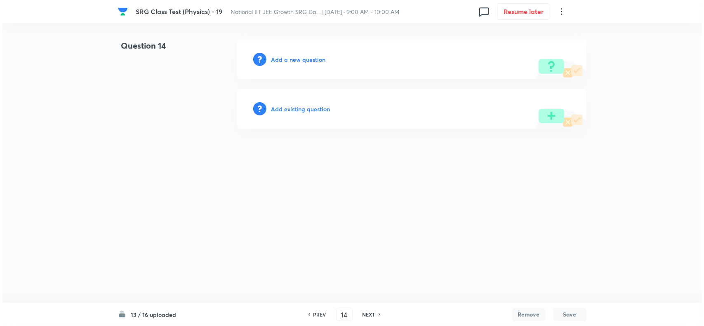
scroll to position [0, 0]
click at [298, 57] on h6 "Add a new question" at bounding box center [298, 59] width 54 height 9
click at [298, 57] on h6 "Choose a question type" at bounding box center [303, 59] width 64 height 9
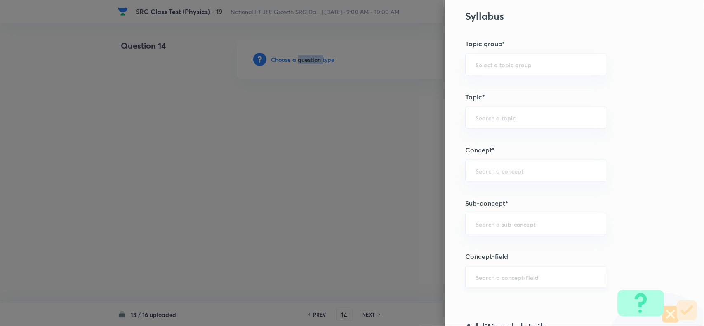
scroll to position [412, 0]
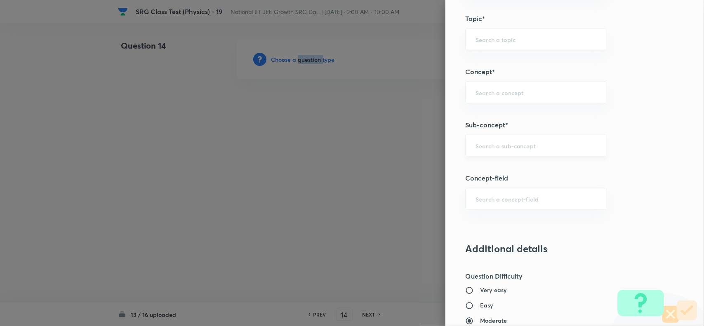
click at [481, 154] on div "​" at bounding box center [536, 146] width 142 height 22
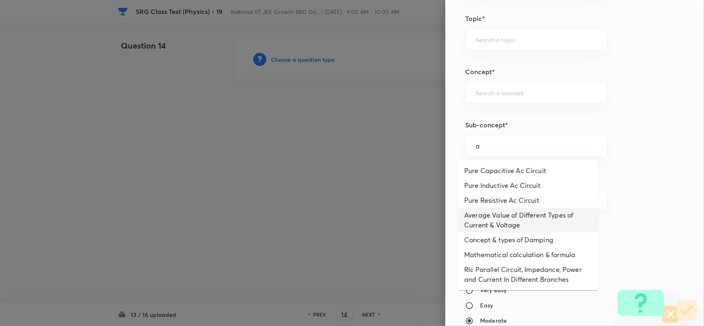
click at [485, 213] on li "Average Value of Different Types of Current & Voltage" at bounding box center [528, 220] width 141 height 25
type input "Average Value of Different Types of Current & Voltage"
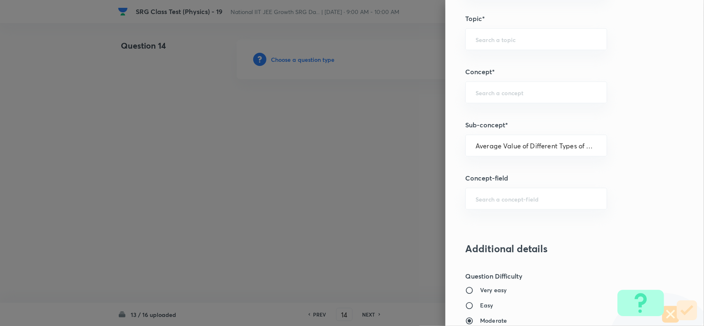
type input "Physics"
type input "Alternating Current"
type input "Average Value"
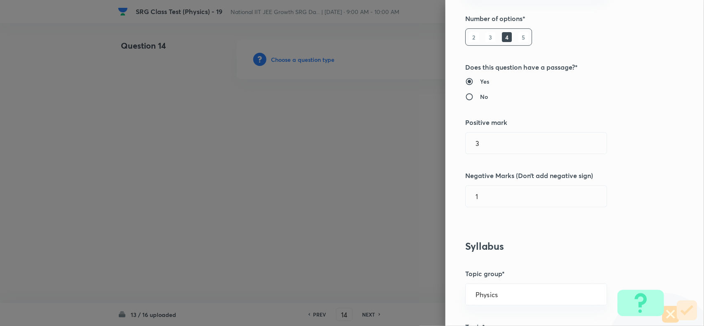
scroll to position [0, 0]
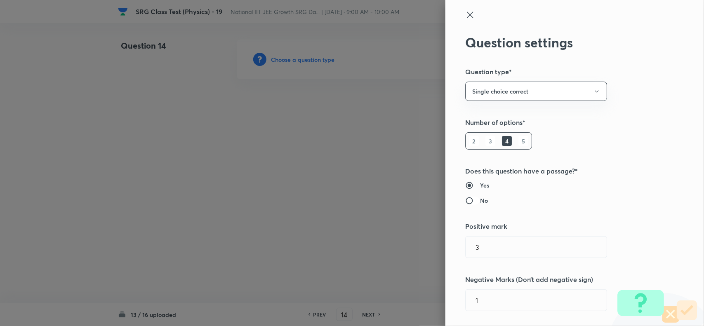
click at [469, 203] on input "No" at bounding box center [472, 201] width 15 height 8
radio input "true"
radio input "false"
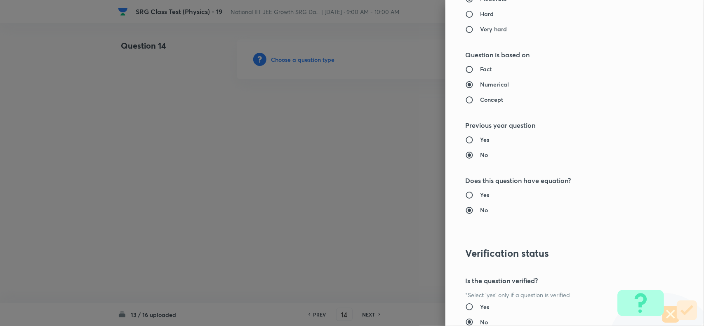
scroll to position [799, 0]
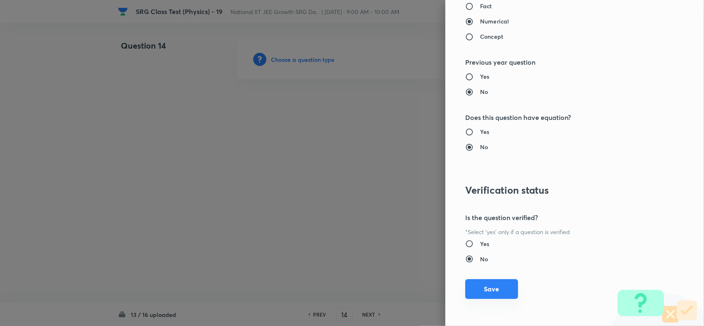
click at [485, 293] on button "Save" at bounding box center [491, 289] width 53 height 20
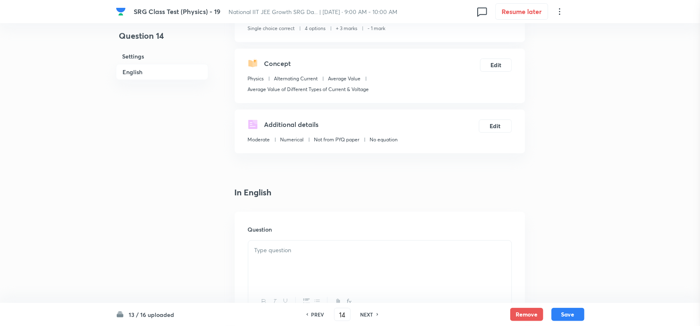
scroll to position [206, 0]
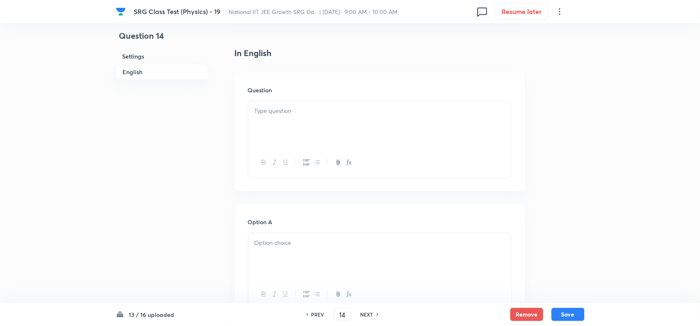
click at [292, 146] on div at bounding box center [379, 124] width 263 height 46
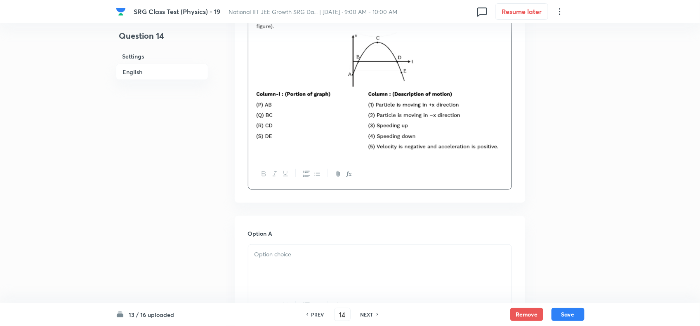
scroll to position [309, 0]
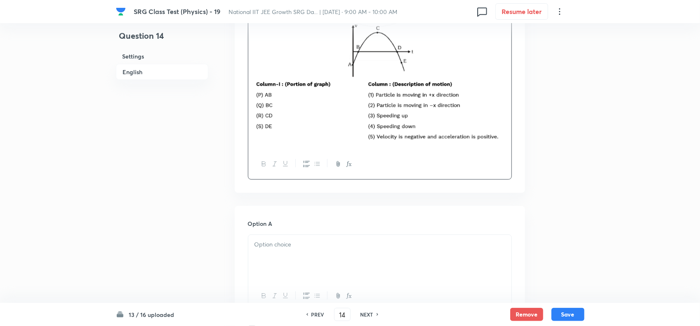
click at [287, 267] on div at bounding box center [379, 258] width 263 height 46
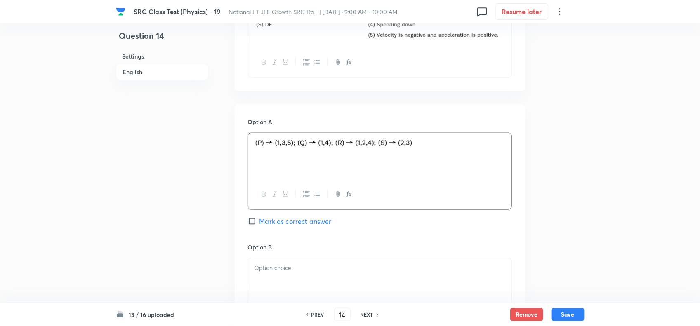
scroll to position [412, 0]
click at [285, 275] on div at bounding box center [379, 280] width 263 height 46
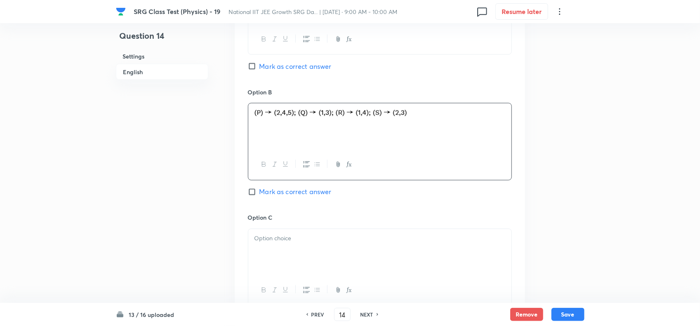
scroll to position [567, 0]
click at [256, 191] on input "Mark as correct answer" at bounding box center [254, 191] width 12 height 8
checkbox input "true"
click at [288, 233] on div at bounding box center [379, 252] width 263 height 46
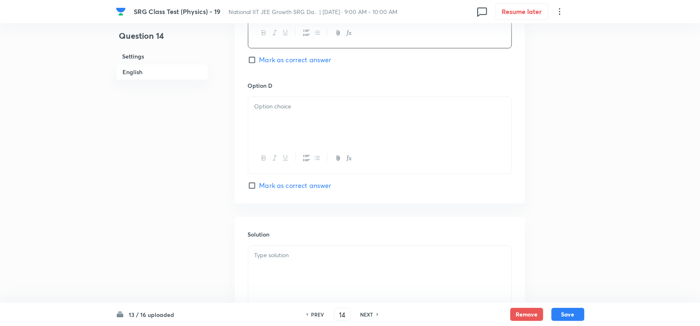
scroll to position [825, 0]
click at [280, 111] on p at bounding box center [379, 105] width 251 height 9
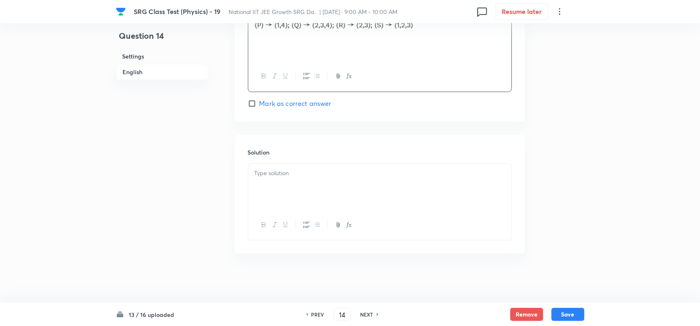
scroll to position [910, 0]
click at [320, 193] on div at bounding box center [379, 187] width 263 height 46
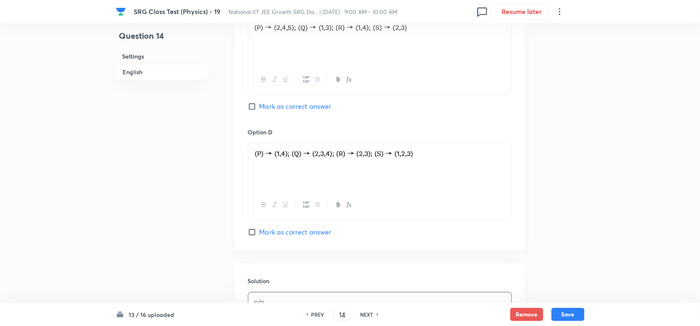
scroll to position [756, 0]
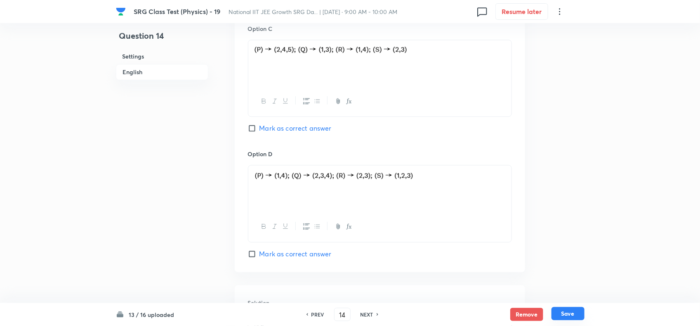
click at [577, 316] on button "Save" at bounding box center [567, 313] width 33 height 13
type input "15"
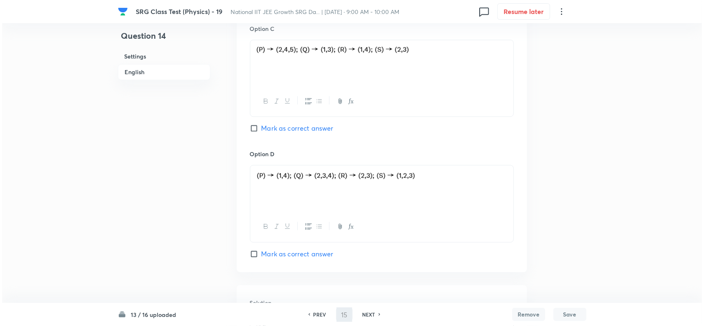
scroll to position [0, 0]
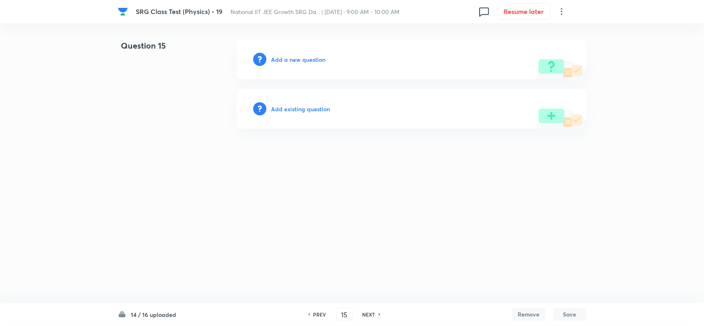
click at [304, 61] on h6 "Add a new question" at bounding box center [298, 59] width 54 height 9
click at [304, 61] on h6 "Choose a question type" at bounding box center [303, 59] width 64 height 9
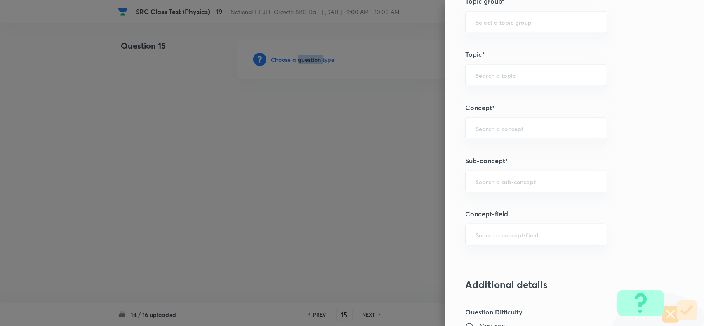
scroll to position [464, 0]
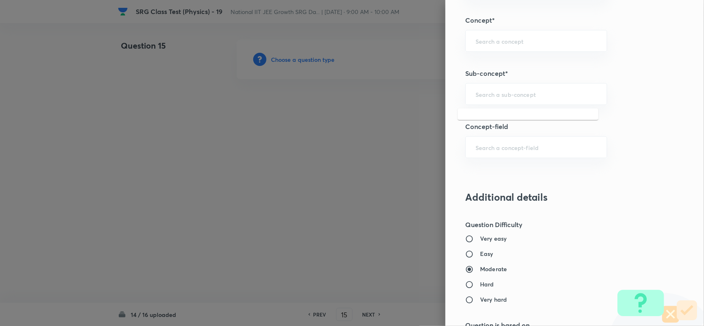
drag, startPoint x: 494, startPoint y: 98, endPoint x: 615, endPoint y: 130, distance: 125.4
click at [496, 98] on input "text" at bounding box center [536, 94] width 121 height 8
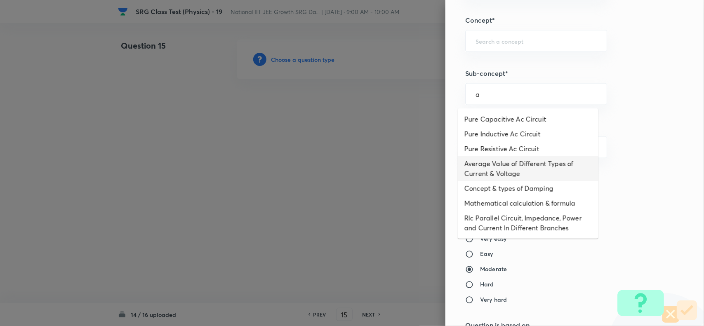
click at [499, 170] on li "Average Value of Different Types of Current & Voltage" at bounding box center [528, 168] width 141 height 25
type input "Average Value of Different Types of Current & Voltage"
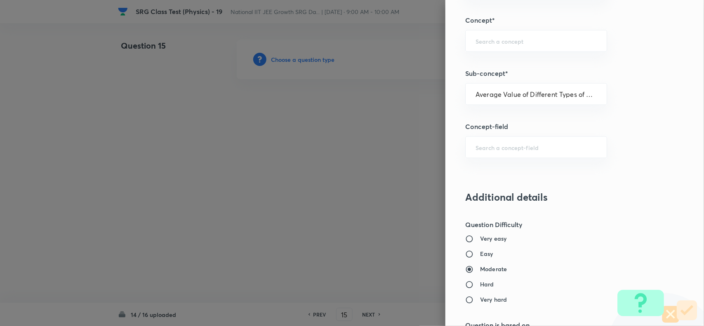
type input "Physics"
type input "Alternating Current"
type input "Average Value"
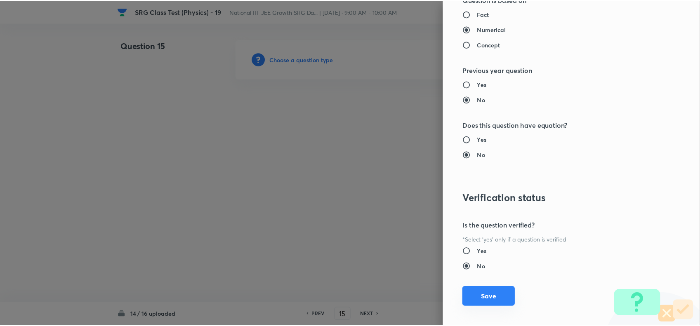
scroll to position [799, 0]
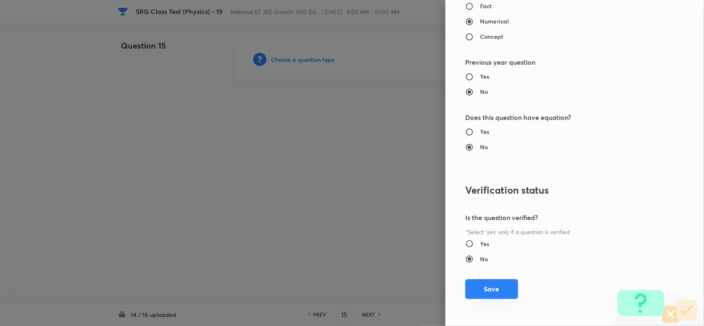
click at [495, 293] on button "Save" at bounding box center [491, 289] width 53 height 20
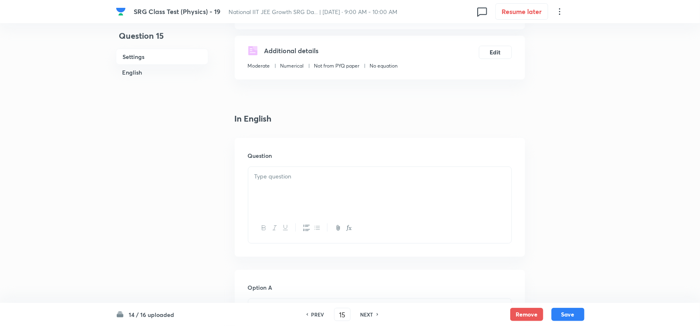
scroll to position [155, 0]
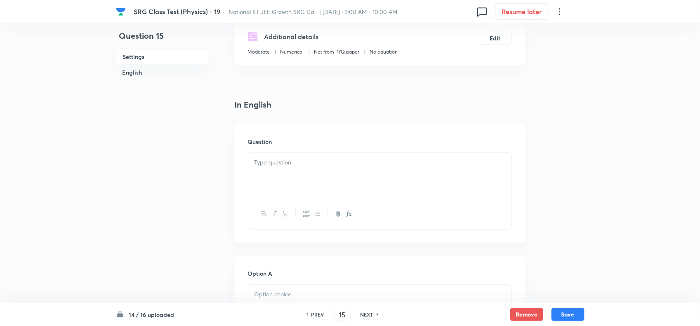
click at [266, 164] on p at bounding box center [379, 162] width 251 height 9
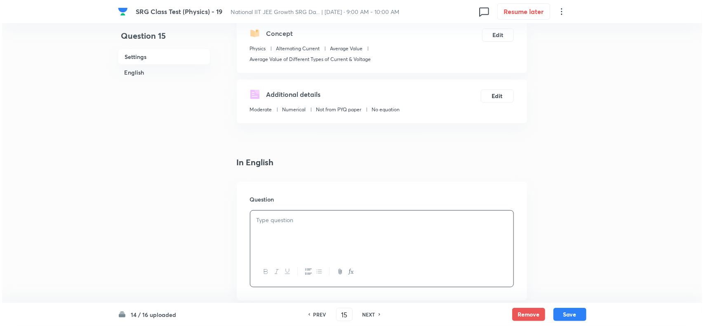
scroll to position [0, 0]
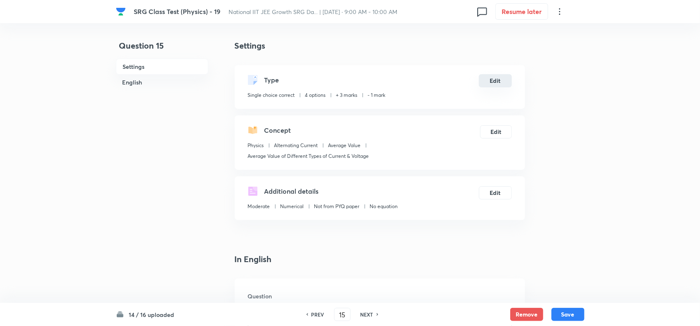
click at [485, 82] on button "Edit" at bounding box center [495, 80] width 33 height 13
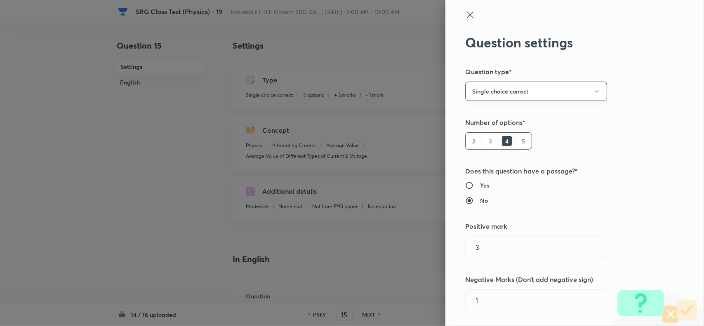
click at [489, 89] on button "Single choice correct" at bounding box center [536, 91] width 142 height 19
click at [466, 144] on span "Integer" at bounding box center [528, 147] width 131 height 9
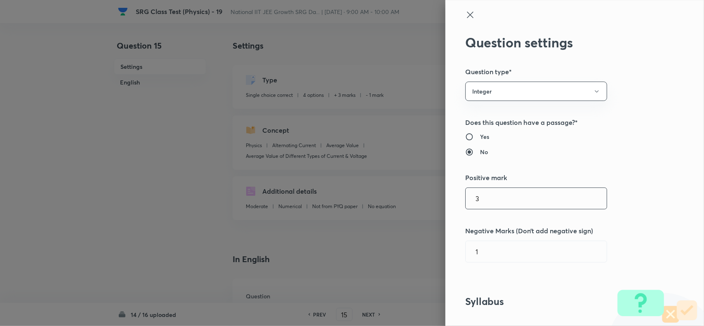
click at [485, 204] on input "3" at bounding box center [536, 198] width 141 height 21
type input "4"
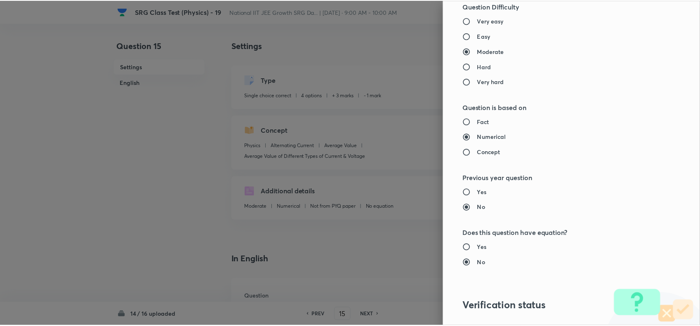
scroll to position [722, 0]
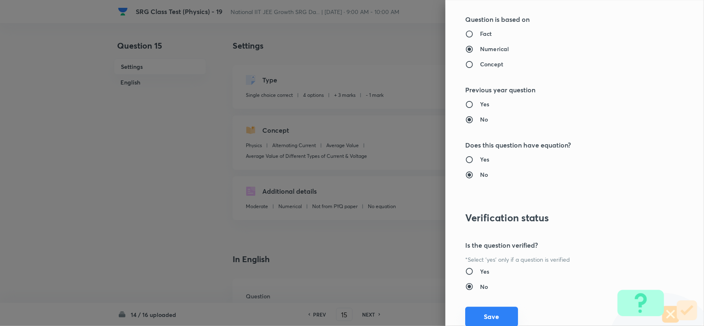
type input "0"
click at [488, 315] on button "Save" at bounding box center [491, 317] width 53 height 20
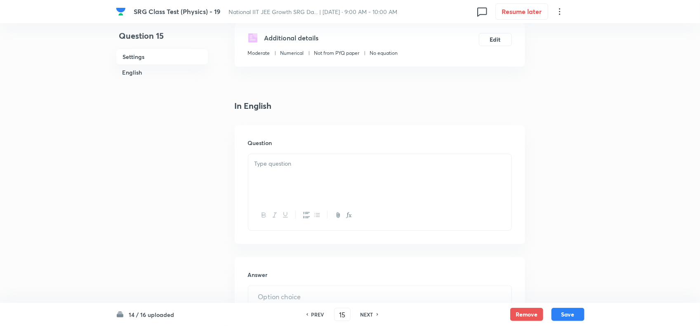
scroll to position [155, 0]
click at [305, 180] on div at bounding box center [379, 176] width 263 height 46
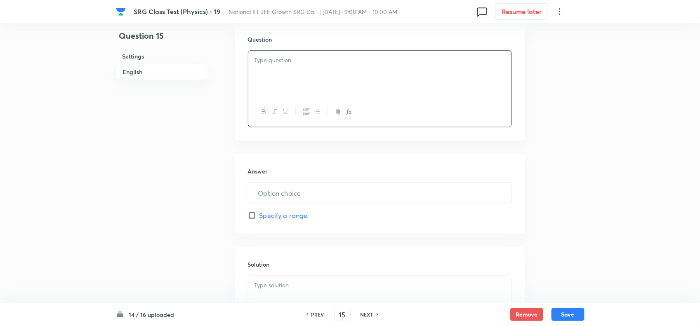
scroll to position [258, 0]
click at [321, 56] on p at bounding box center [379, 59] width 251 height 9
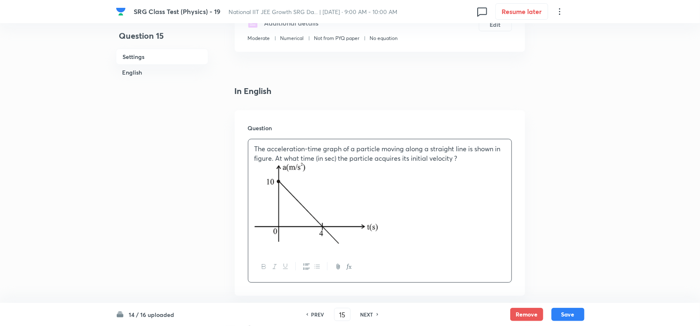
scroll to position [309, 0]
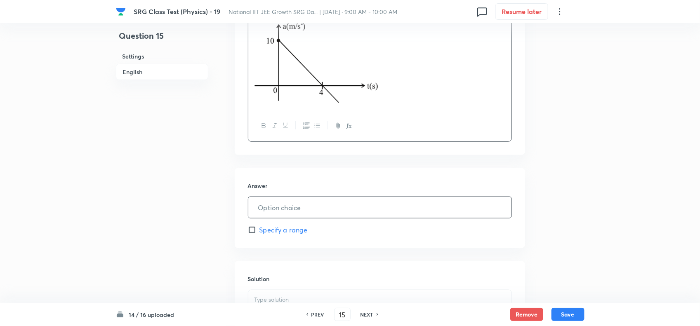
click at [287, 209] on input "text" at bounding box center [379, 207] width 263 height 21
type input "8"
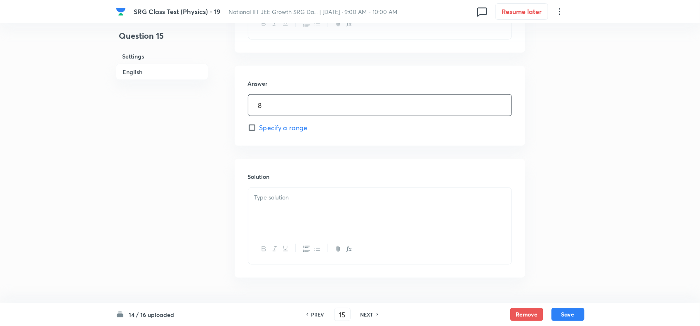
scroll to position [412, 0]
click at [342, 226] on div at bounding box center [379, 210] width 263 height 46
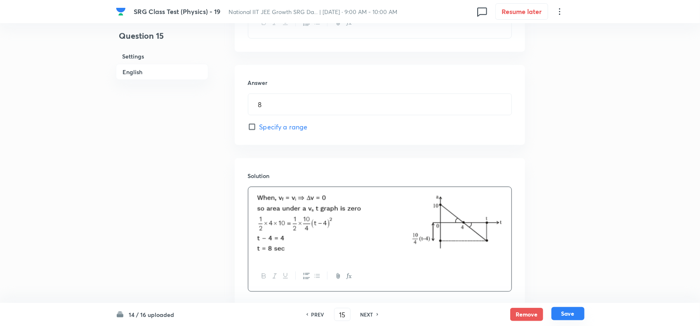
click at [569, 312] on button "Save" at bounding box center [567, 313] width 33 height 13
type input "16"
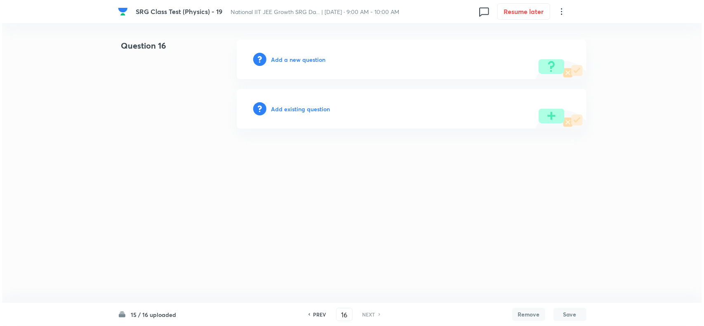
scroll to position [0, 0]
click at [302, 62] on h6 "Add a new question" at bounding box center [298, 59] width 54 height 9
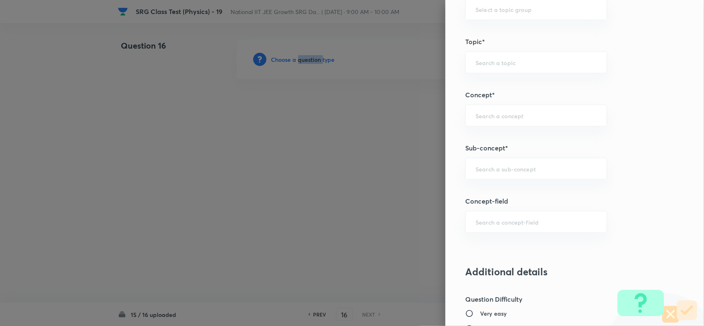
scroll to position [361, 0]
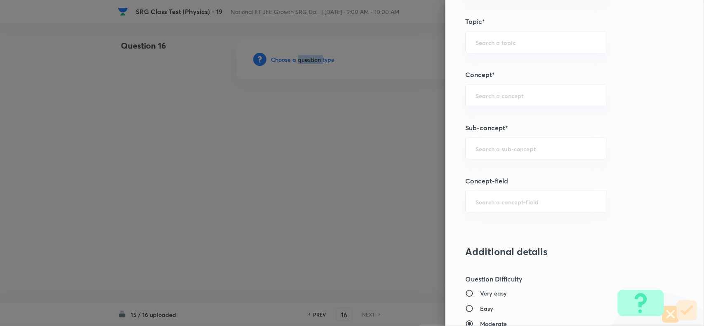
drag, startPoint x: 475, startPoint y: 157, endPoint x: 504, endPoint y: 161, distance: 29.2
click at [487, 158] on div "​" at bounding box center [536, 149] width 142 height 22
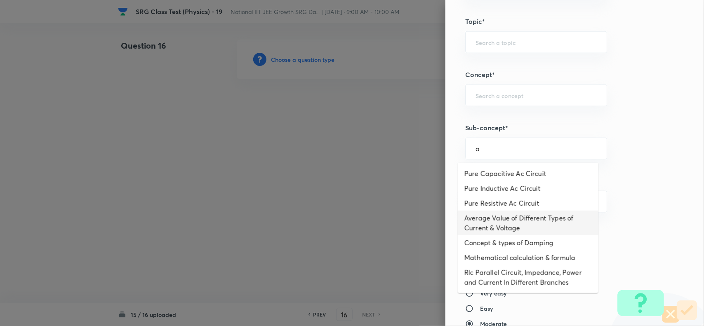
click at [483, 229] on li "Average Value of Different Types of Current & Voltage" at bounding box center [528, 223] width 141 height 25
type input "Average Value of Different Types of Current & Voltage"
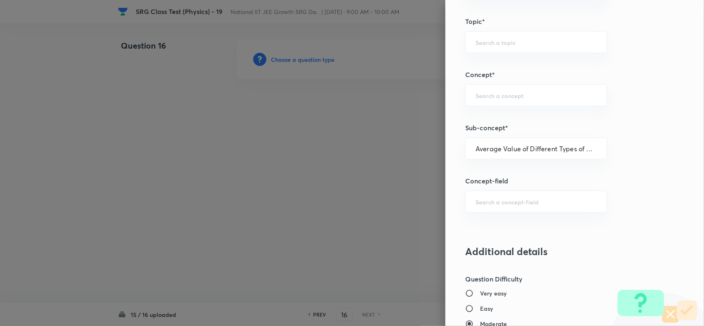
type input "Physics"
type input "Alternating Current"
type input "Average Value"
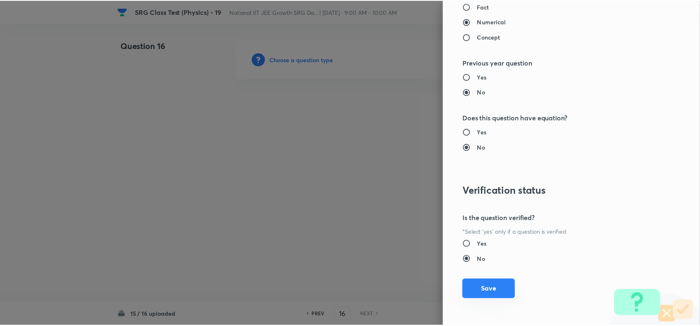
scroll to position [751, 0]
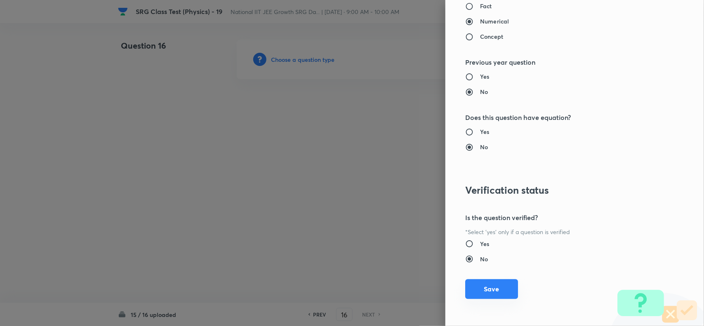
click at [485, 289] on button "Save" at bounding box center [491, 289] width 53 height 20
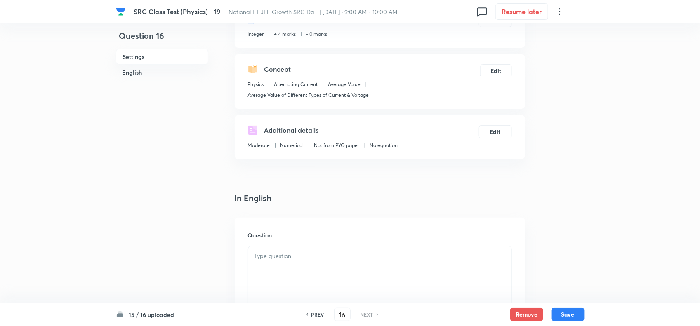
scroll to position [155, 0]
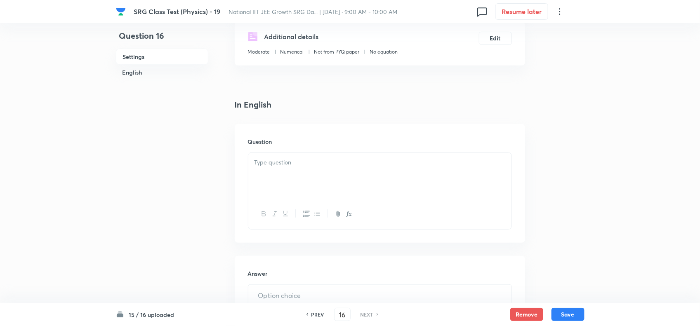
click at [285, 165] on p at bounding box center [379, 162] width 251 height 9
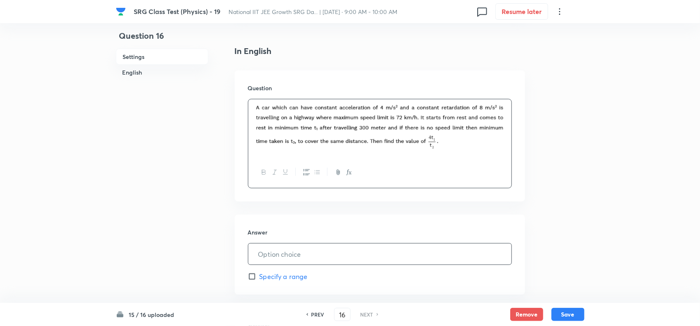
scroll to position [258, 0]
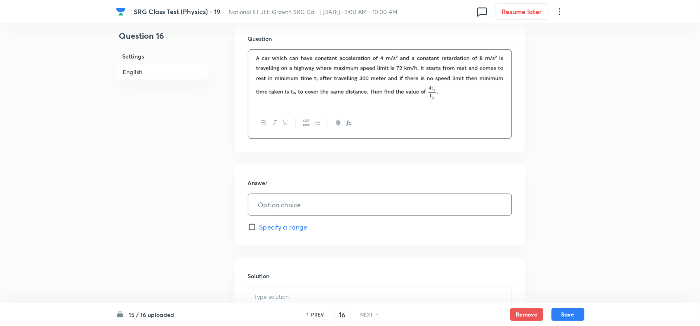
click at [313, 210] on input "text" at bounding box center [379, 204] width 263 height 21
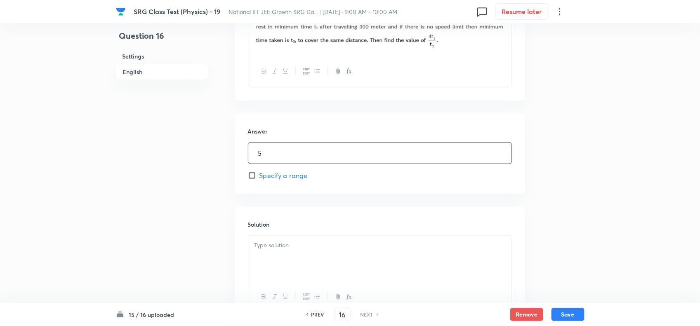
scroll to position [383, 0]
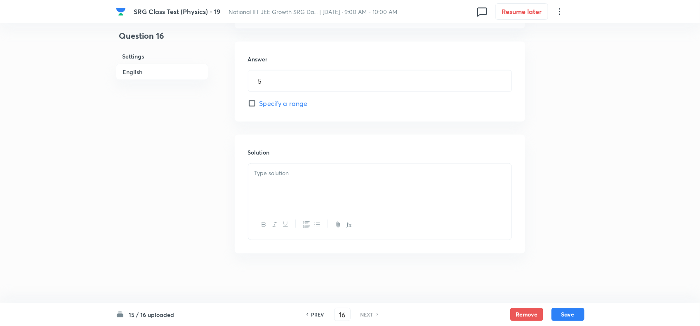
click at [311, 207] on div at bounding box center [379, 187] width 263 height 46
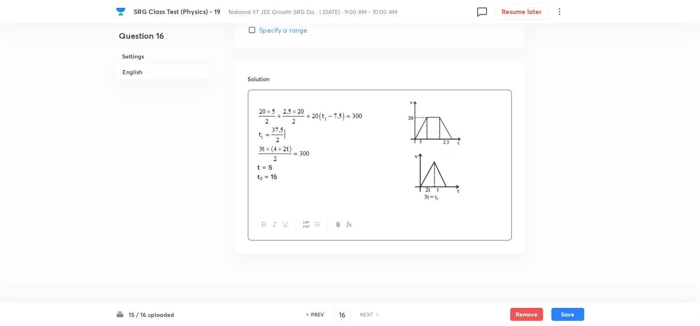
scroll to position [457, 0]
click at [574, 318] on button "Save" at bounding box center [567, 313] width 33 height 13
type input "5"
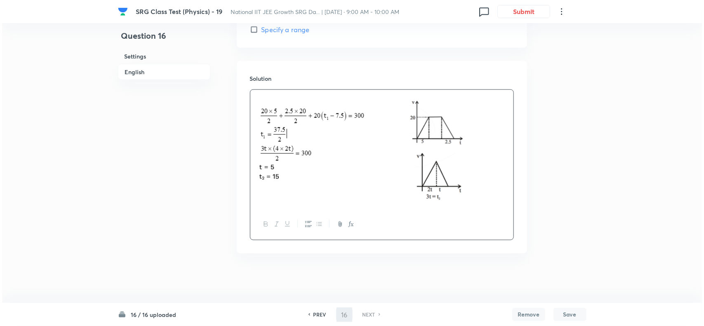
scroll to position [383, 0]
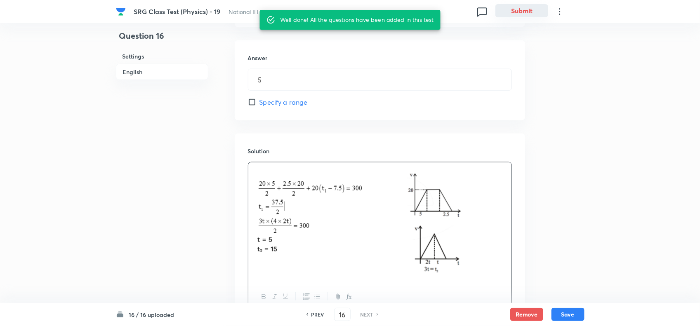
click at [522, 13] on button "Submit" at bounding box center [521, 10] width 53 height 13
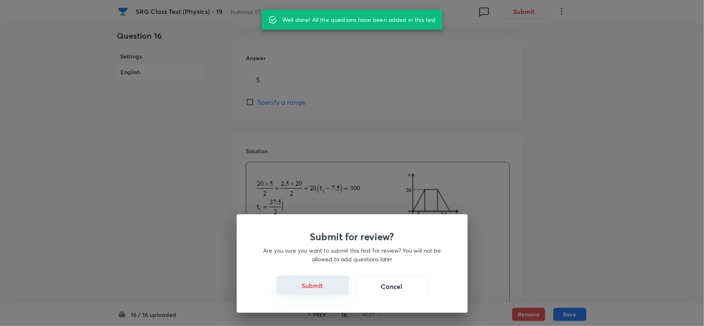
click at [333, 280] on button "Submit" at bounding box center [312, 286] width 73 height 20
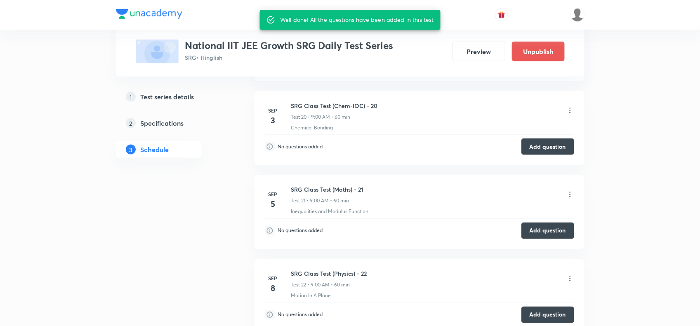
scroll to position [2014, 0]
